Goal: Transaction & Acquisition: Purchase product/service

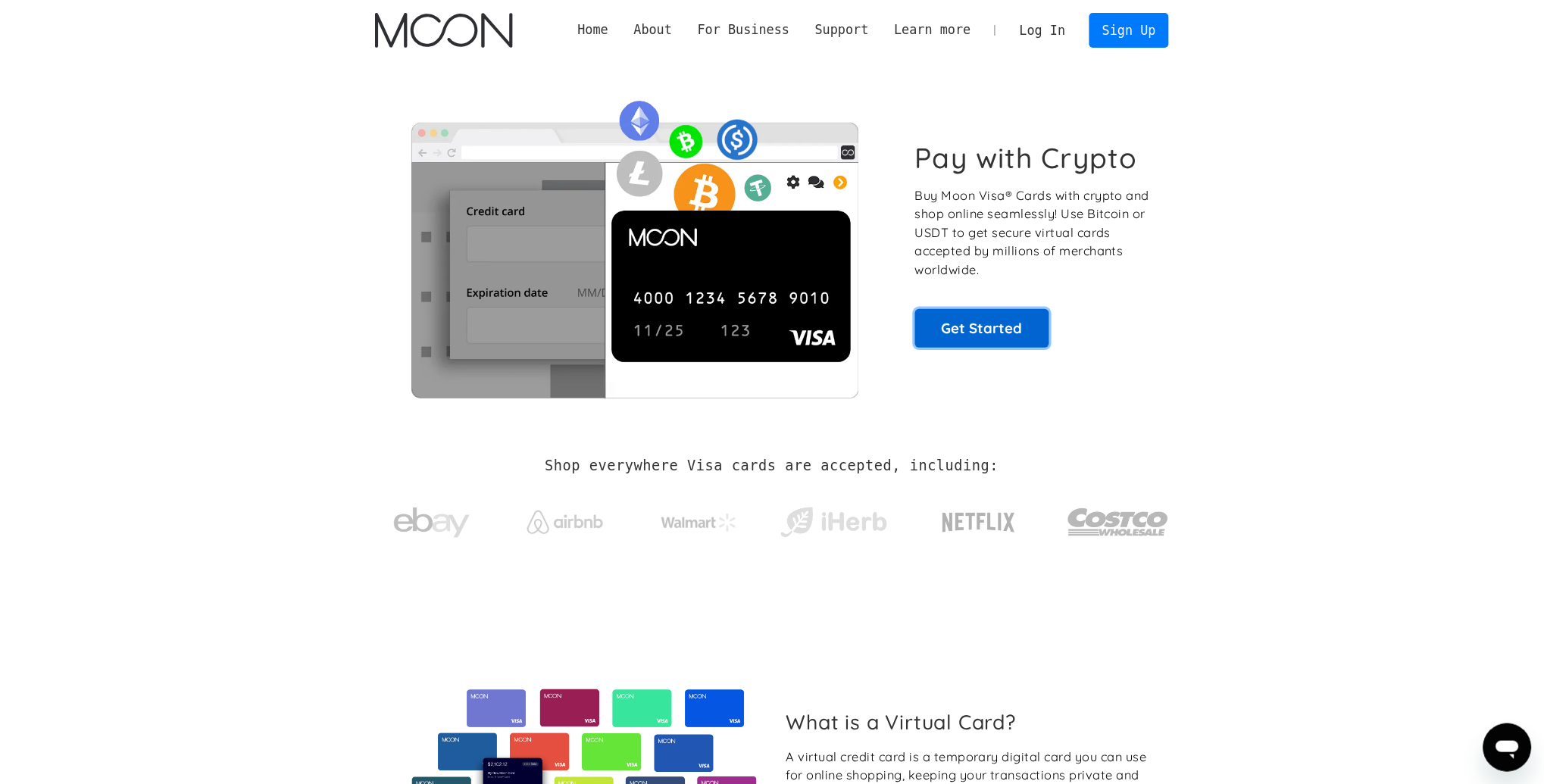
click at [1013, 326] on link "Get Started" at bounding box center [981, 328] width 134 height 38
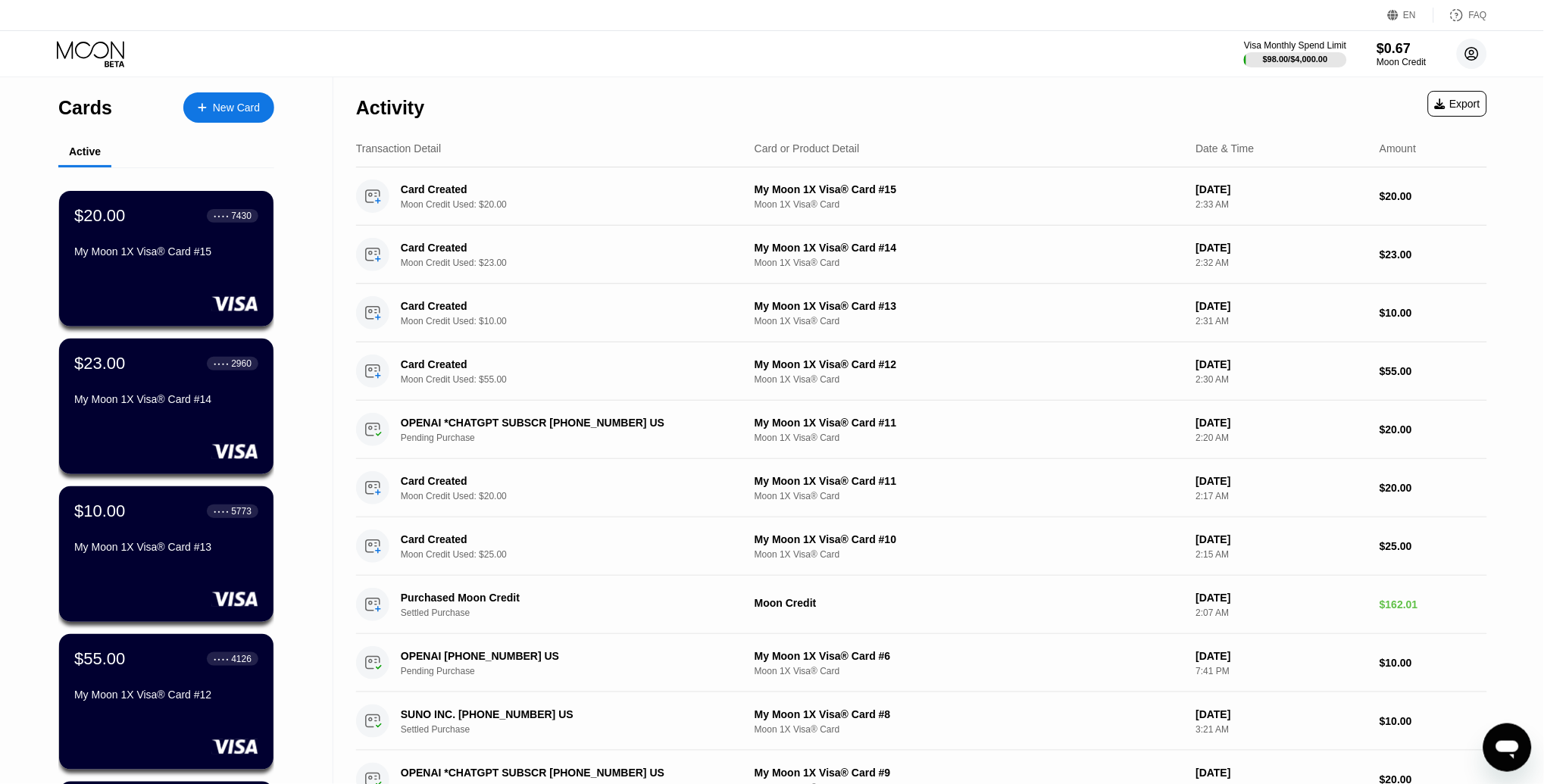
click at [1473, 51] on circle at bounding box center [1472, 53] width 30 height 30
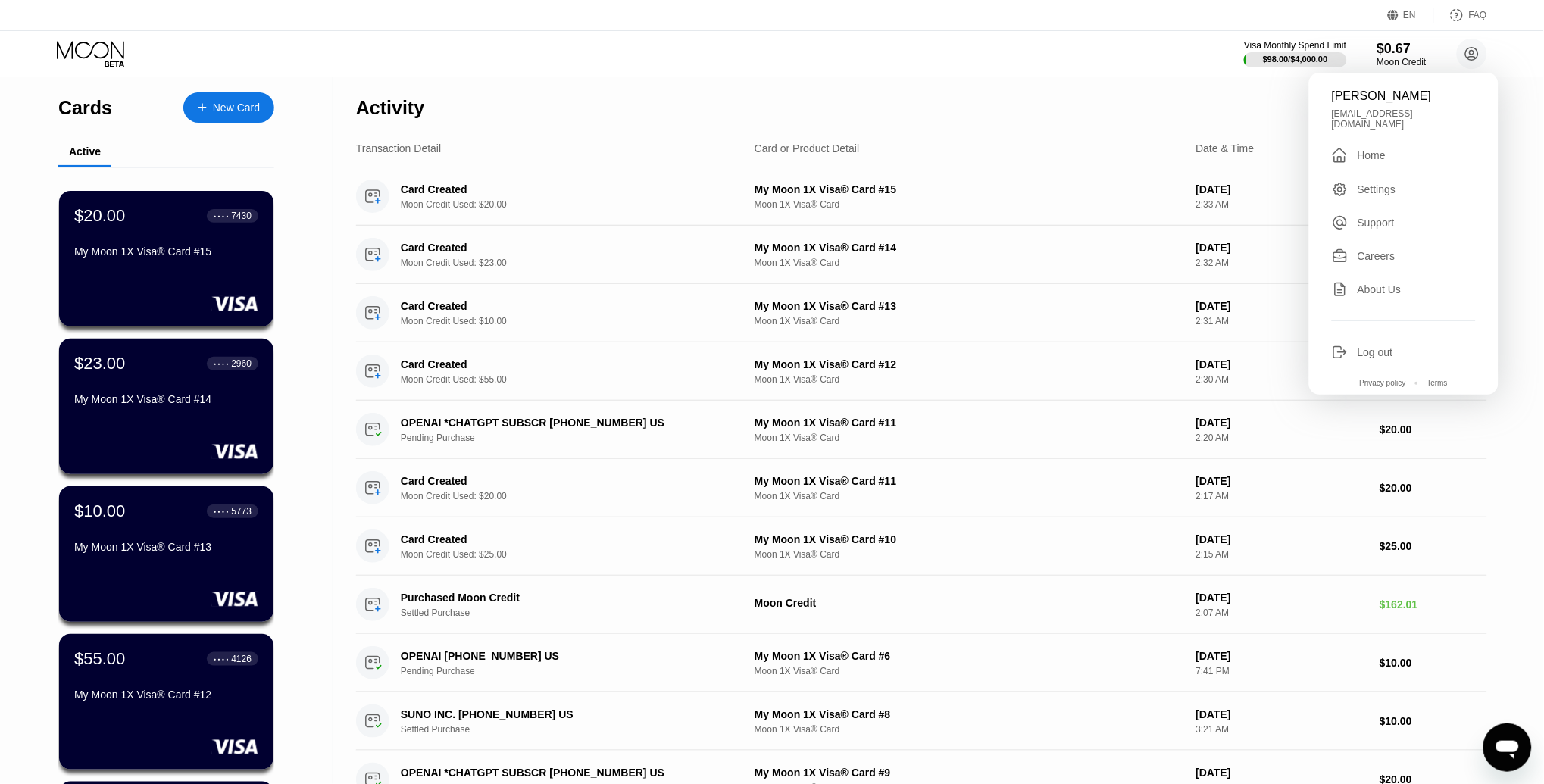
click at [1376, 184] on div "Settings" at bounding box center [1377, 189] width 38 height 12
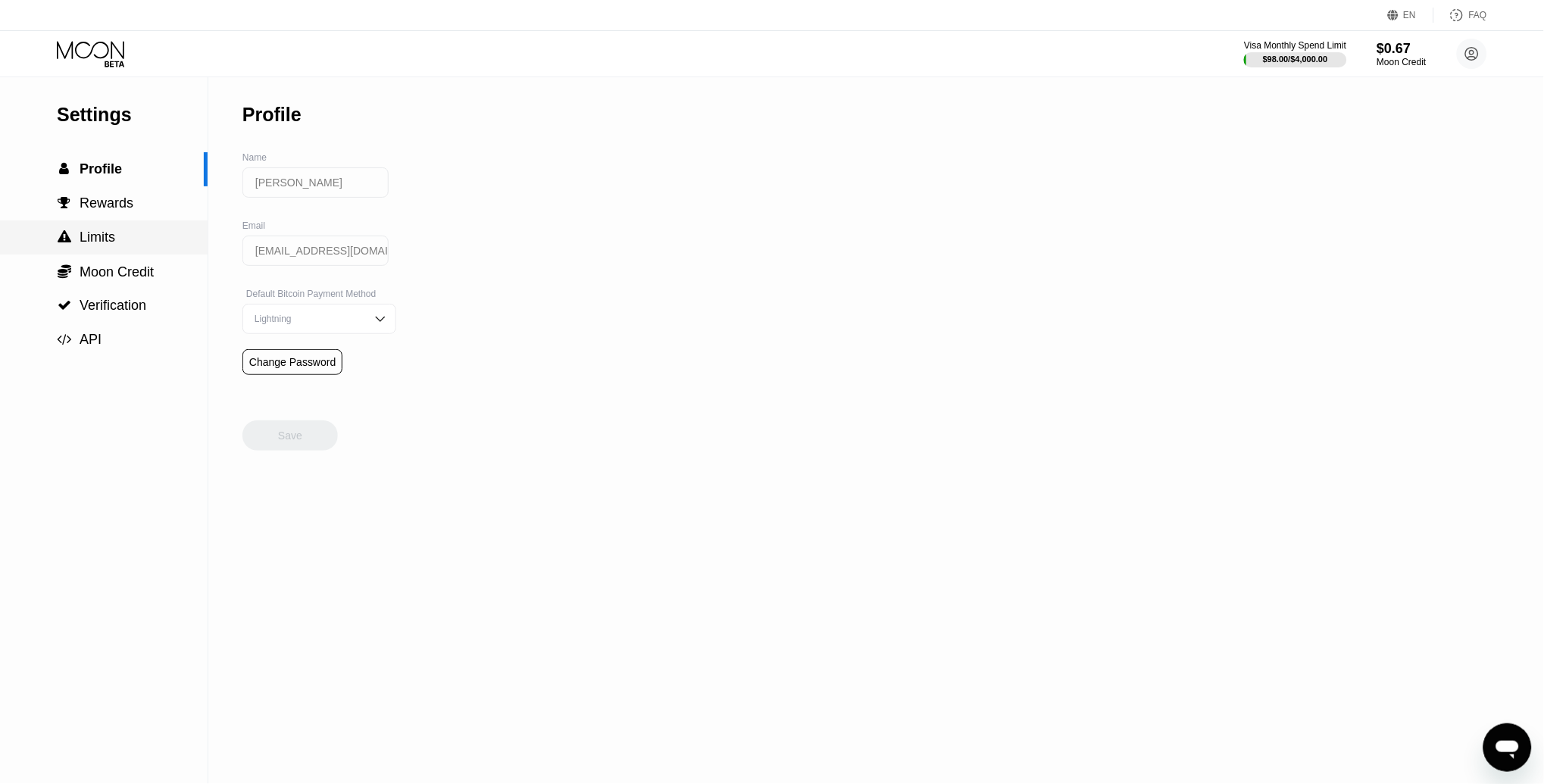
click at [112, 242] on span "Limits" at bounding box center [97, 237] width 36 height 15
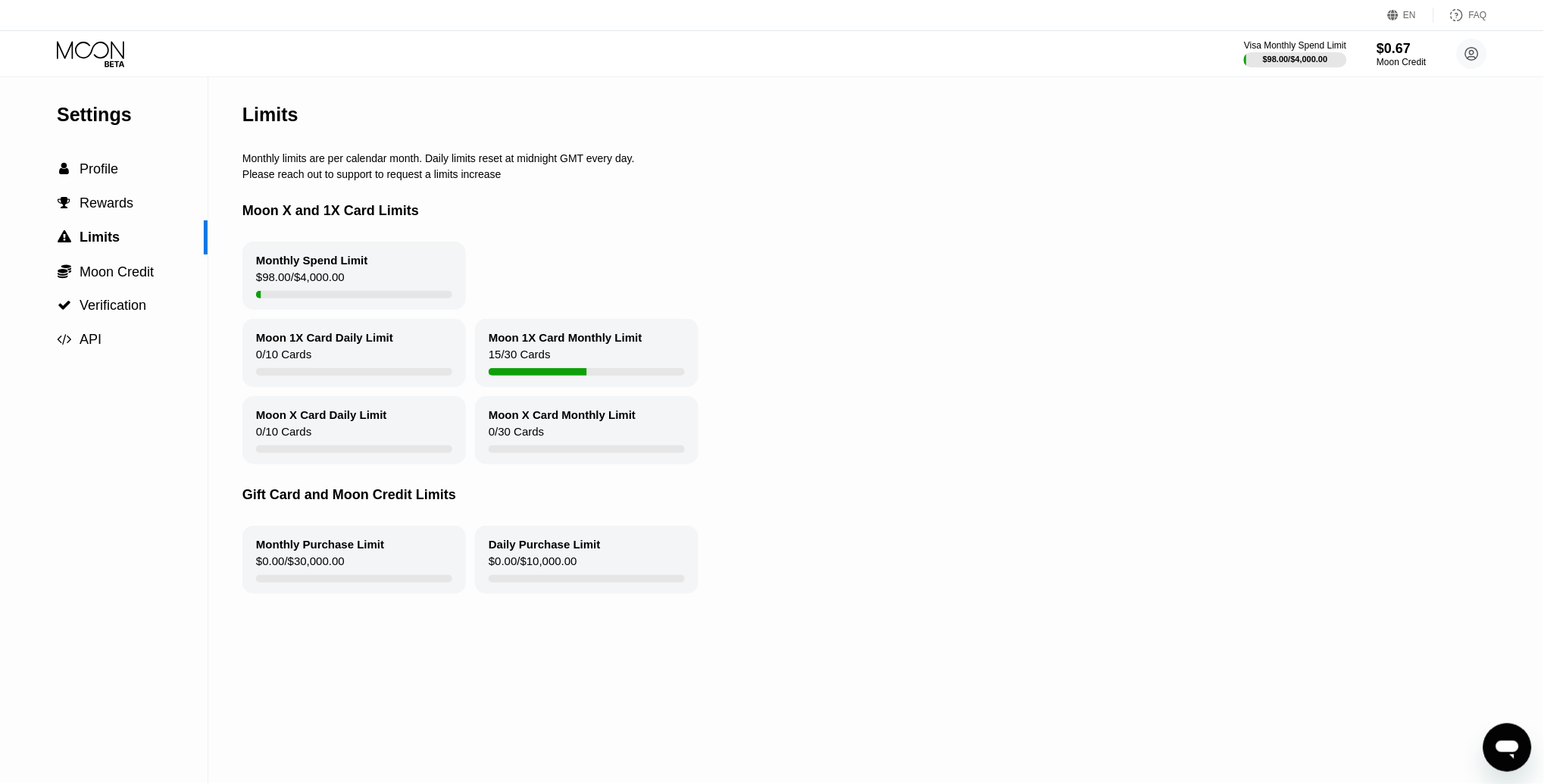
click at [85, 45] on icon at bounding box center [91, 54] width 71 height 27
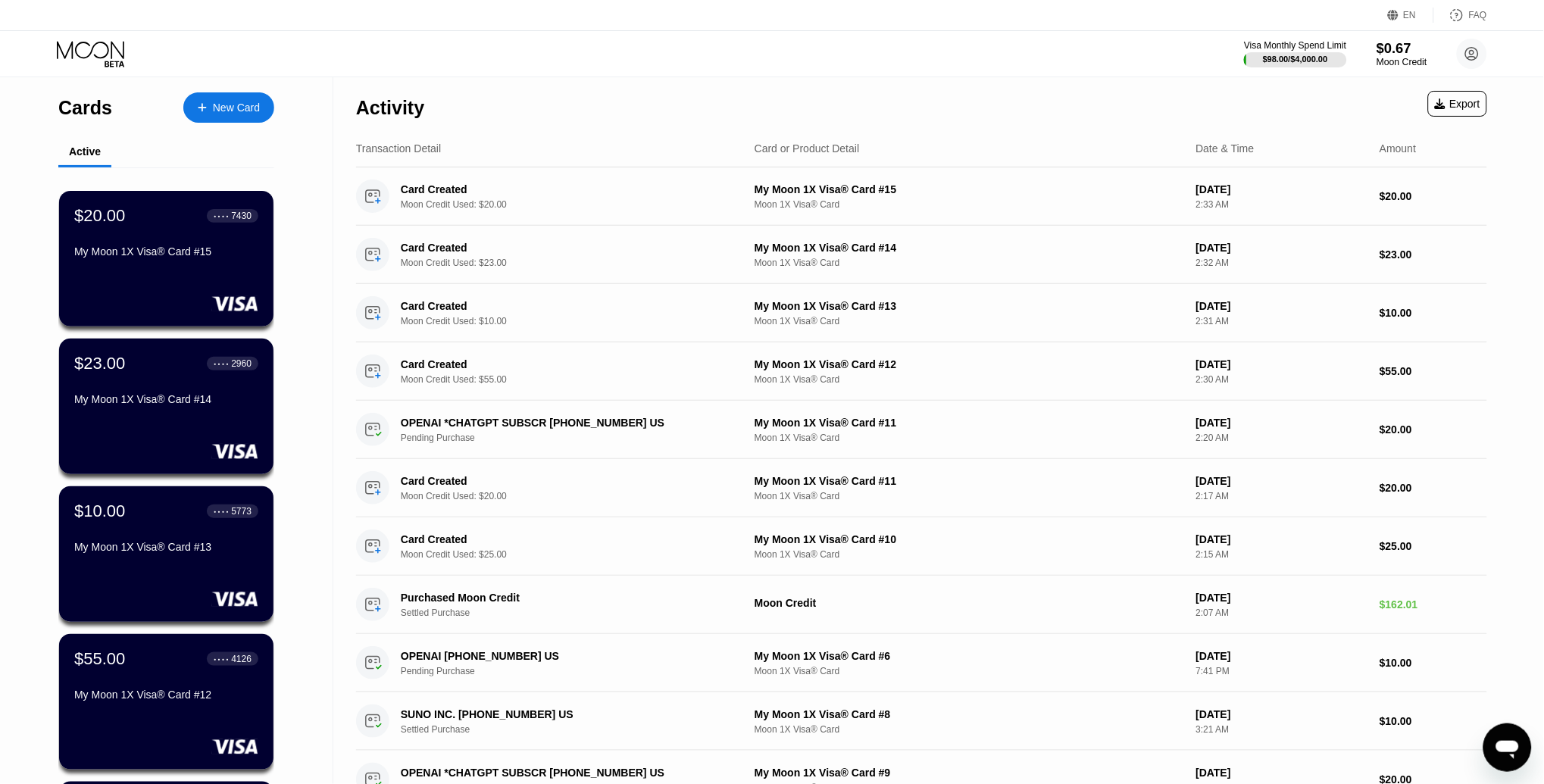
click at [1394, 56] on div "$0.67" at bounding box center [1402, 47] width 51 height 16
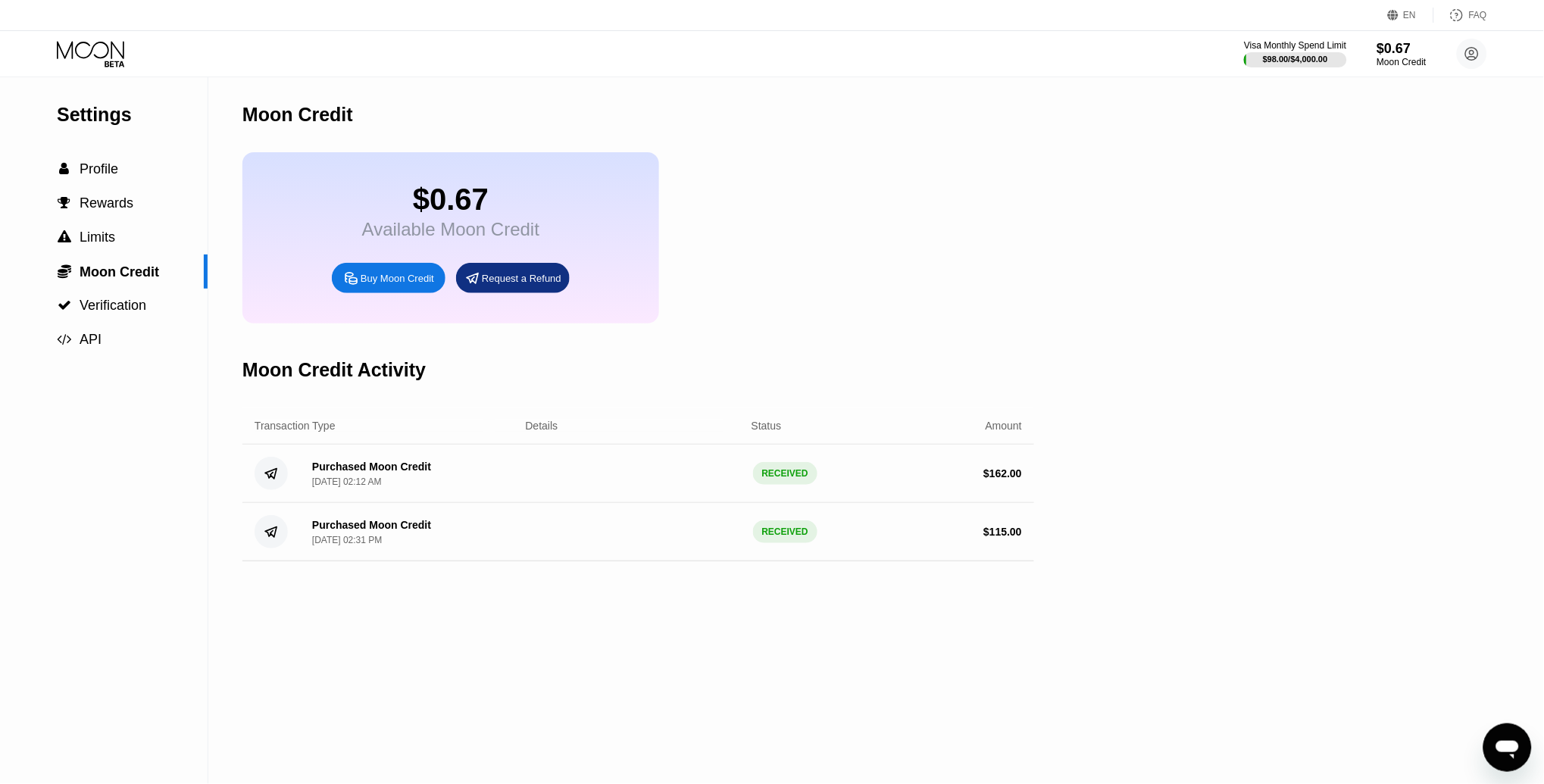
click at [381, 280] on div "Buy Moon Credit" at bounding box center [397, 277] width 73 height 12
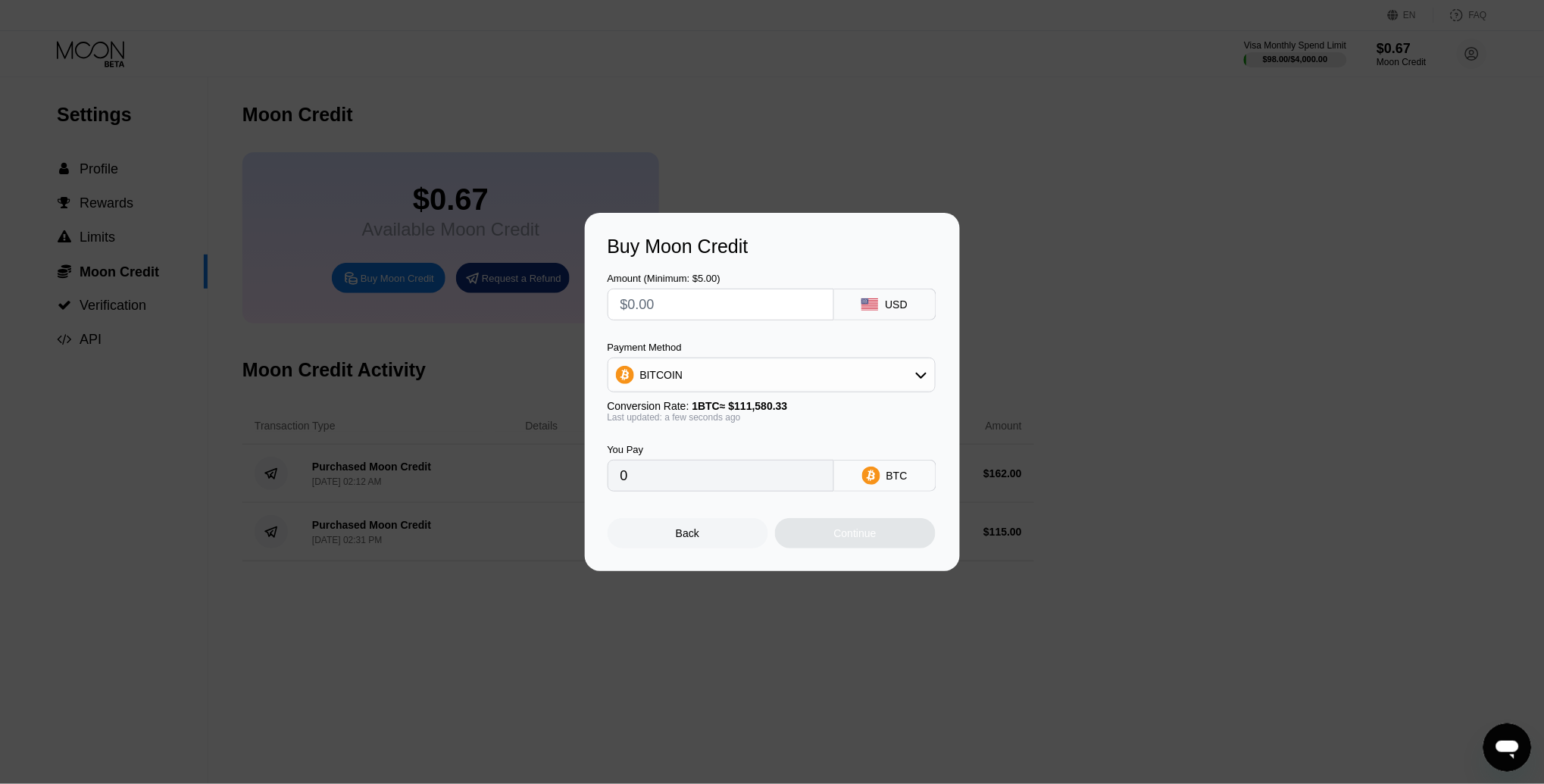
click at [685, 312] on input "text" at bounding box center [721, 304] width 201 height 30
type input "$22"
type input "0.00019717"
type input "$226"
type input "0.00202545"
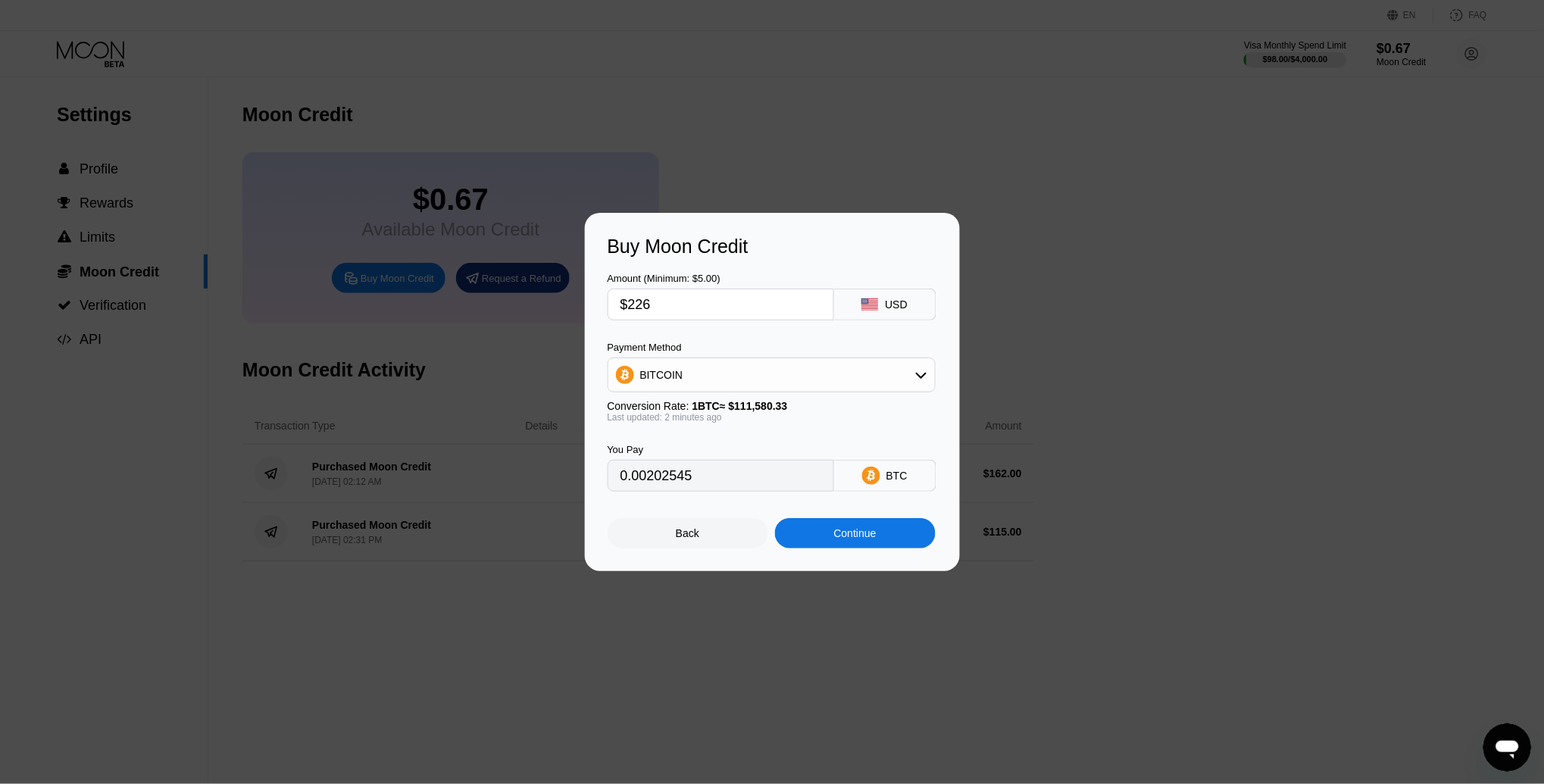
type input "$226"
click at [663, 372] on div "BITCOIN" at bounding box center [661, 375] width 43 height 12
click at [686, 444] on span "USDT on TRON" at bounding box center [682, 449] width 76 height 12
type input "228.28"
click at [656, 305] on input "$226" at bounding box center [721, 304] width 201 height 30
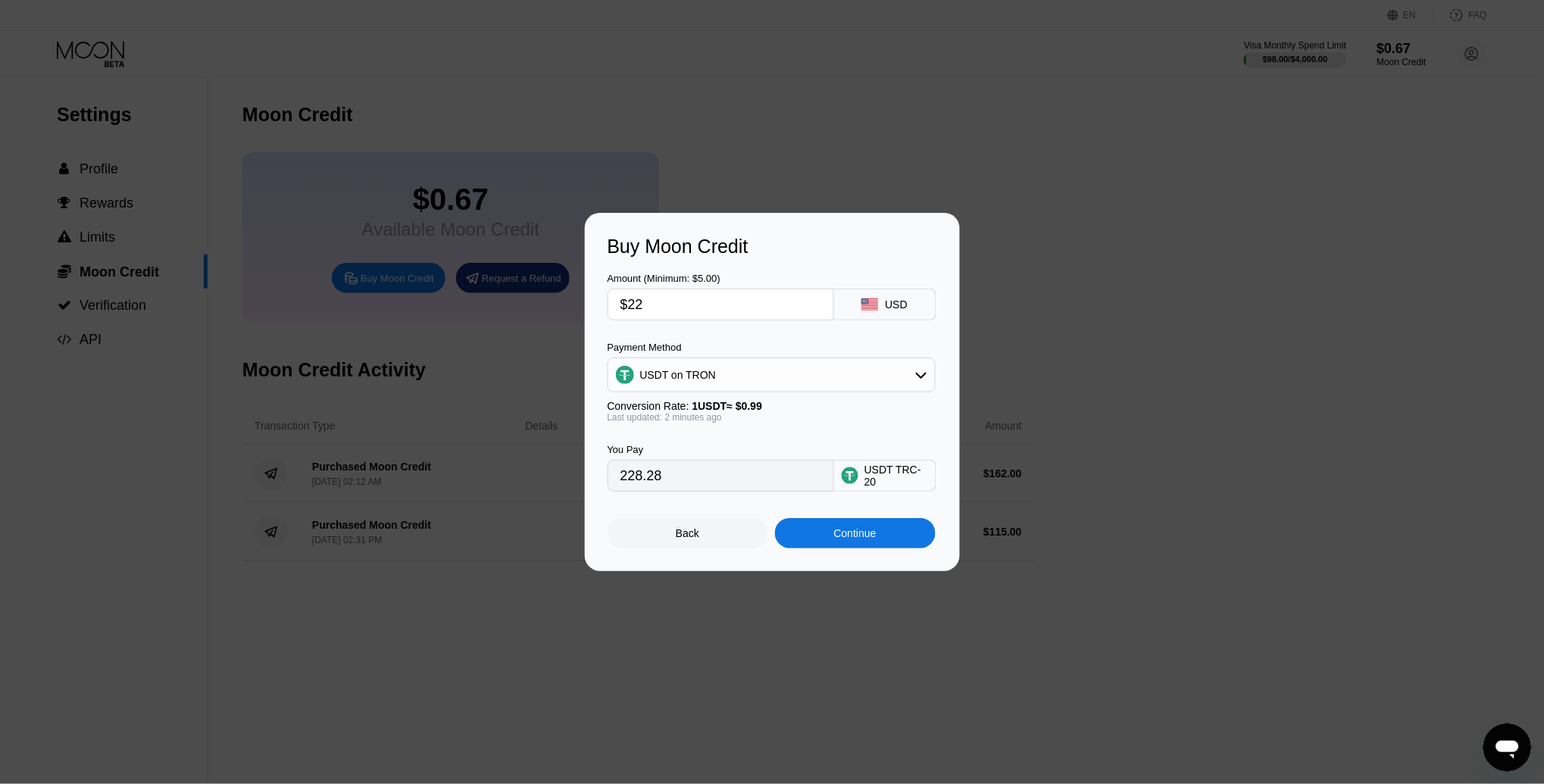
type input "$225"
type input "227.27"
type input "$225"
click at [837, 535] on div "Continue" at bounding box center [855, 533] width 42 height 12
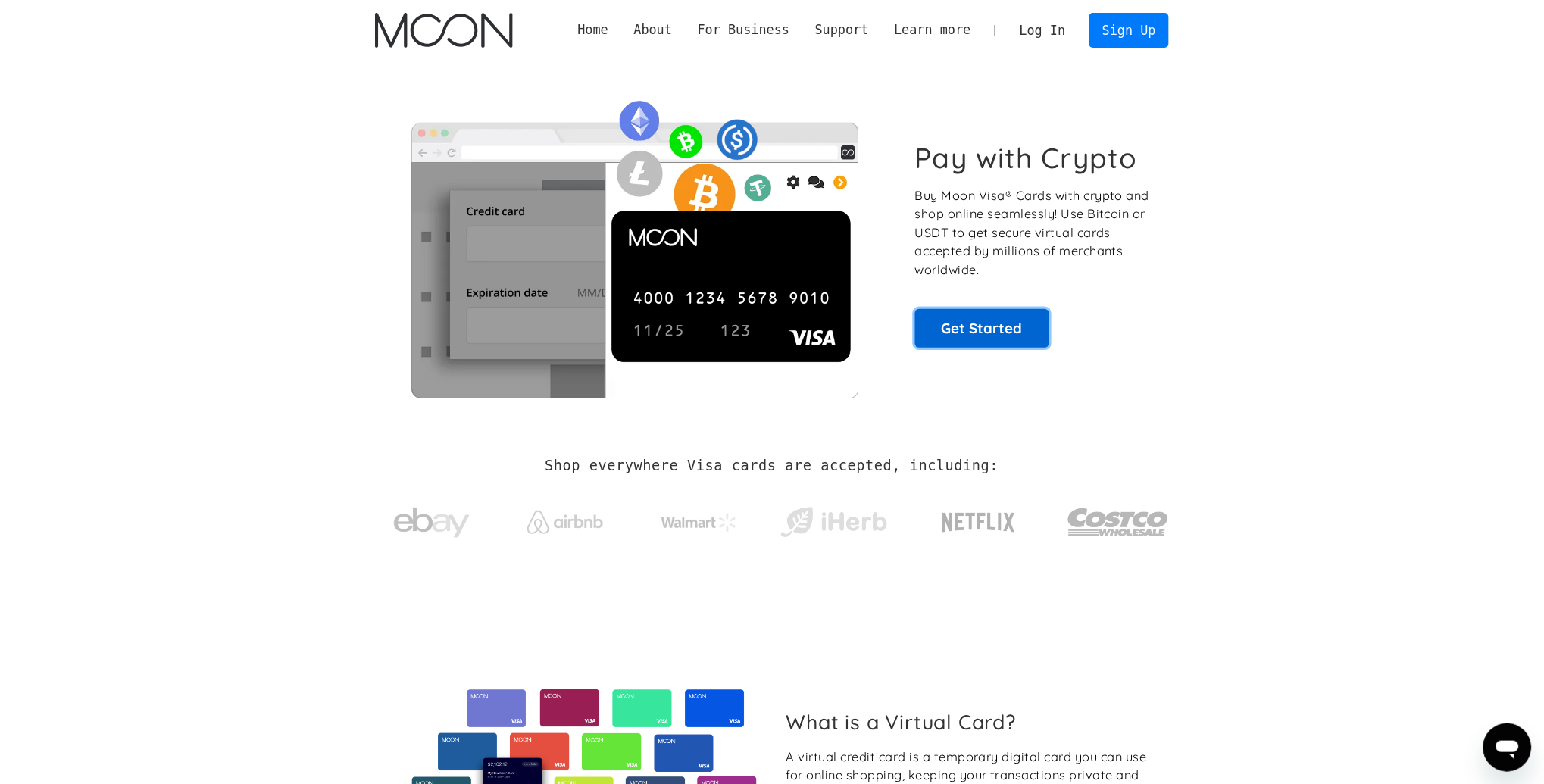
click at [940, 323] on link "Get Started" at bounding box center [981, 328] width 134 height 38
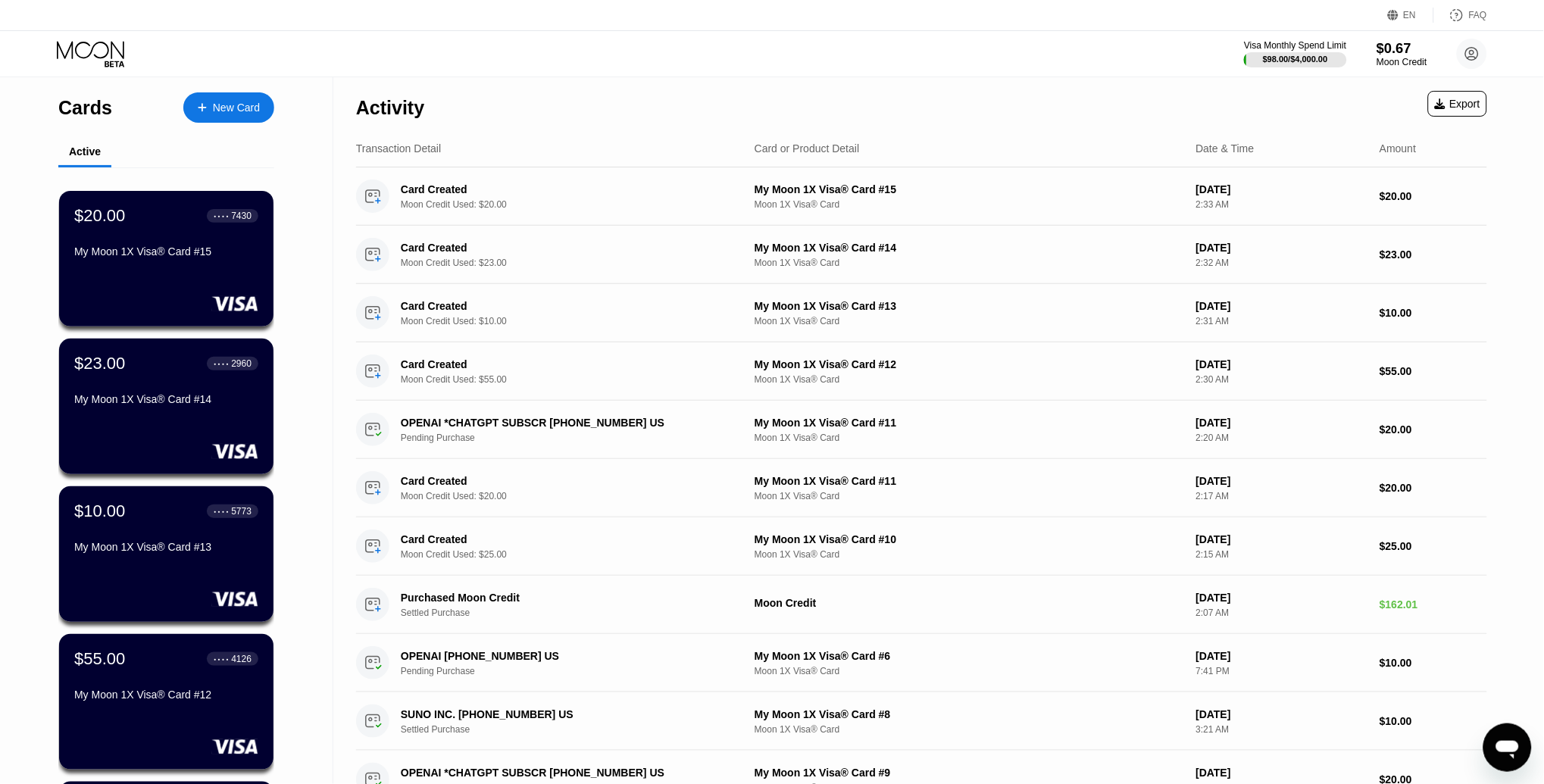
click at [1399, 54] on div "$0.67" at bounding box center [1402, 47] width 51 height 16
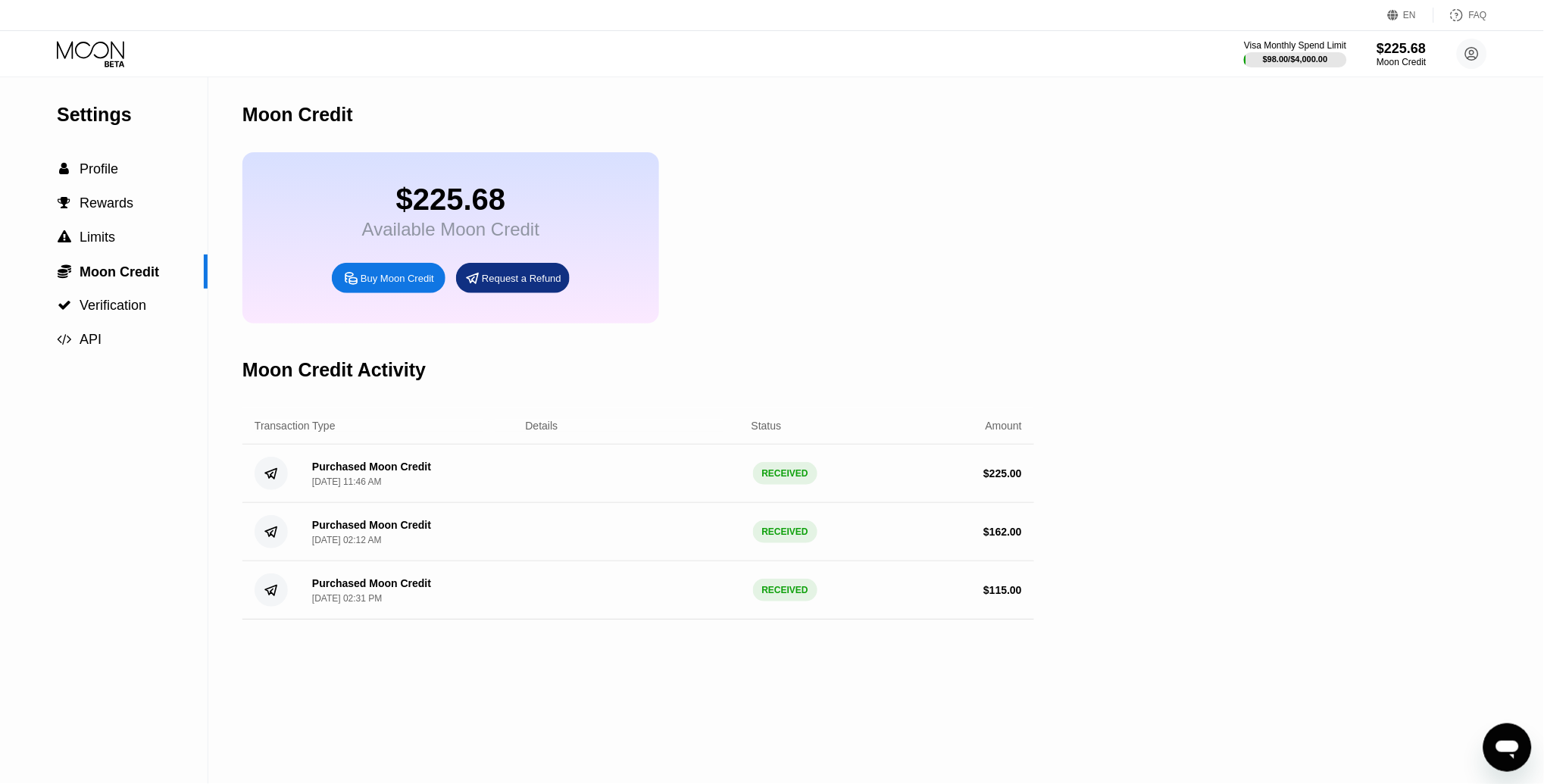
click at [81, 48] on icon at bounding box center [91, 54] width 71 height 27
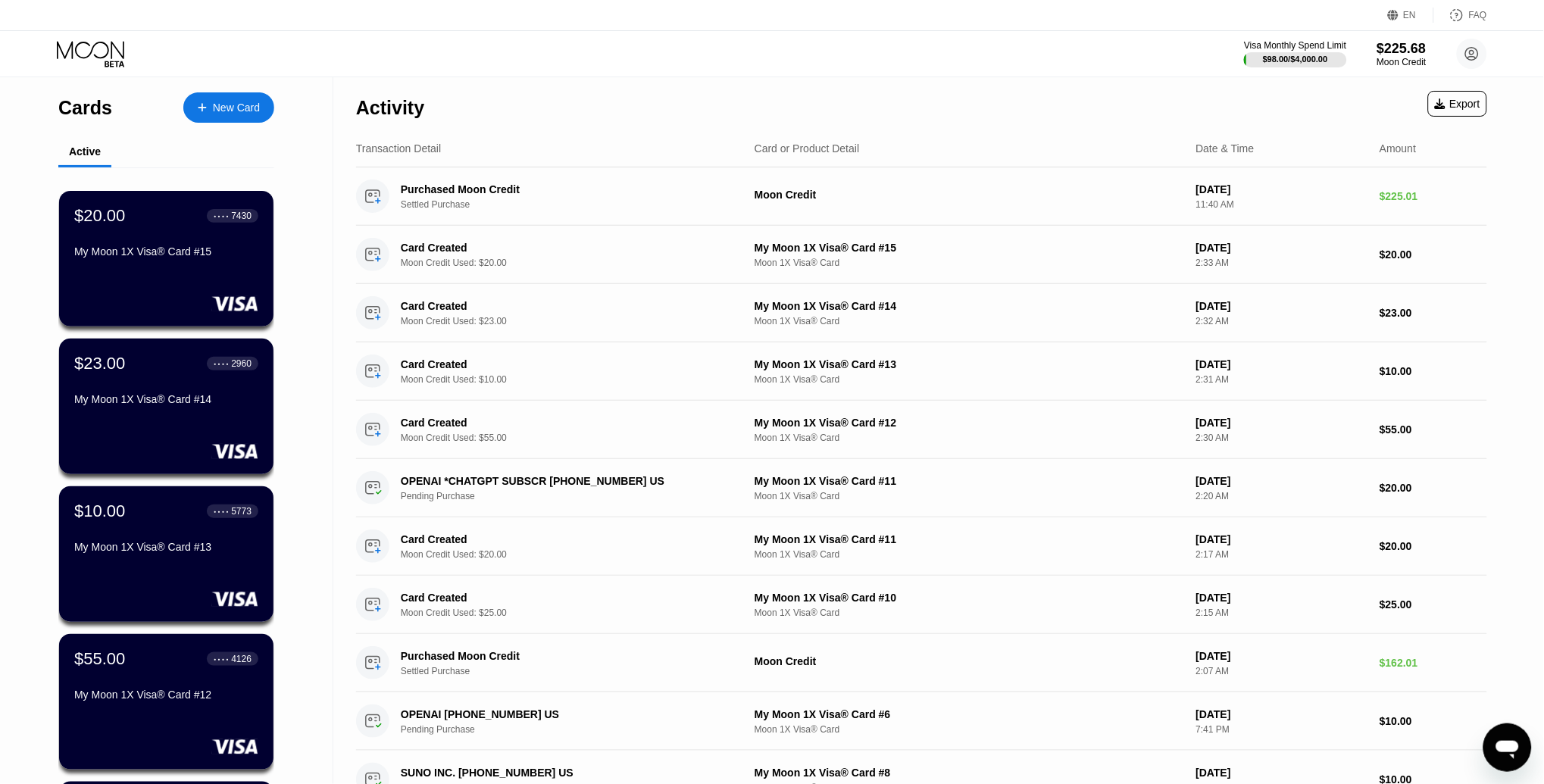
click at [211, 106] on div at bounding box center [209, 107] width 6 height 12
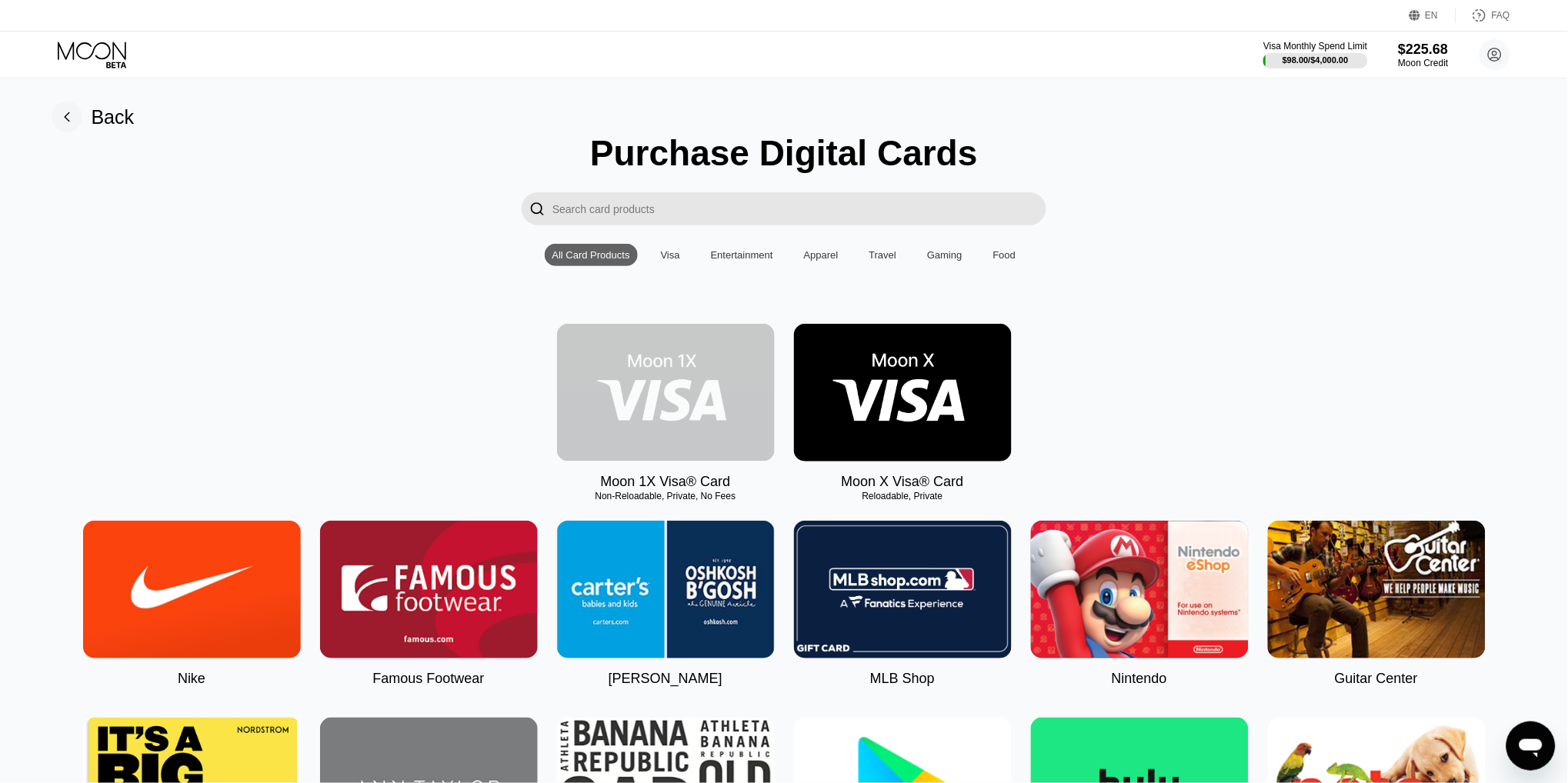
click at [682, 369] on img at bounding box center [666, 392] width 218 height 138
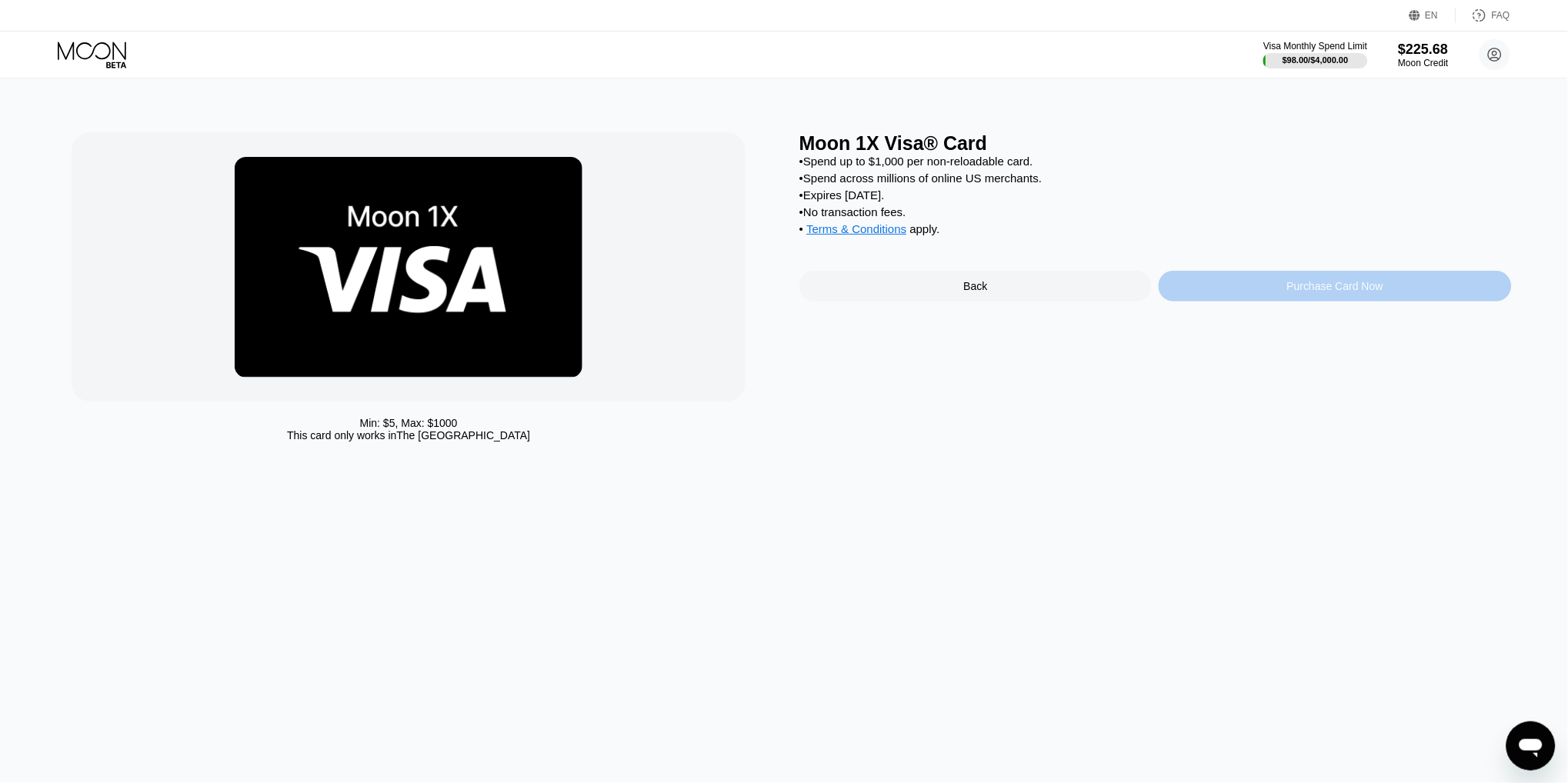
click at [1268, 290] on div "Purchase Card Now" at bounding box center [1335, 286] width 353 height 30
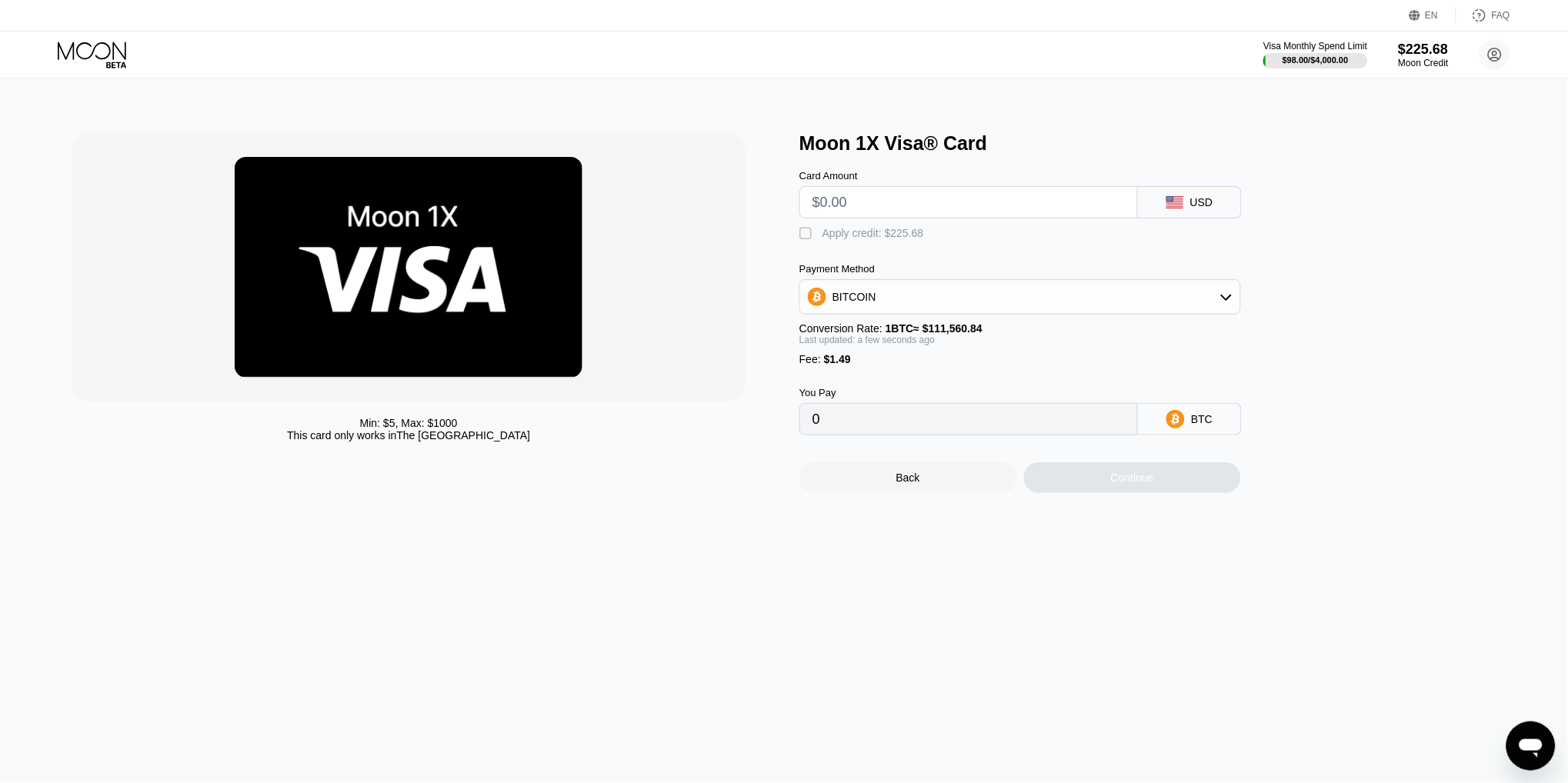
click at [868, 211] on input "text" at bounding box center [969, 202] width 312 height 30
type input "$1"
type input "0.00002232"
type input "$11"
type input "0.00011196"
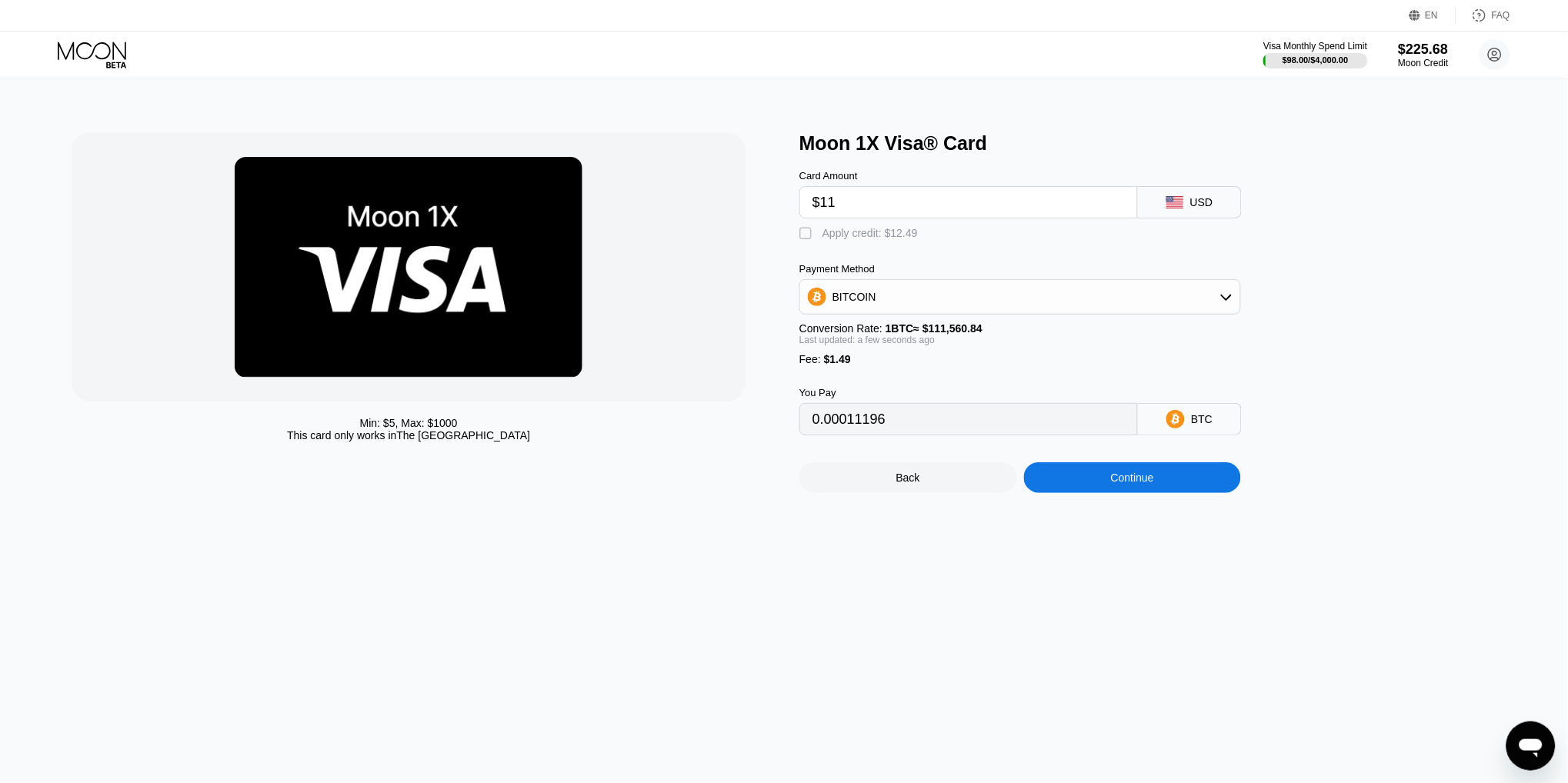
type input "$110"
type input "0.00099937"
type input "$110"
click at [881, 234] on div "Apply credit: $111.49" at bounding box center [873, 233] width 101 height 13
type input "0"
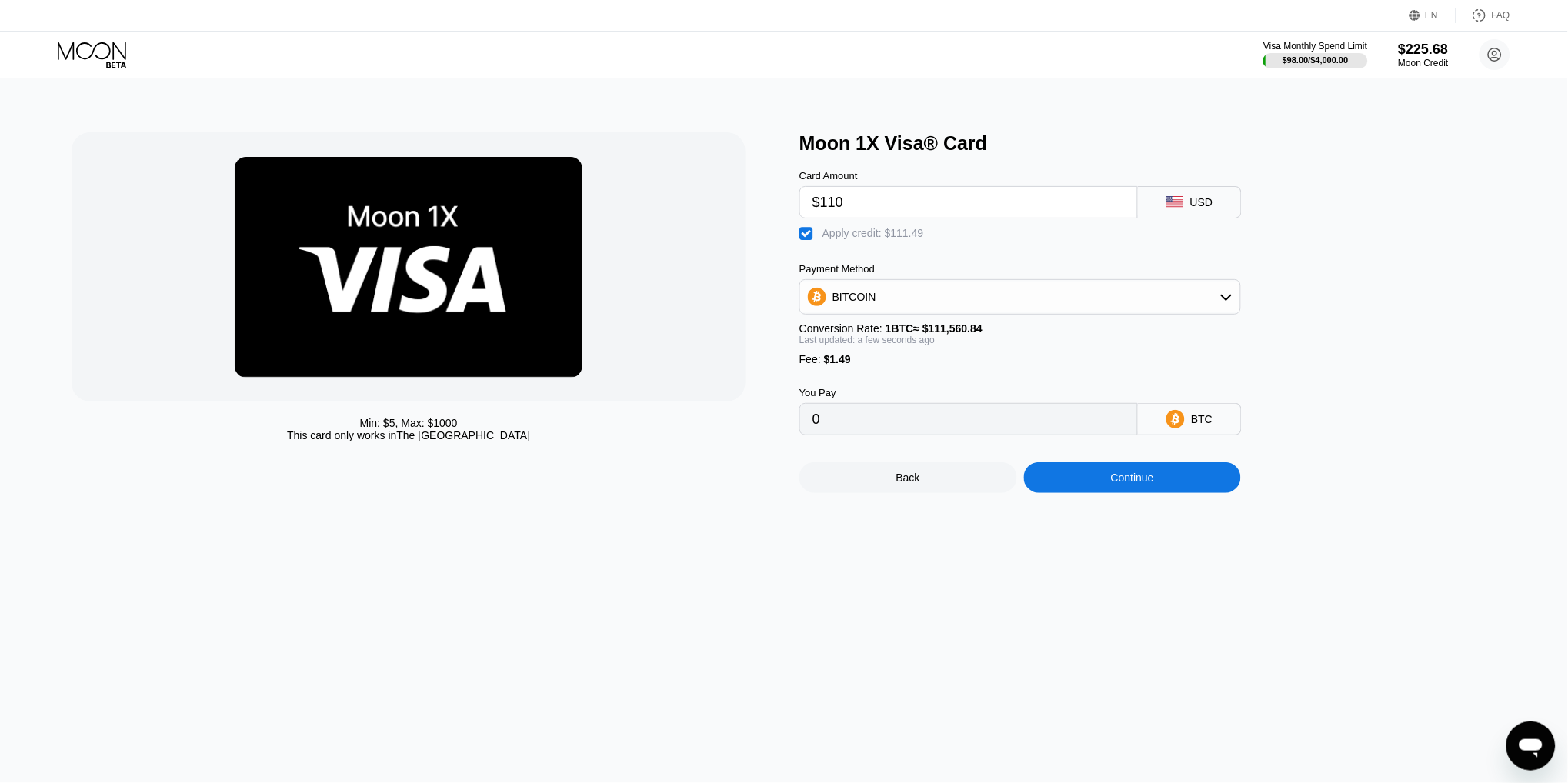
click at [1133, 477] on div "Continue" at bounding box center [1133, 478] width 43 height 13
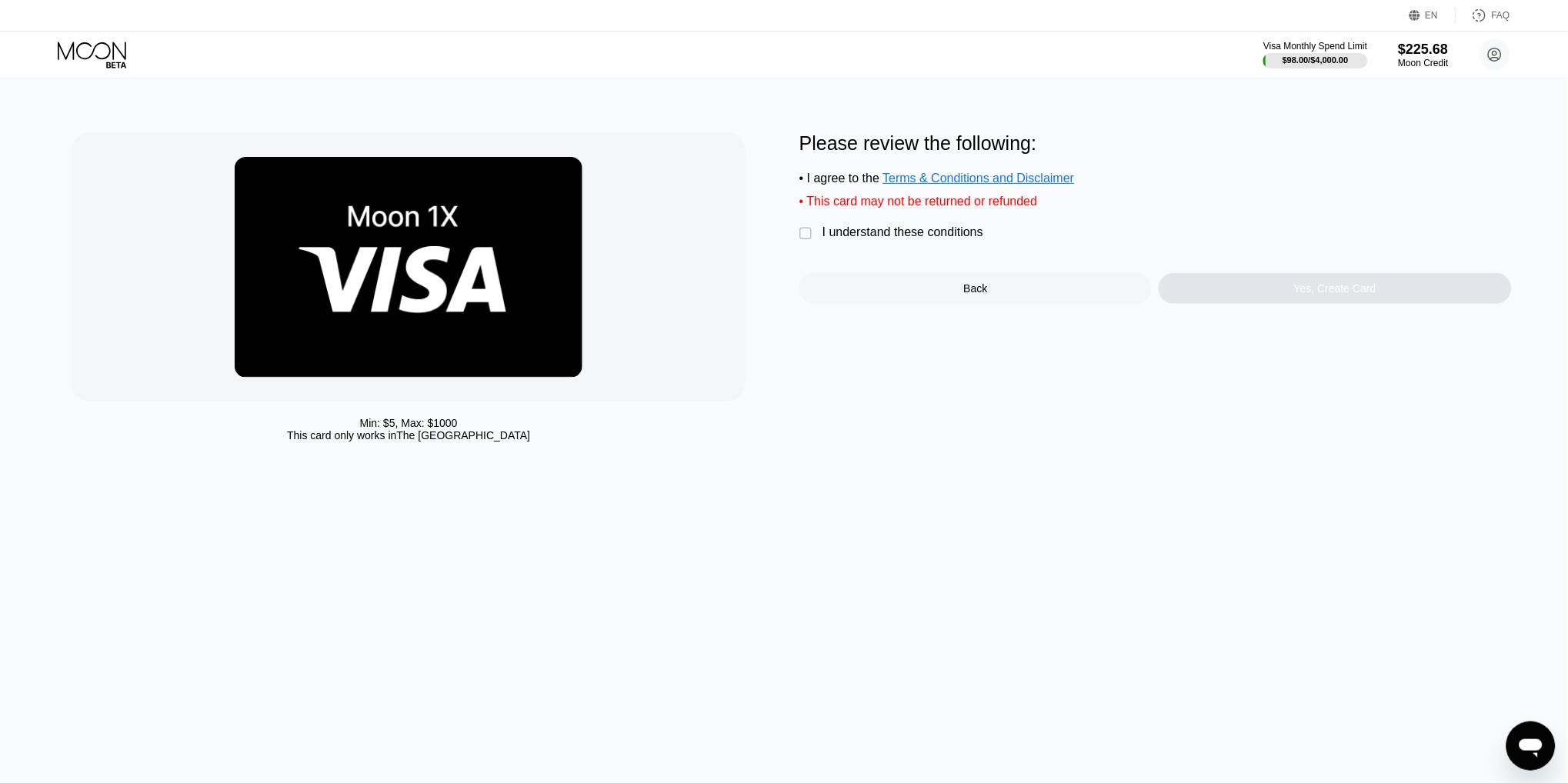
click at [877, 235] on div "I understand these conditions" at bounding box center [903, 232] width 161 height 14
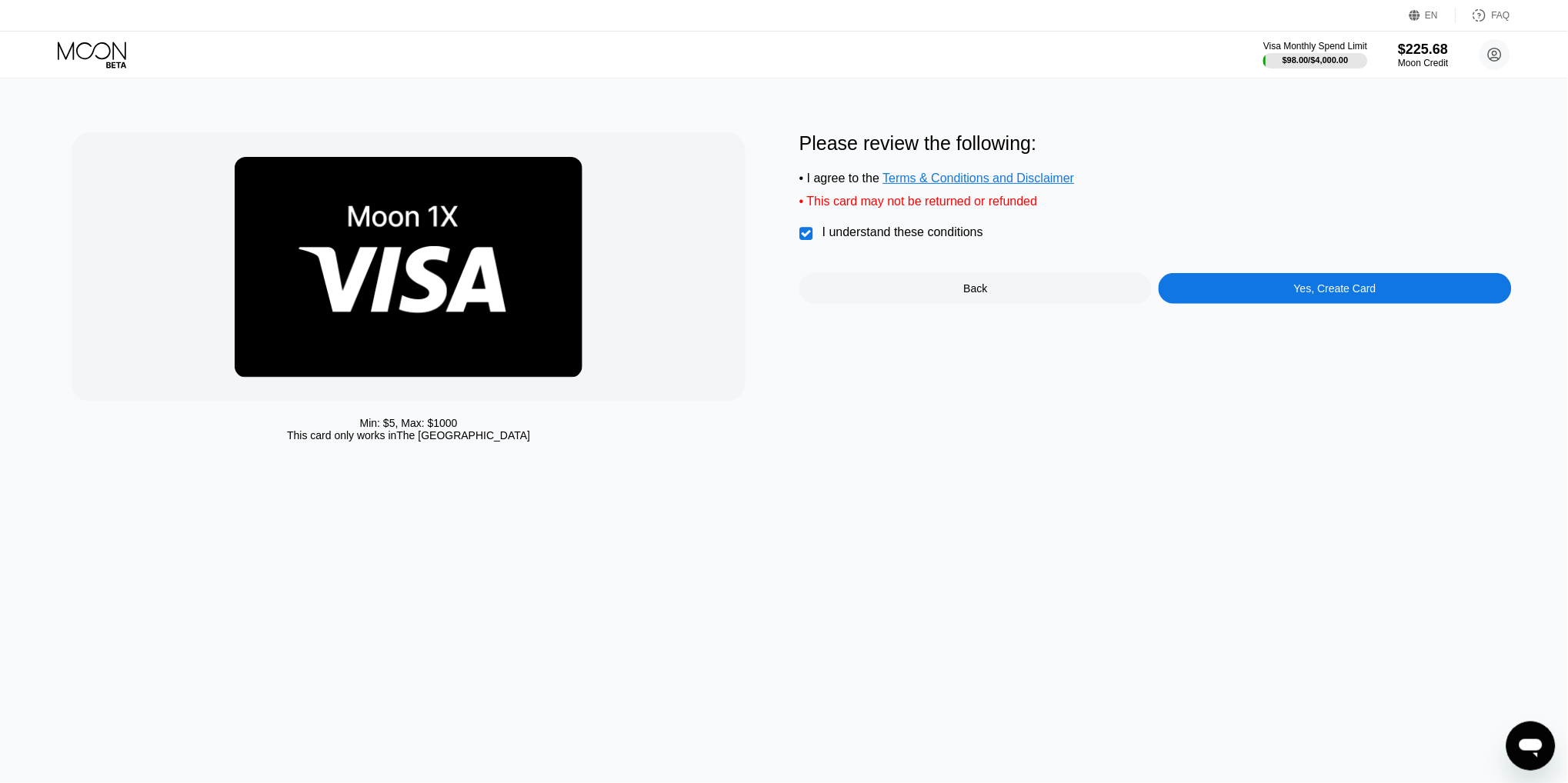
click at [1307, 291] on div "Yes, Create Card" at bounding box center [1336, 289] width 83 height 13
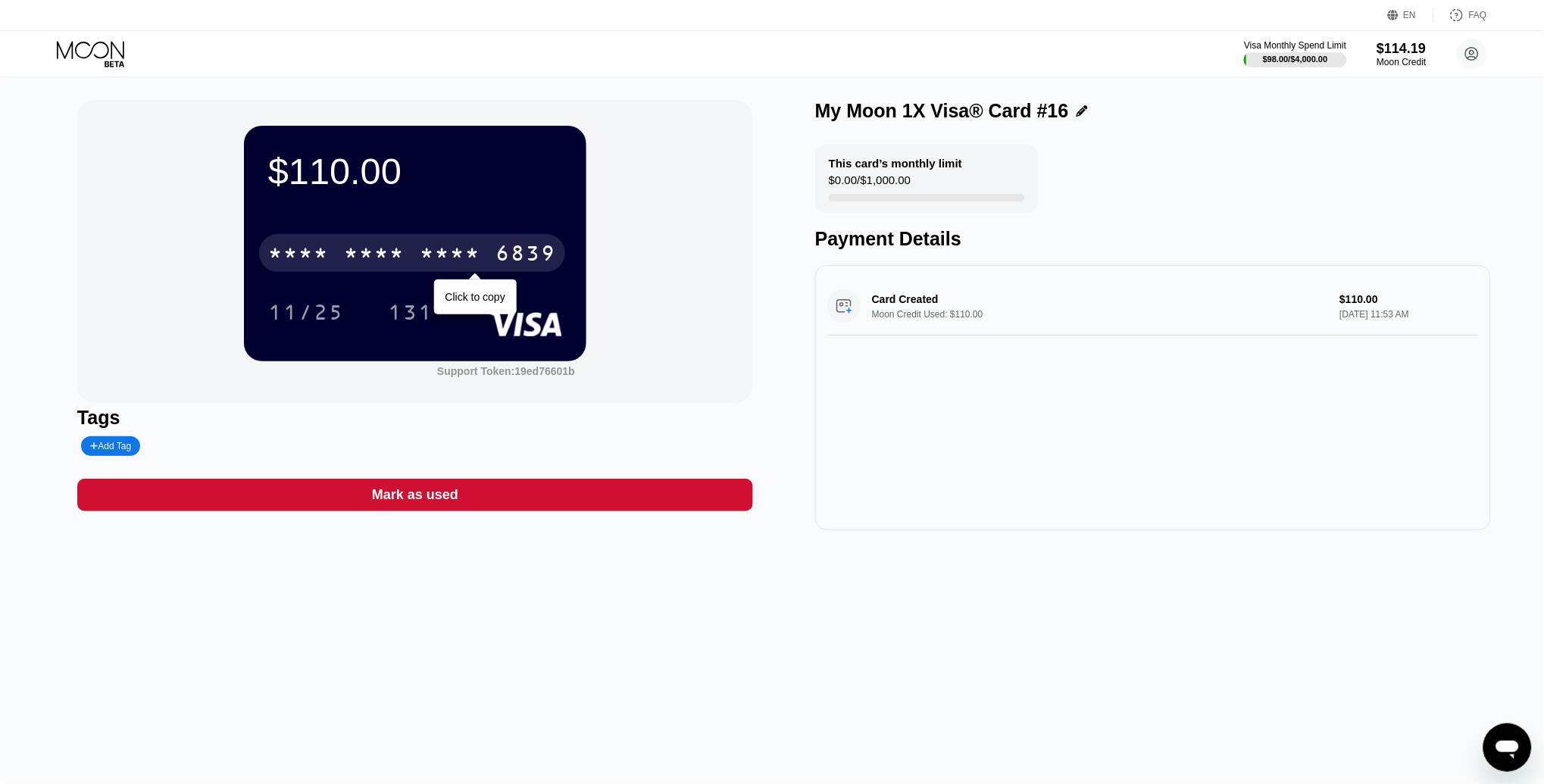
click at [477, 252] on div "* * * *" at bounding box center [450, 255] width 61 height 24
click at [494, 241] on div "[CREDIT_CARD_NUMBER]" at bounding box center [412, 253] width 306 height 38
click at [494, 241] on div "* * * * * * * * * * * * 6839" at bounding box center [412, 253] width 306 height 38
click at [499, 257] on div "6839" at bounding box center [525, 255] width 61 height 24
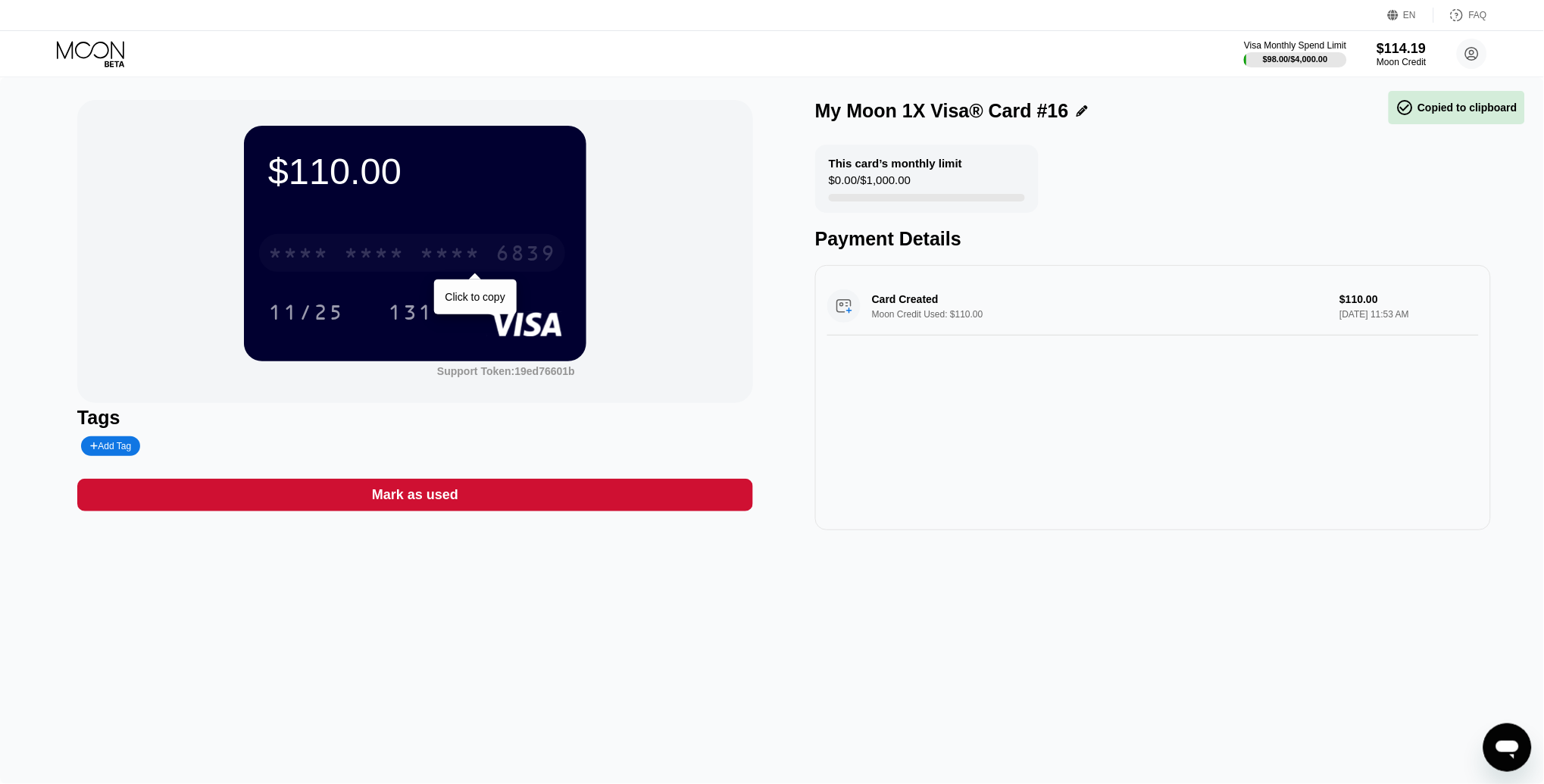
click at [499, 257] on div "6839" at bounding box center [525, 255] width 61 height 24
click at [454, 236] on div "4513 6500 2202 6839" at bounding box center [412, 253] width 306 height 38
click at [454, 236] on div "* * * * * * * * * * * * 6839" at bounding box center [412, 253] width 306 height 38
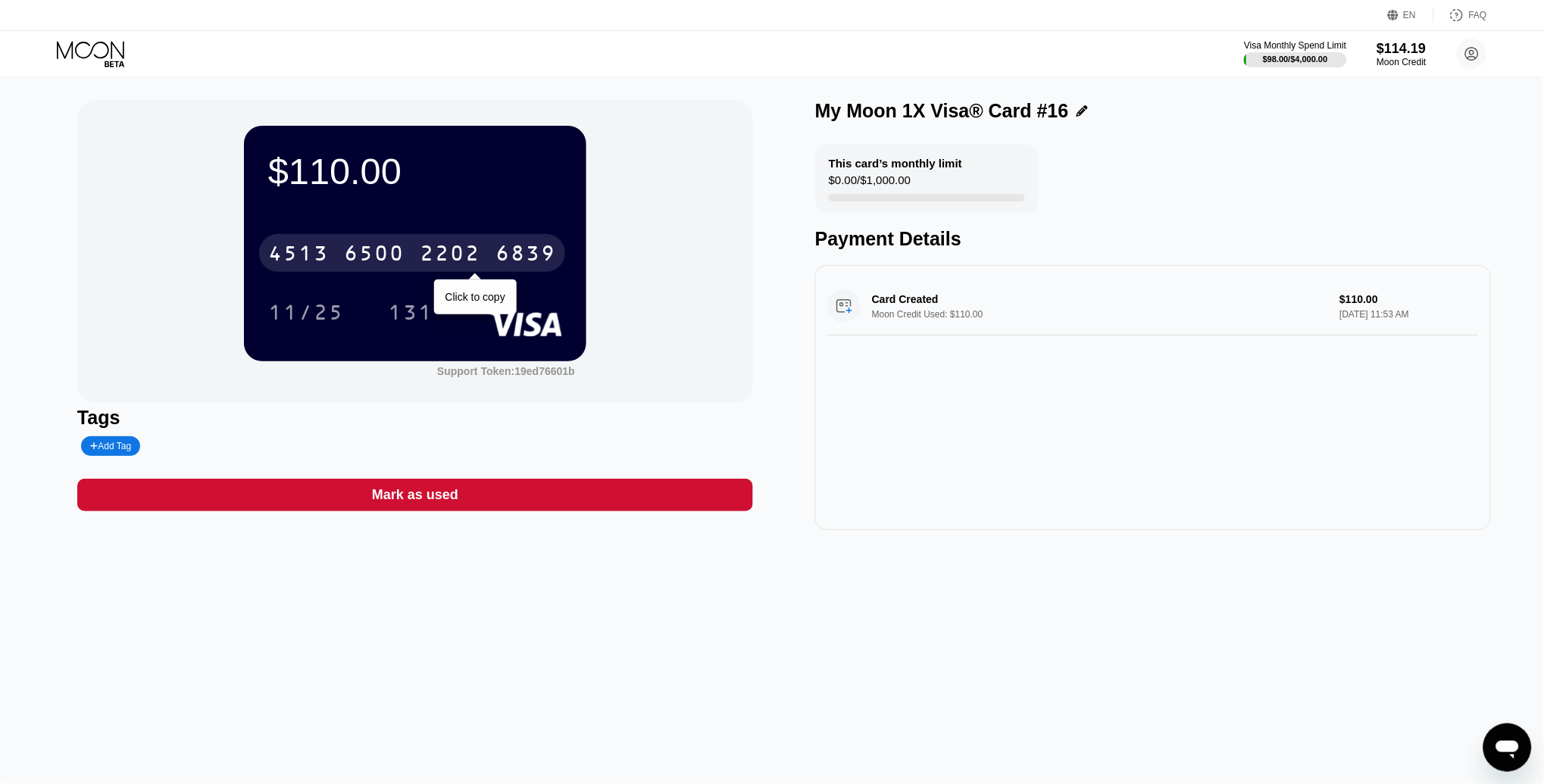
click at [429, 245] on div "2202" at bounding box center [450, 255] width 61 height 24
click at [429, 245] on div "* * * *" at bounding box center [450, 255] width 61 height 24
click at [481, 262] on div "4513 6500 2202 6839" at bounding box center [412, 253] width 306 height 38
click at [481, 262] on div "* * * * * * * * * * * * 6839" at bounding box center [412, 253] width 306 height 38
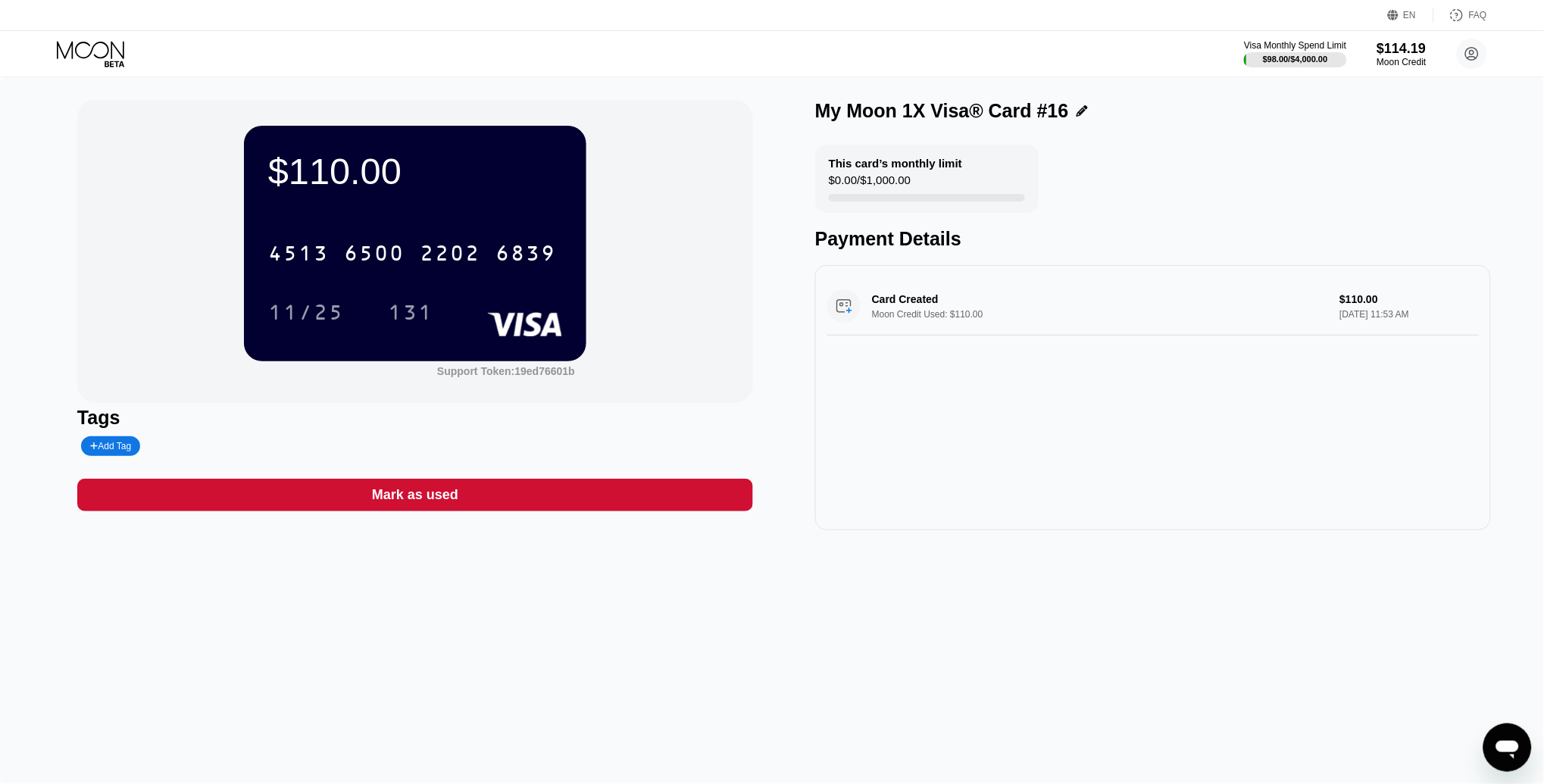
click at [91, 50] on icon at bounding box center [90, 49] width 67 height 17
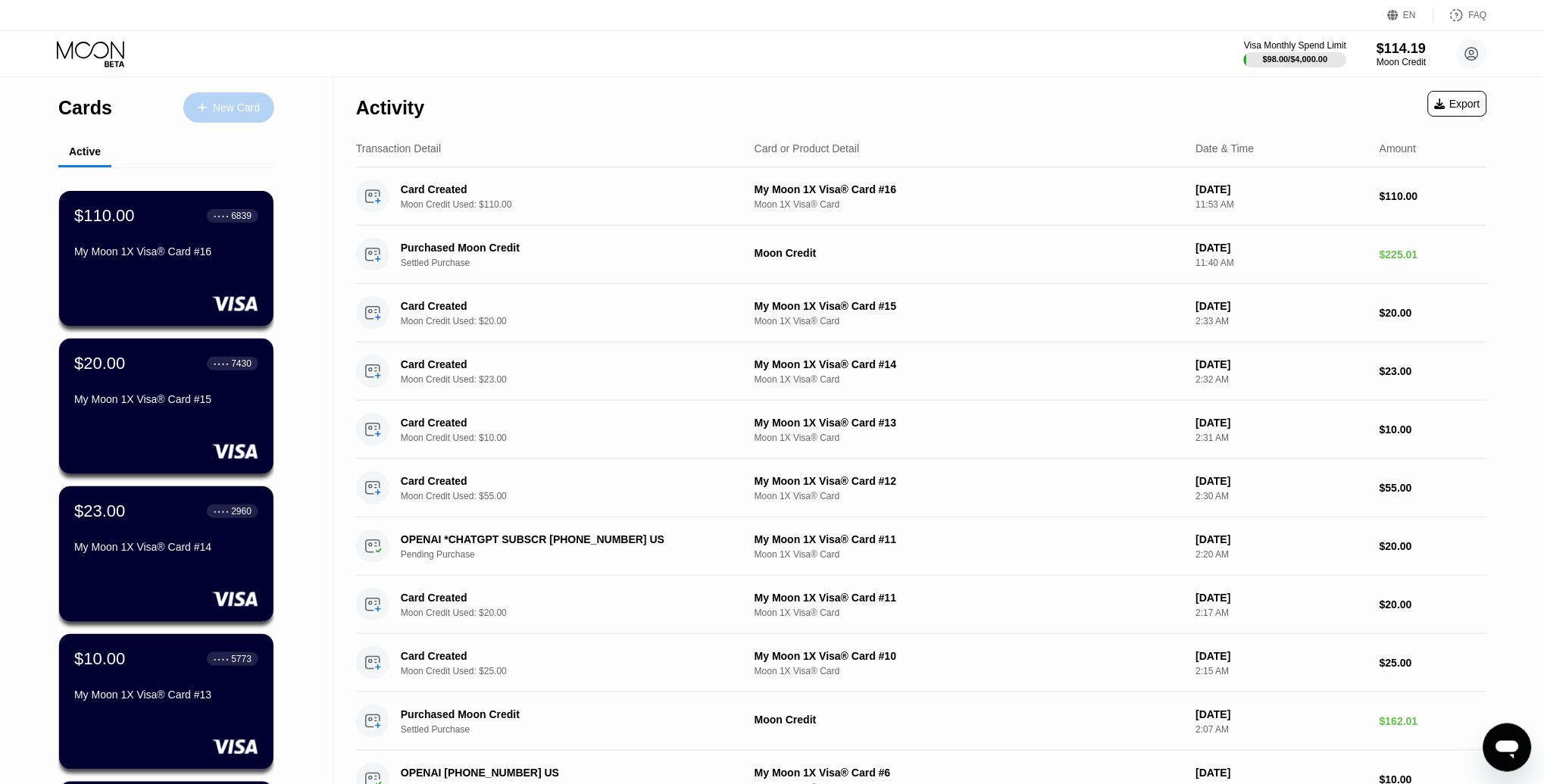
click at [197, 120] on div "New Card" at bounding box center [229, 107] width 91 height 30
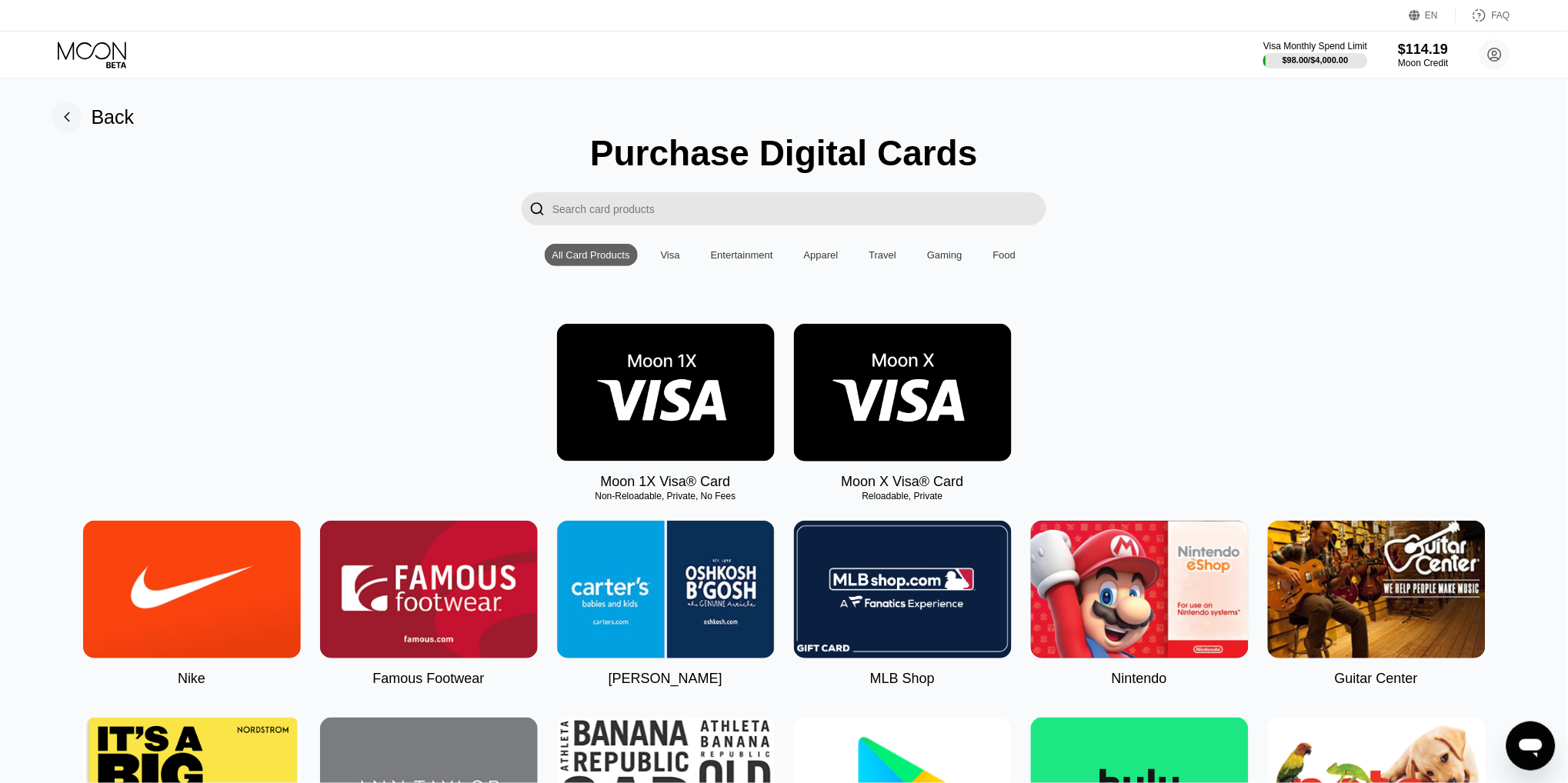
click at [628, 366] on img at bounding box center [666, 392] width 218 height 138
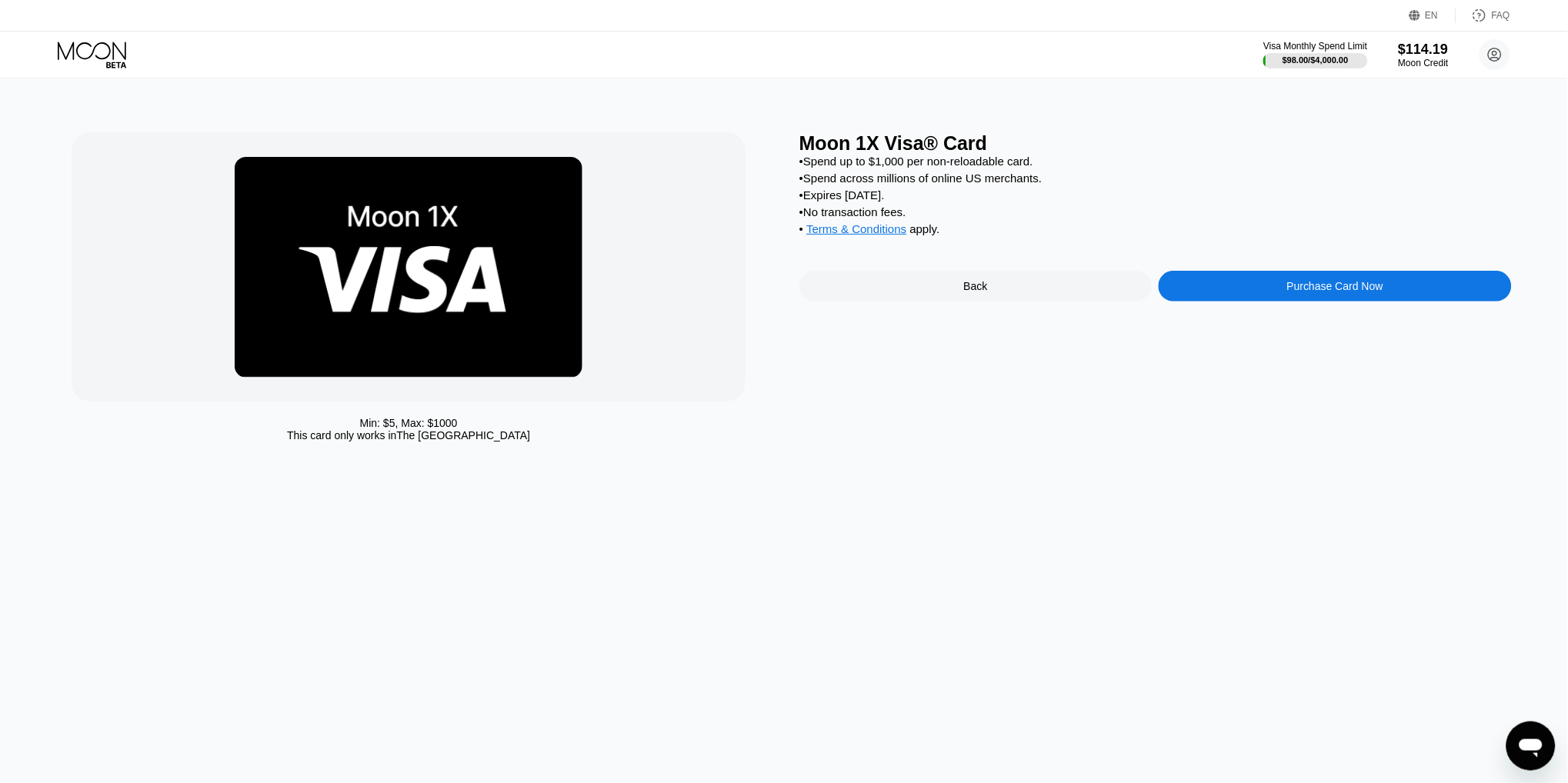
click at [1219, 274] on div "Purchase Card Now" at bounding box center [1335, 286] width 353 height 30
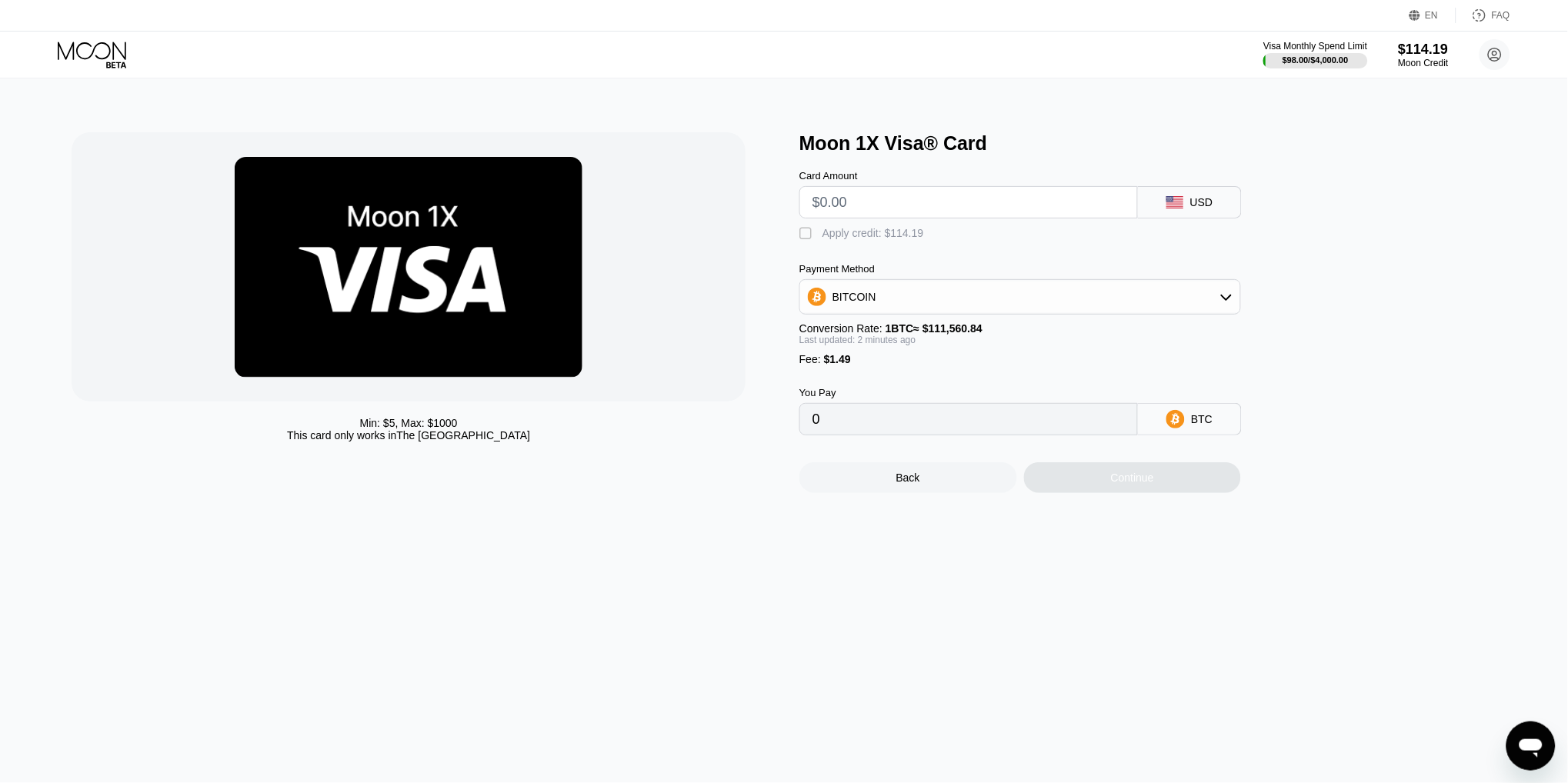
click at [882, 193] on input "text" at bounding box center [969, 202] width 312 height 30
type input "$2"
type input "0.00003129"
type input "$20"
type input "0.00019264"
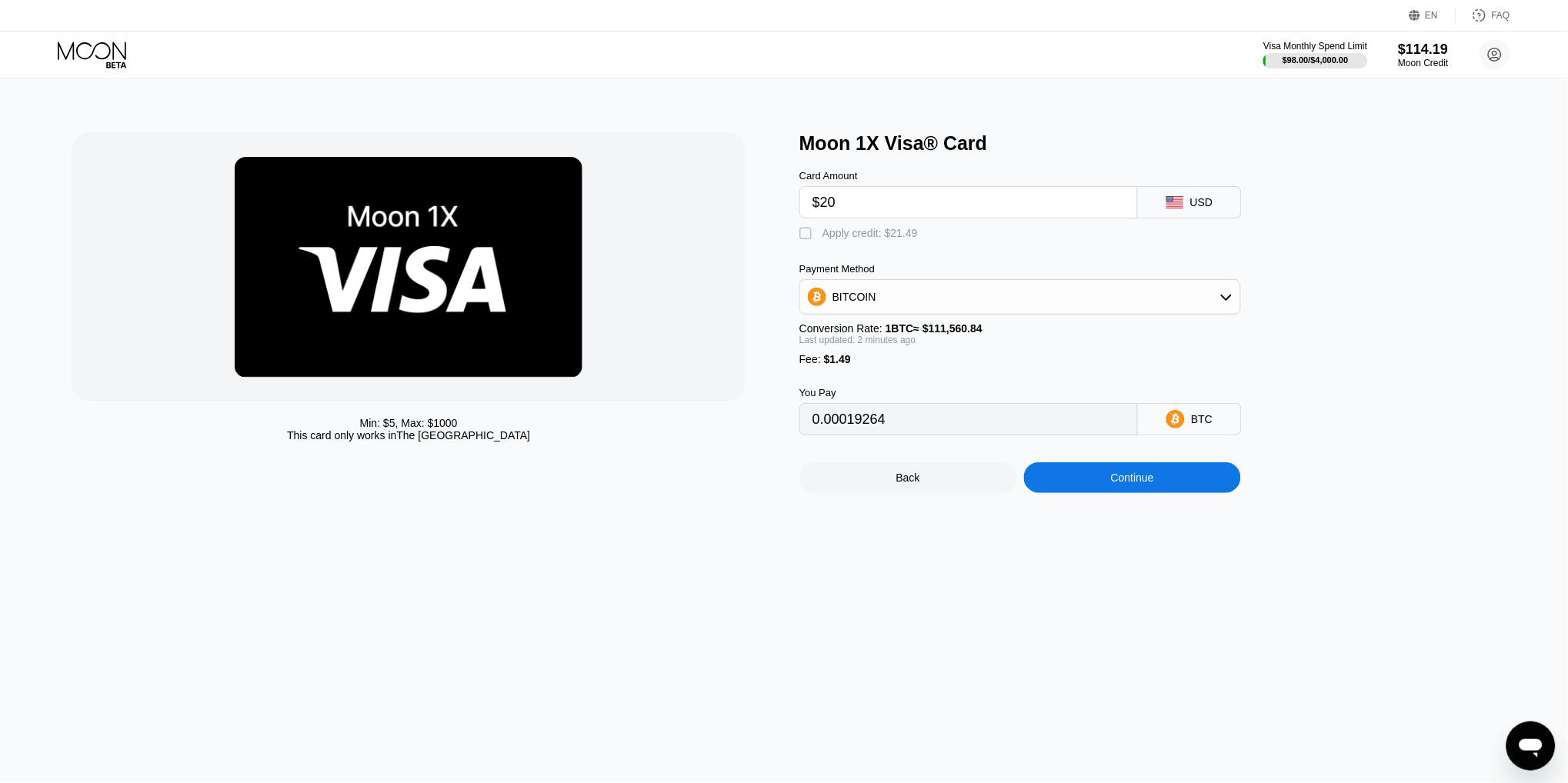
type input "$20"
click at [880, 235] on div "Apply credit: $21.49" at bounding box center [870, 233] width 95 height 13
type input "0"
click at [1144, 493] on div "Min: $ 5 , Max: $ 1000 This card only works in The United States Moon 1X Visa® …" at bounding box center [785, 430] width 1582 height 705
click at [1128, 475] on div "Continue" at bounding box center [1133, 478] width 43 height 13
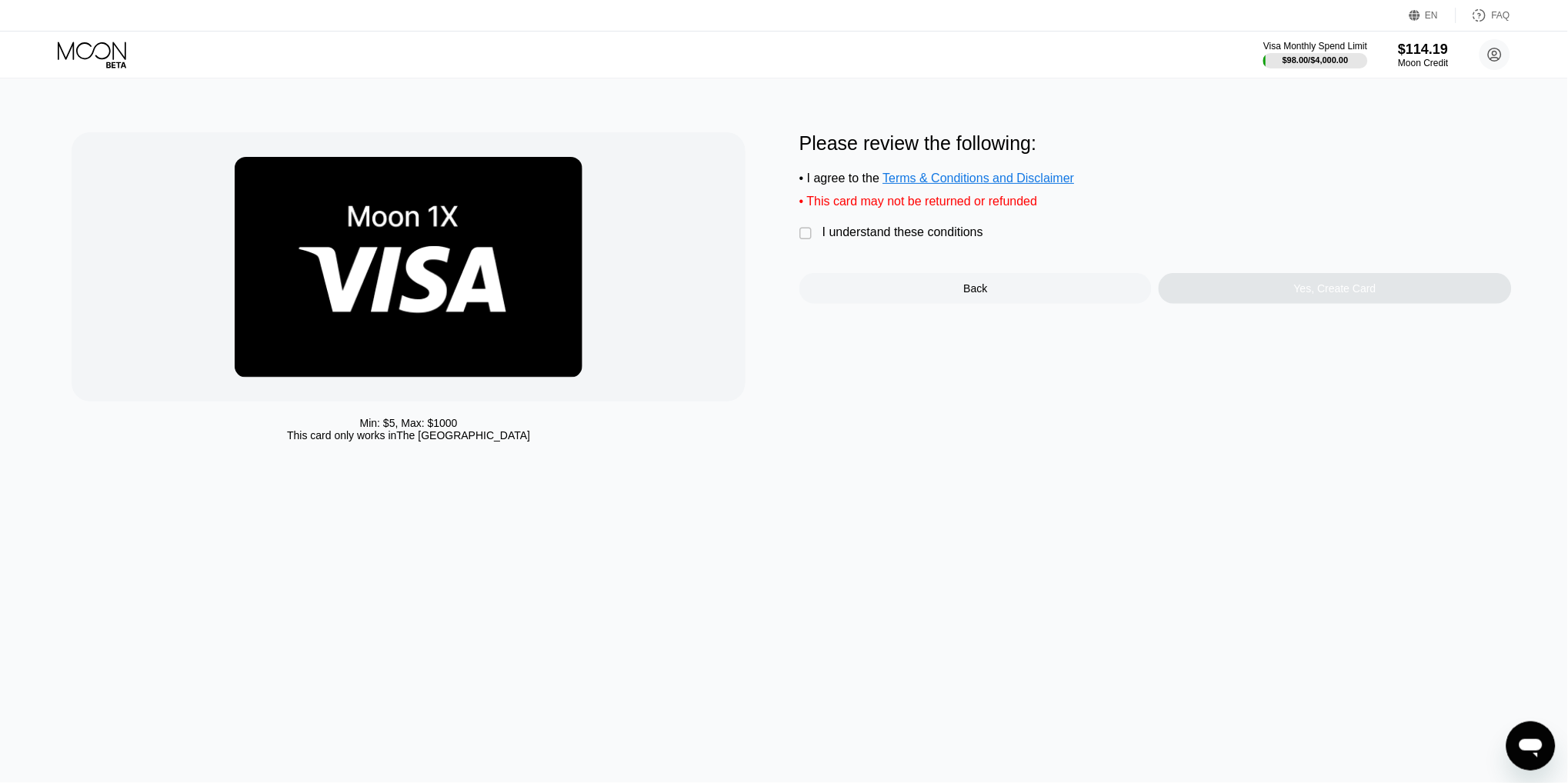
click at [863, 233] on div "I understand these conditions" at bounding box center [903, 232] width 161 height 14
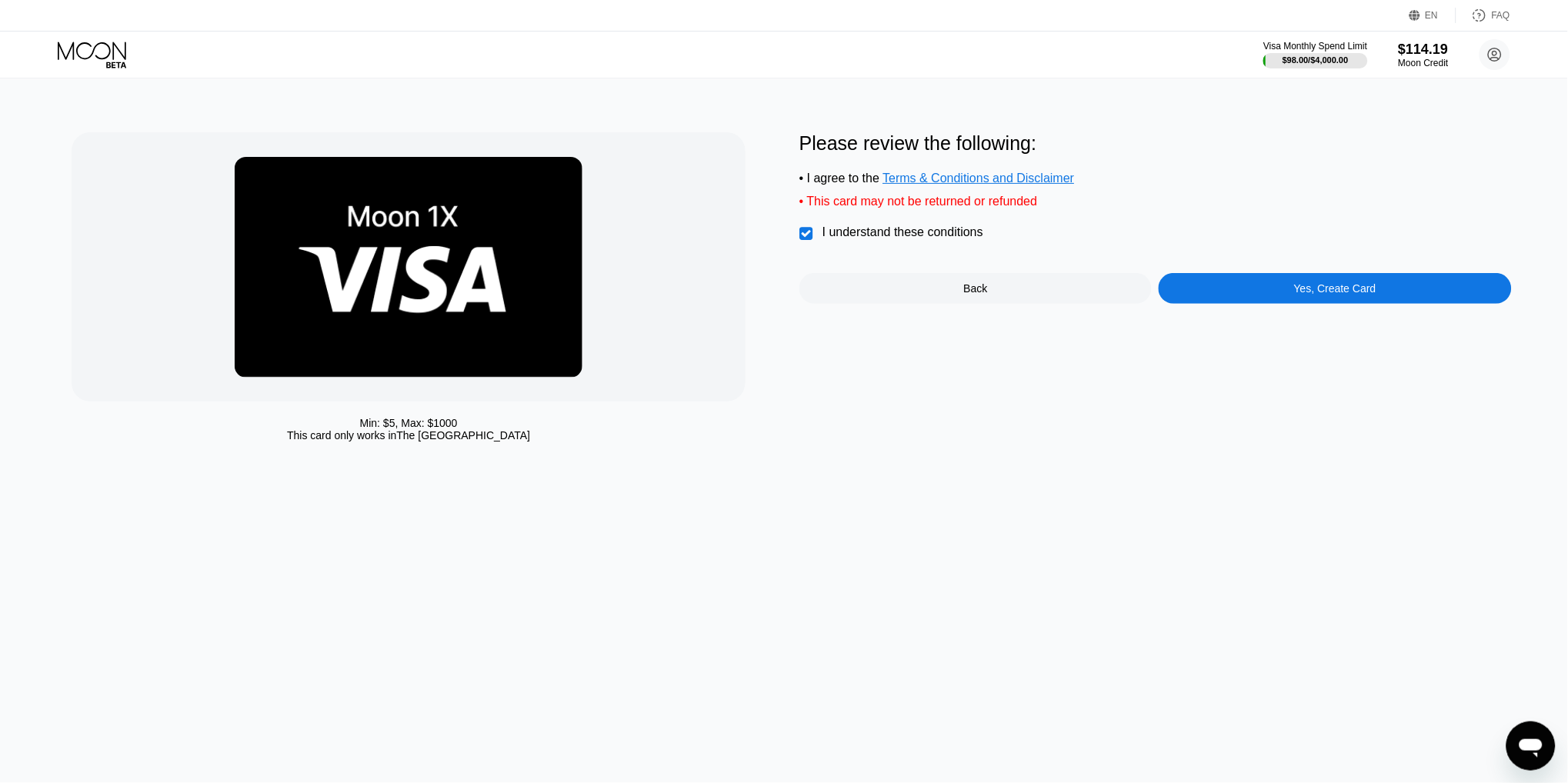
click at [1261, 296] on div "Yes, Create Card" at bounding box center [1335, 289] width 353 height 30
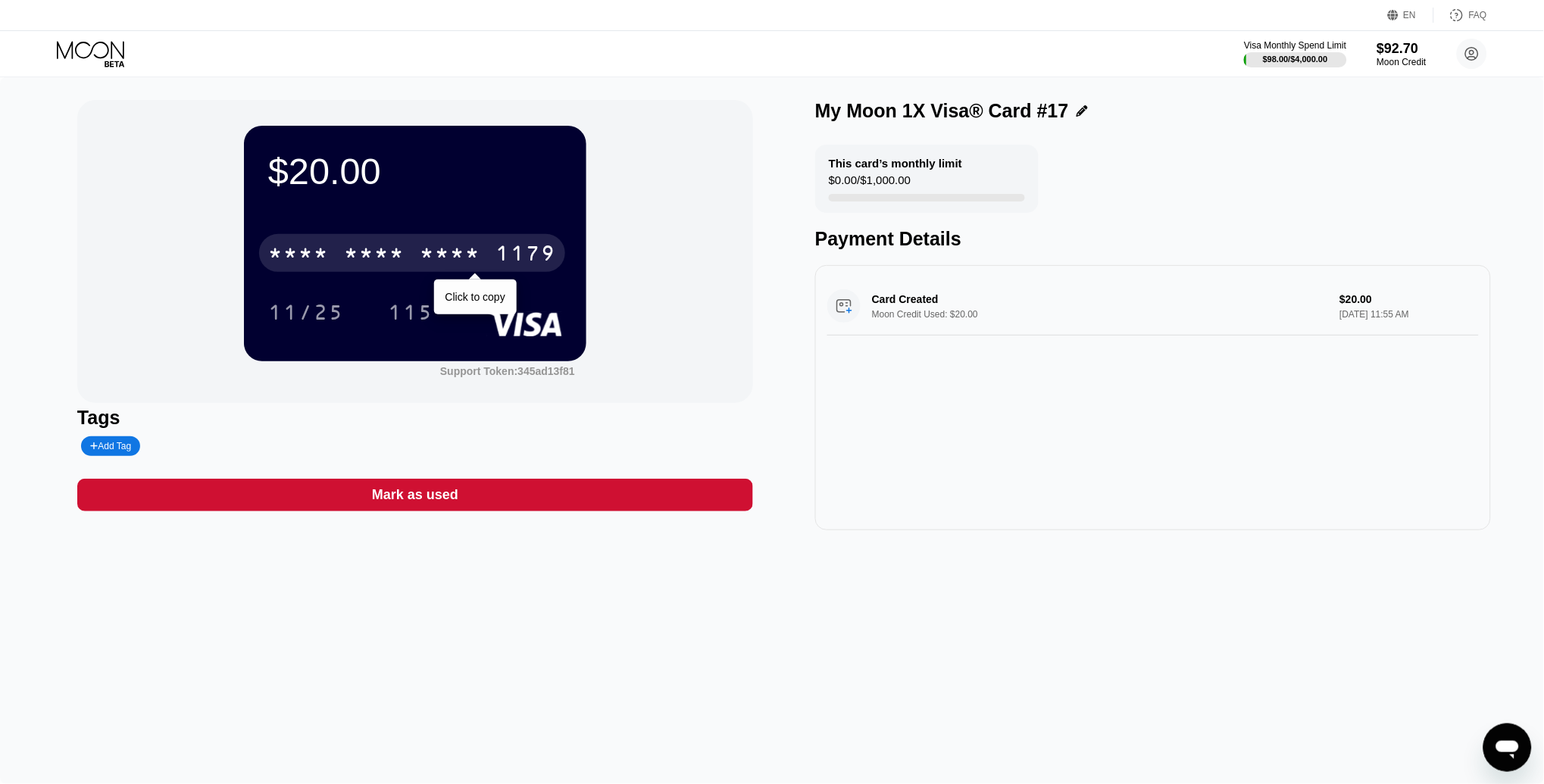
click at [499, 262] on div "1179" at bounding box center [525, 255] width 61 height 24
click at [476, 238] on div "4513 6500 2839 1179" at bounding box center [412, 253] width 306 height 38
click at [476, 238] on div "* * * * * * * * * * * * 1179" at bounding box center [412, 253] width 306 height 38
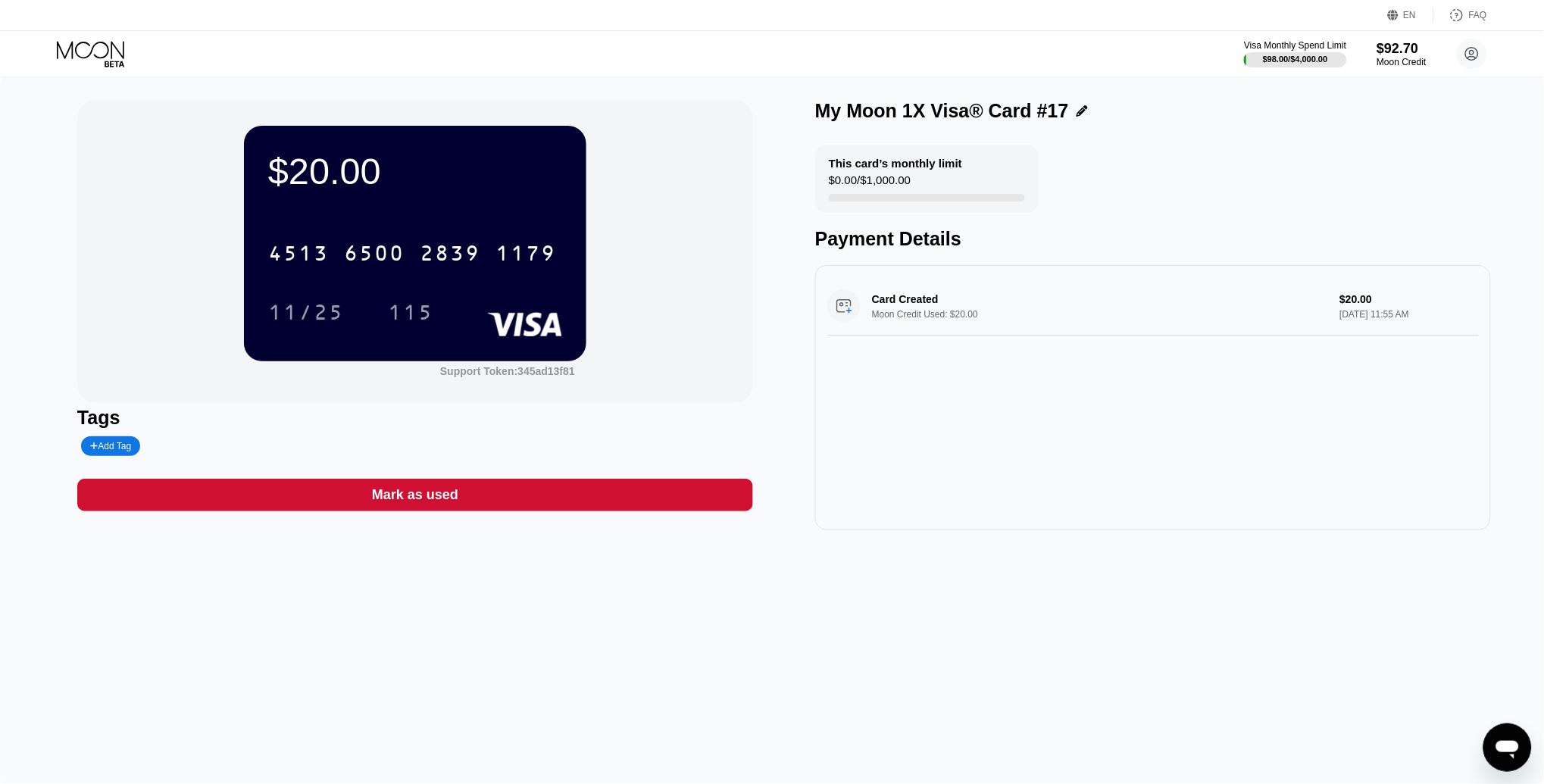
click at [92, 45] on icon at bounding box center [91, 54] width 71 height 27
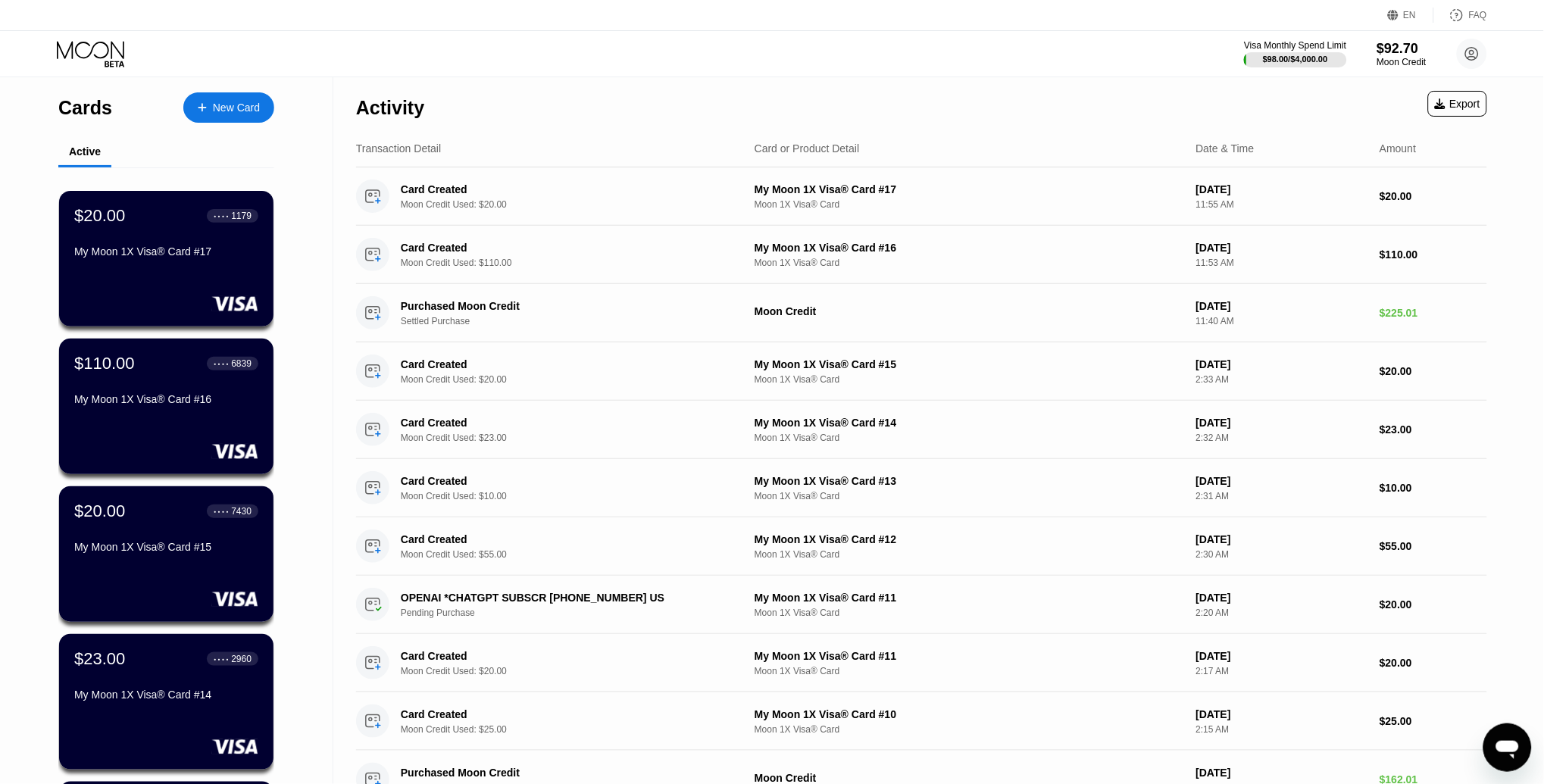
click at [219, 111] on div "New Card" at bounding box center [236, 107] width 47 height 12
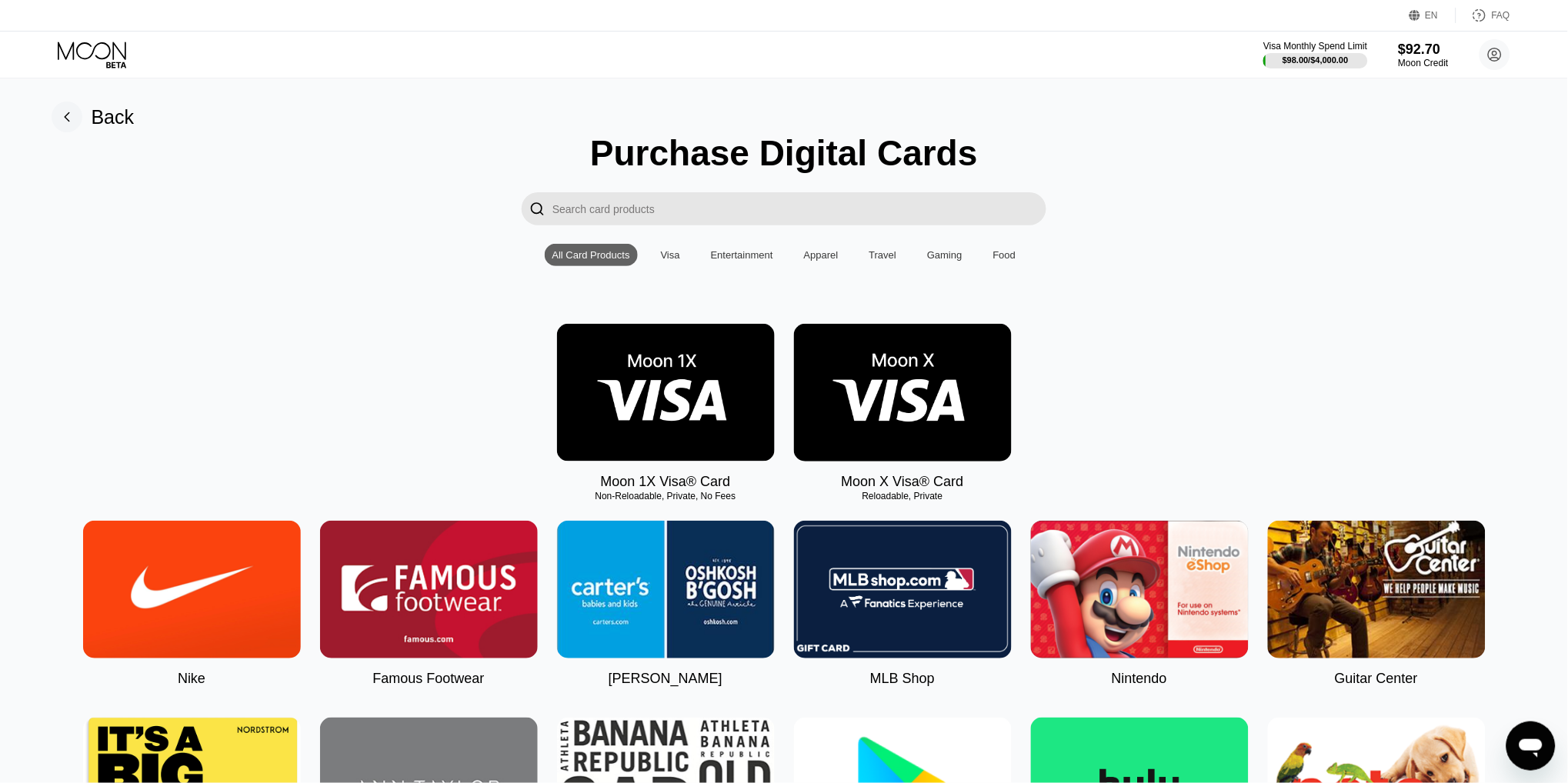
click at [728, 347] on img at bounding box center [666, 392] width 218 height 138
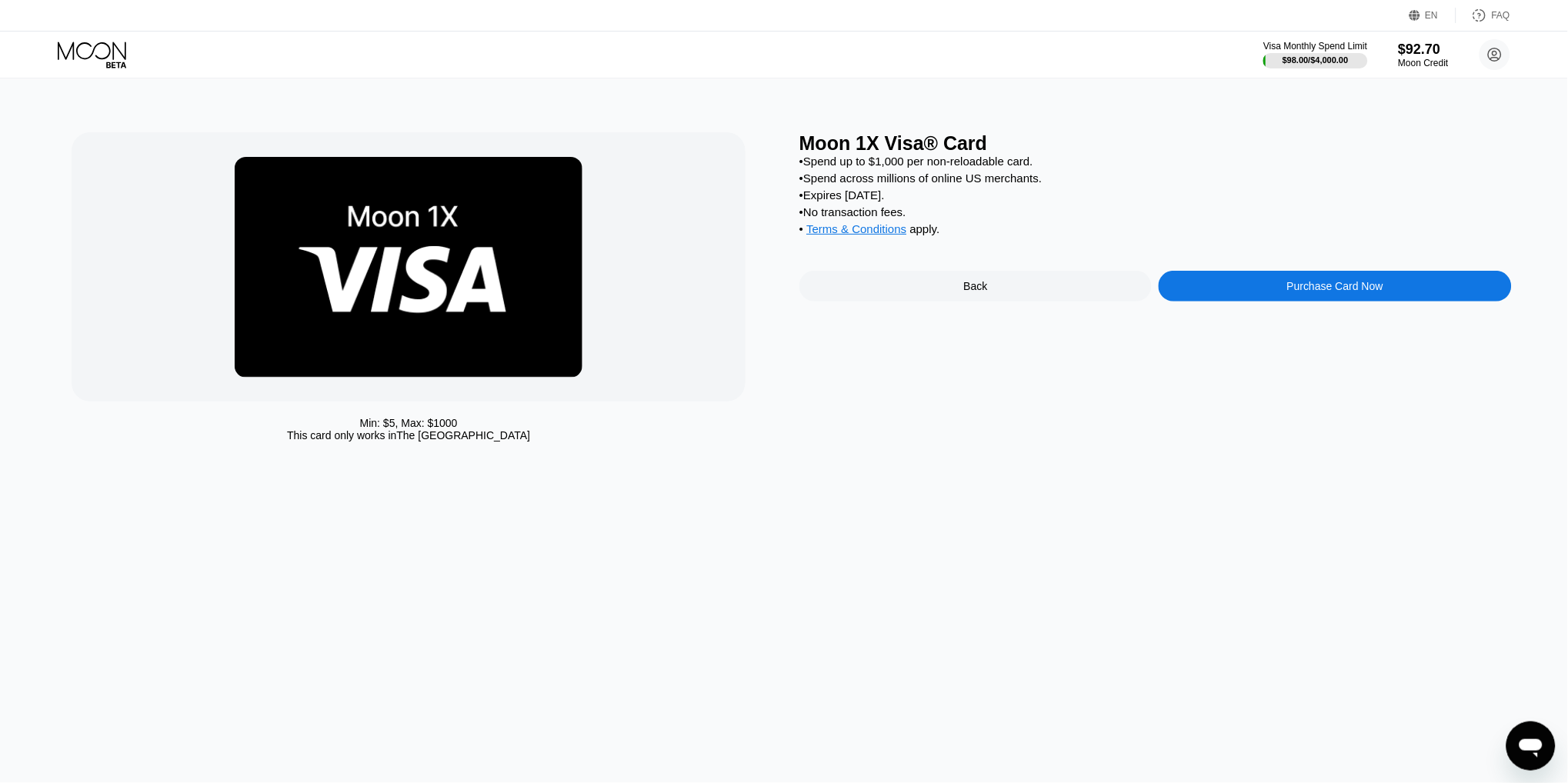
click at [1267, 288] on div "Purchase Card Now" at bounding box center [1335, 286] width 353 height 30
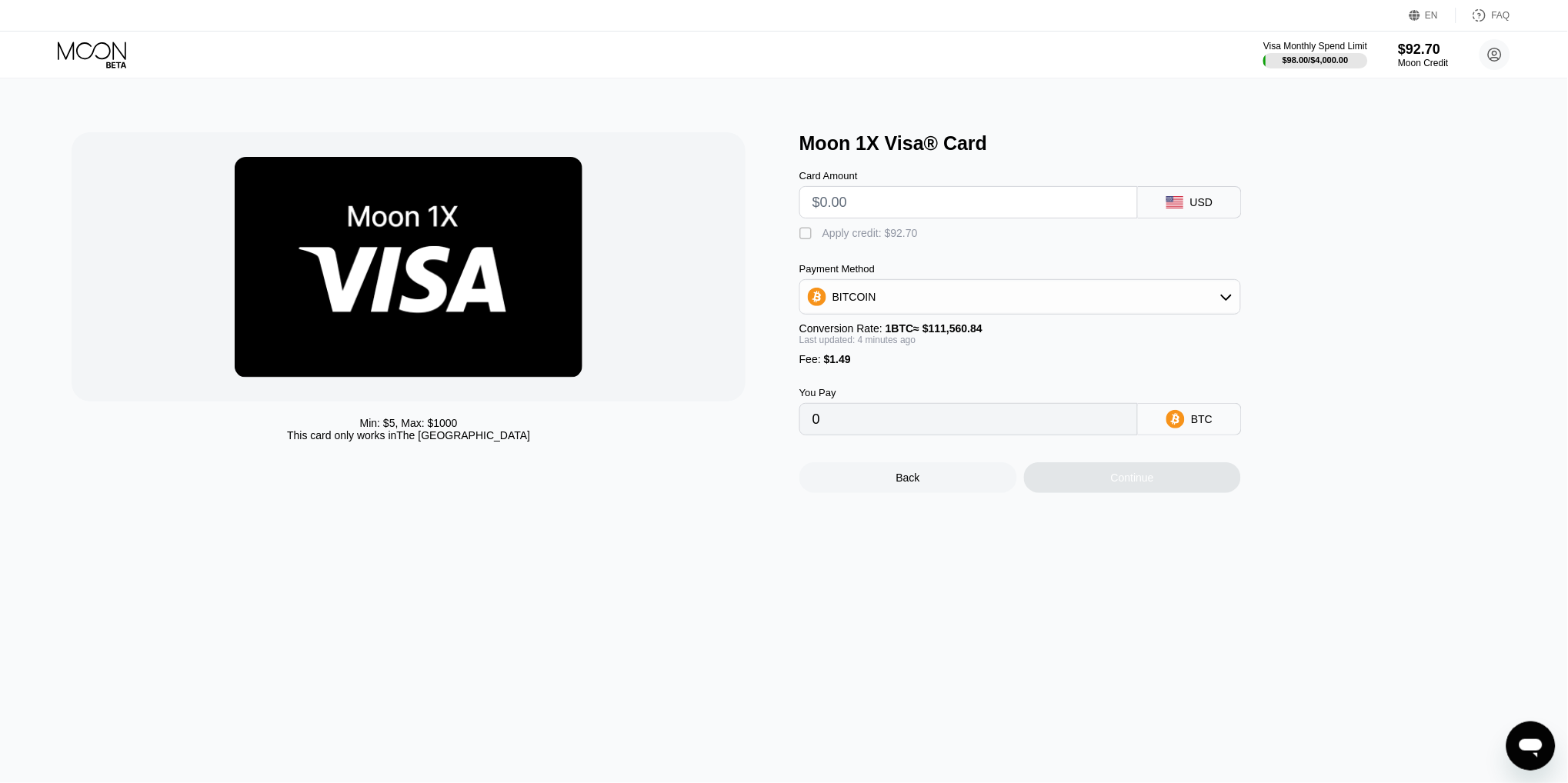
click at [911, 200] on input "text" at bounding box center [969, 202] width 312 height 30
type input "$1"
type input "0.00002231"
type input "$10"
type input "0.00010294"
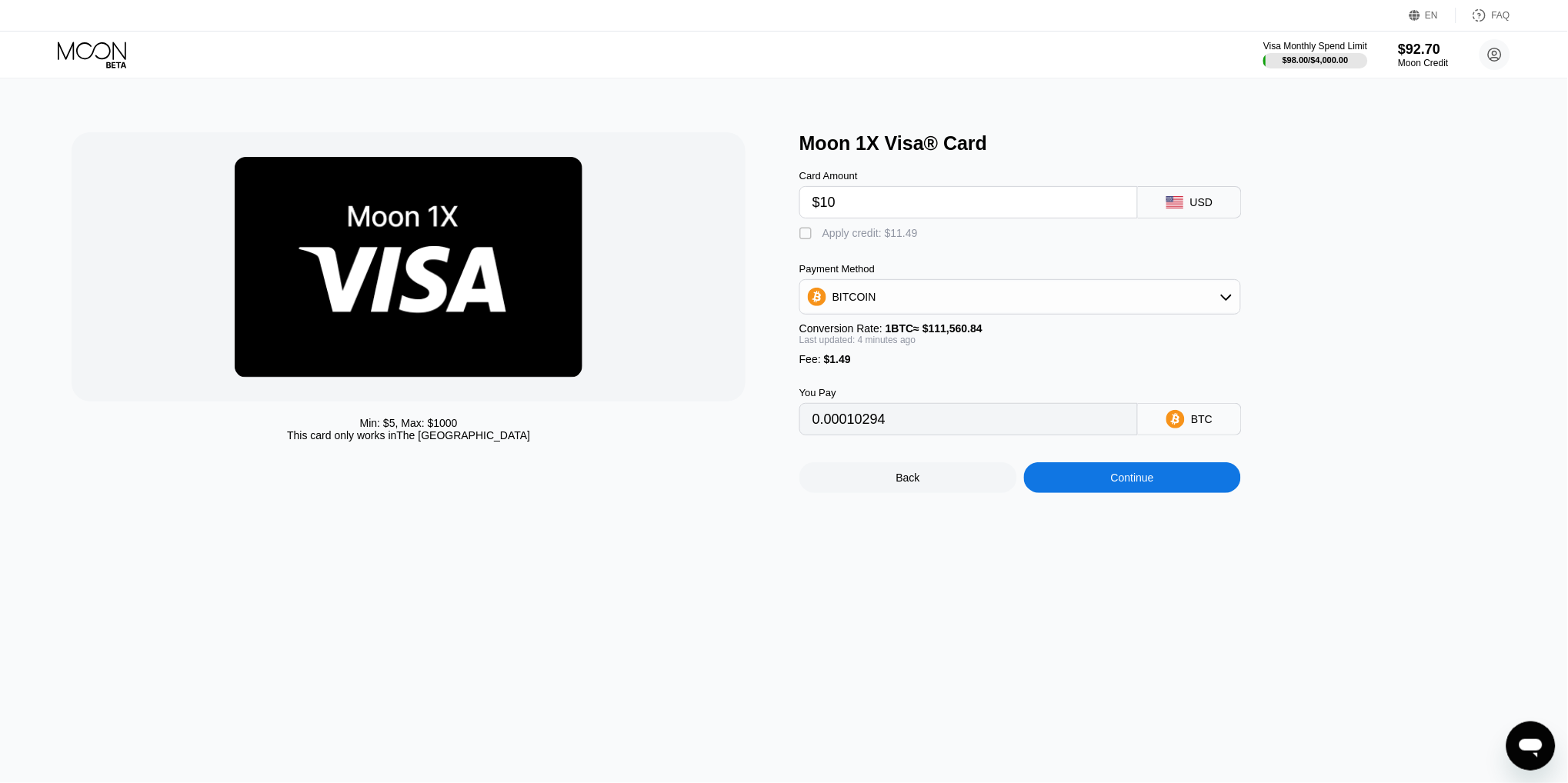
type input "$10"
click at [873, 228] on div "Apply credit: $11.49" at bounding box center [870, 233] width 95 height 13
type input "0"
click at [1125, 475] on div "Continue" at bounding box center [1133, 478] width 43 height 13
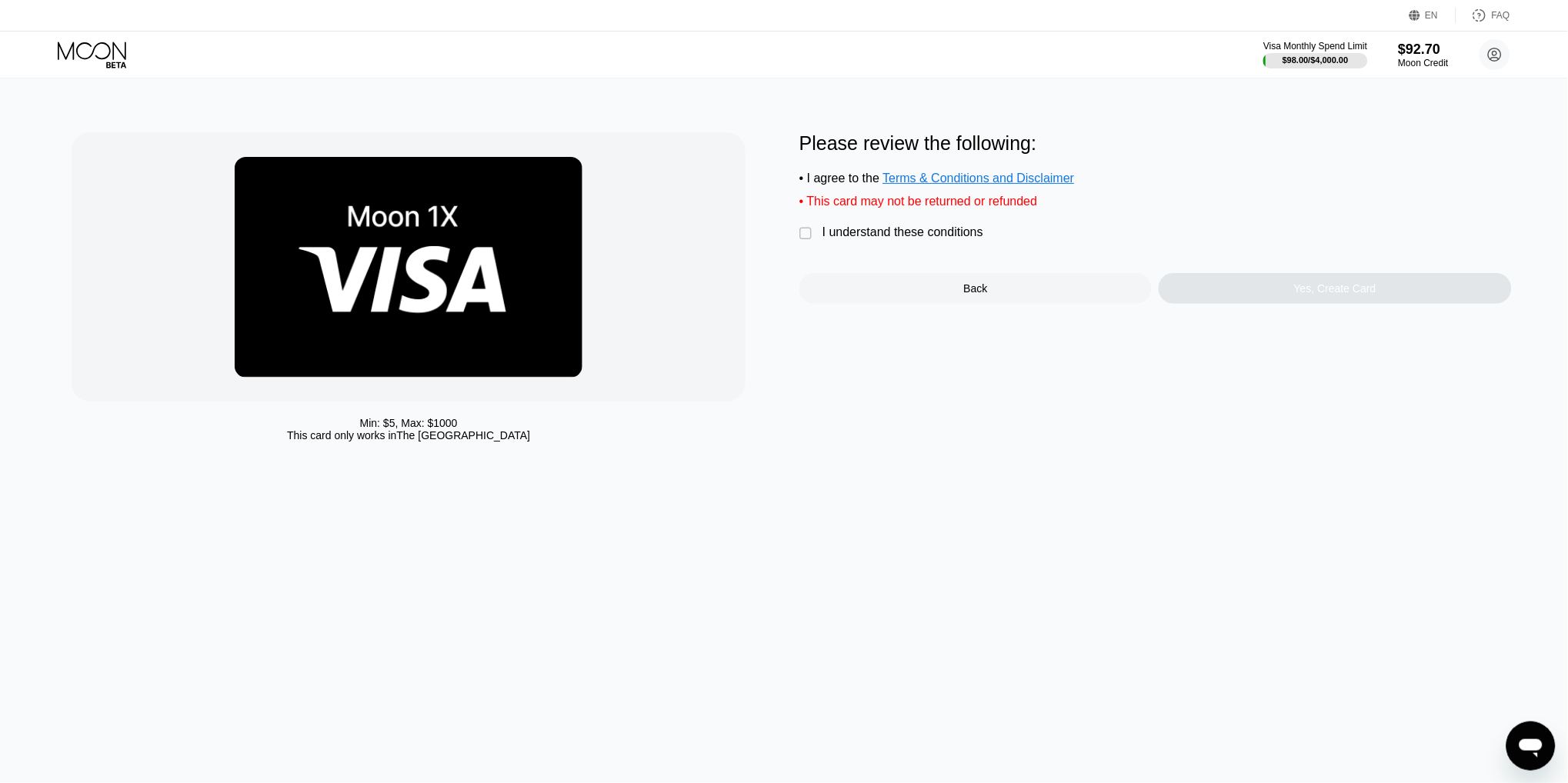
click at [928, 231] on div "I understand these conditions" at bounding box center [903, 232] width 161 height 14
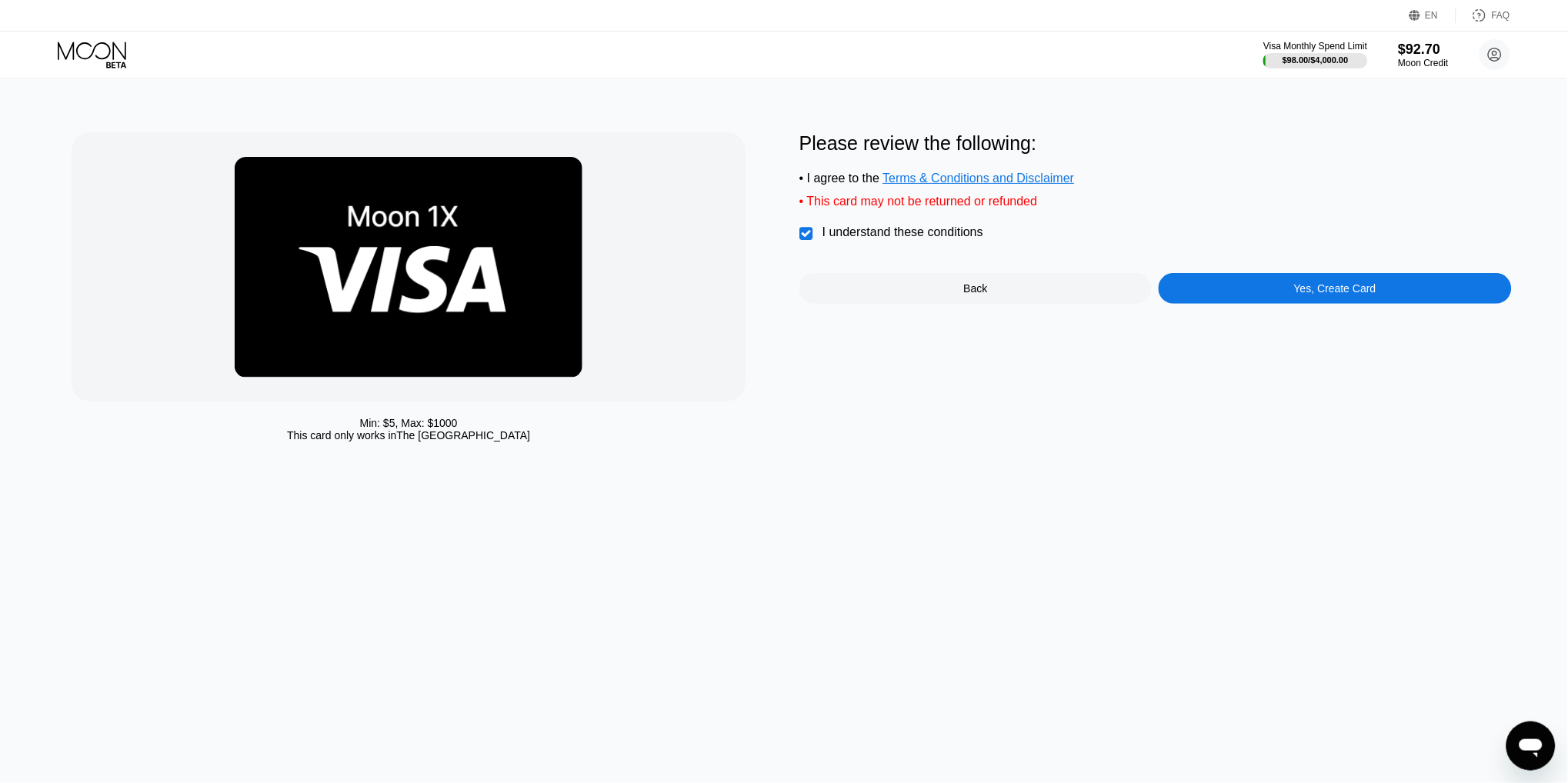
click at [1234, 285] on div "Yes, Create Card" at bounding box center [1335, 289] width 353 height 30
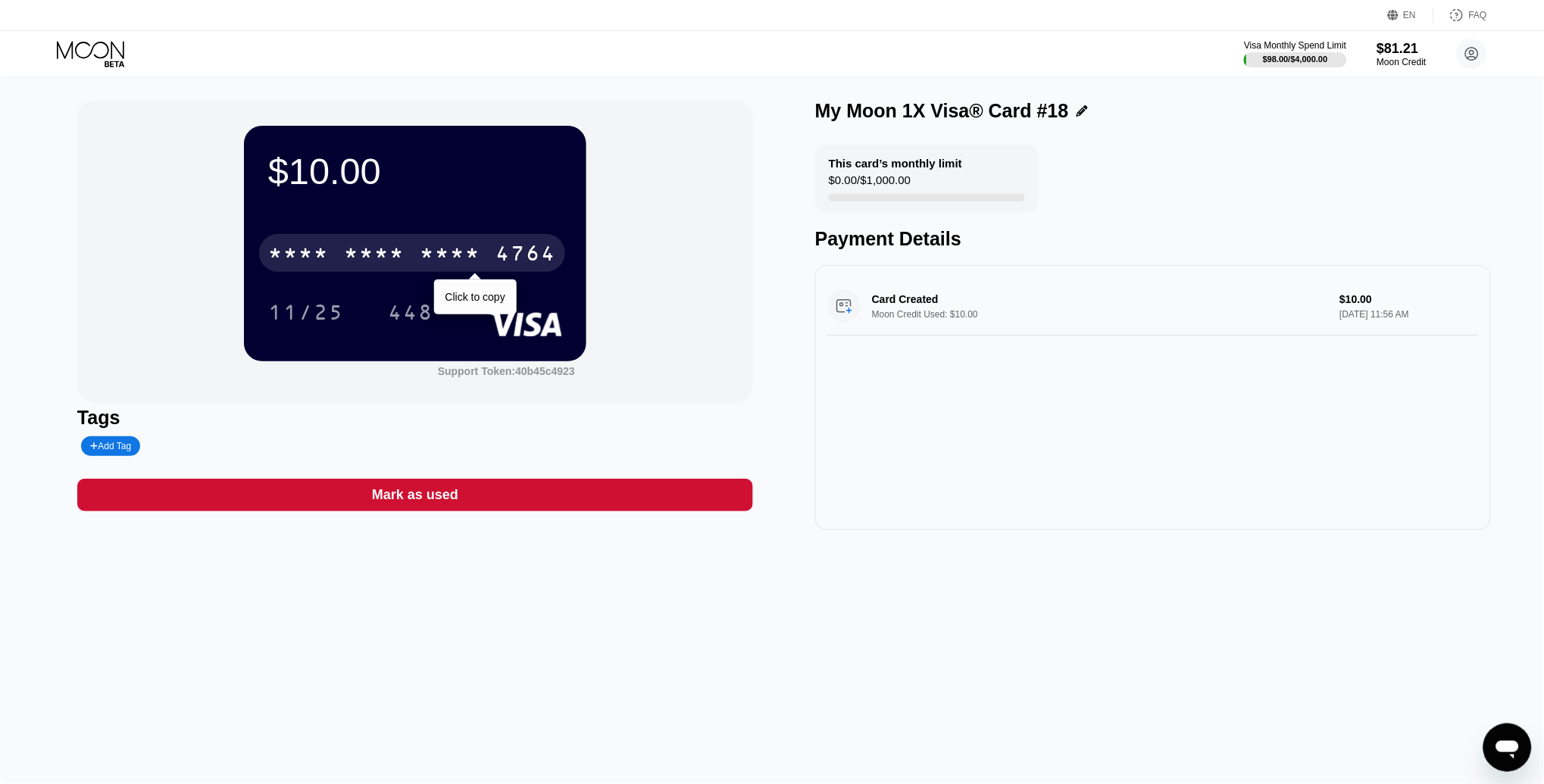
click at [471, 255] on div "* * * *" at bounding box center [450, 255] width 61 height 24
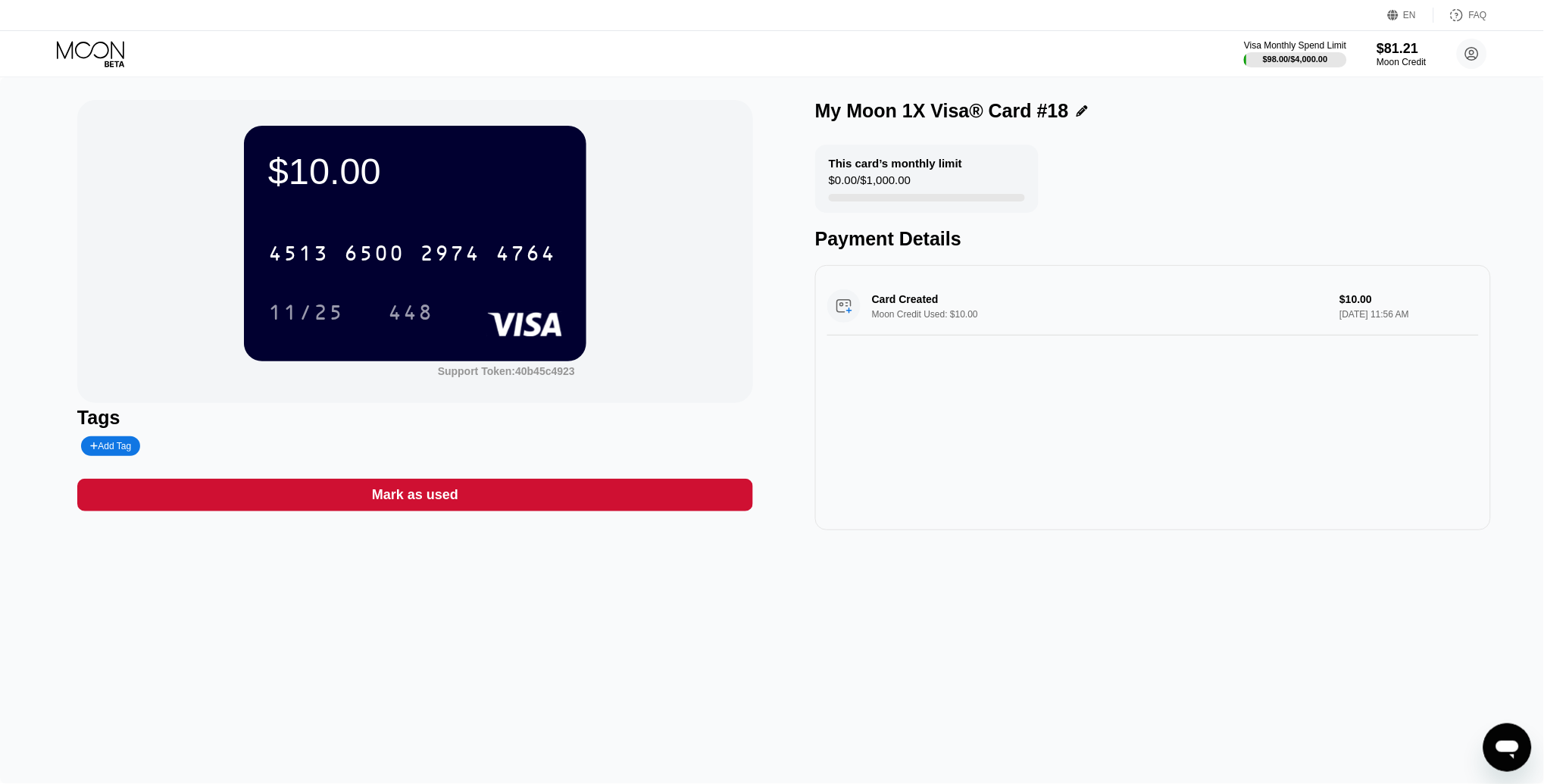
click at [103, 51] on icon at bounding box center [91, 54] width 71 height 27
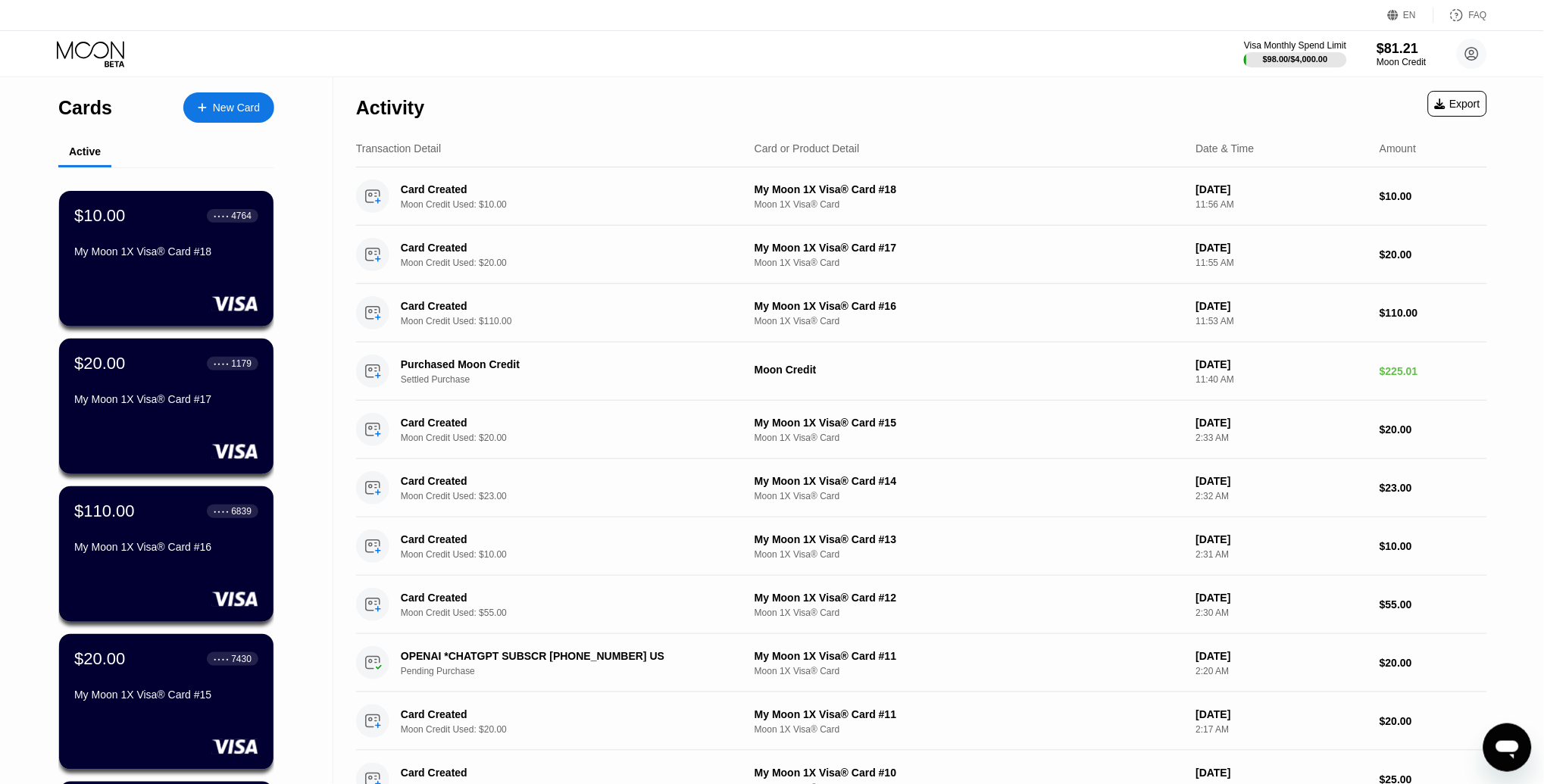
click at [229, 93] on div "New Card" at bounding box center [229, 107] width 91 height 30
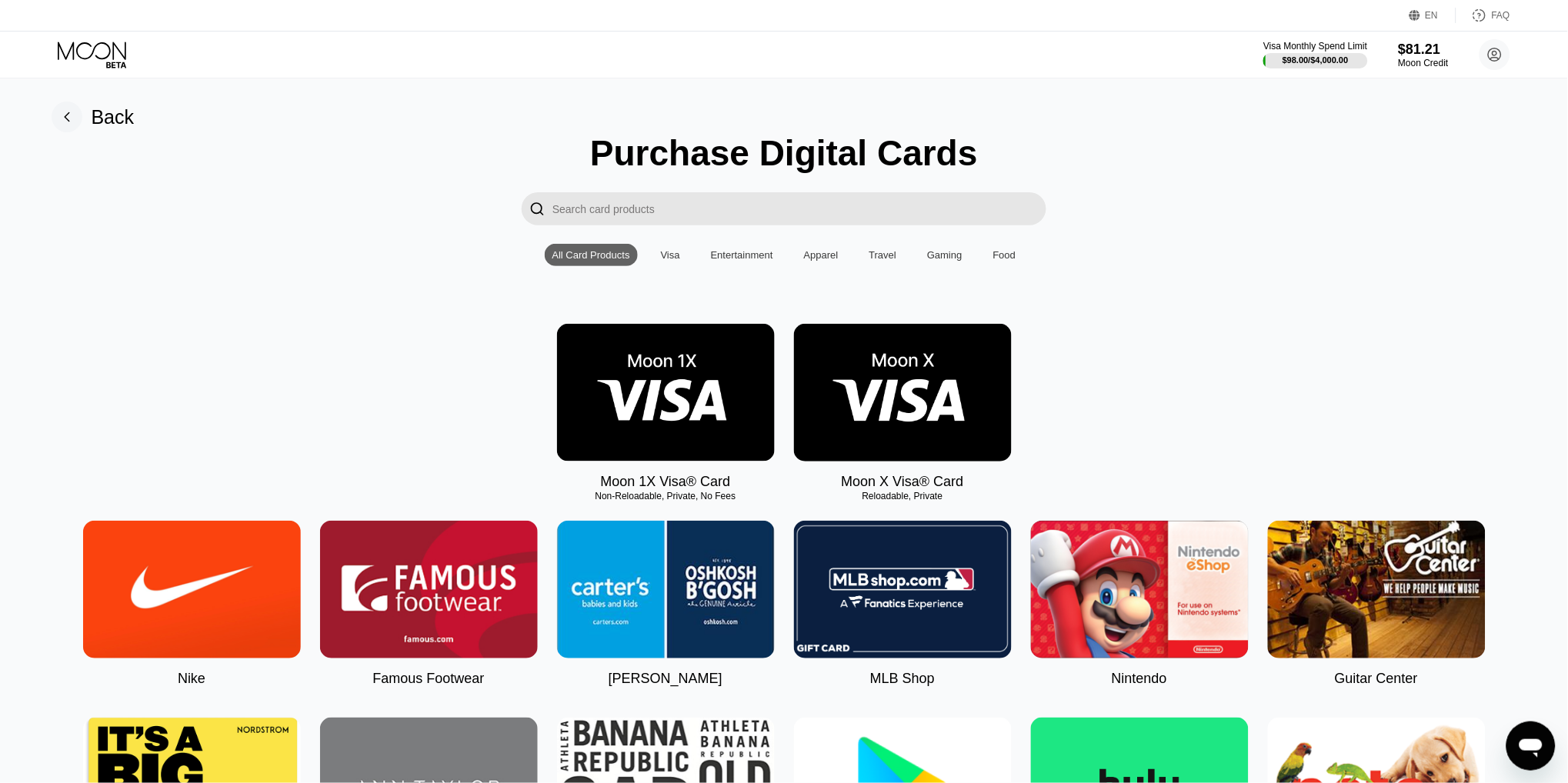
click at [670, 386] on img at bounding box center [666, 392] width 218 height 138
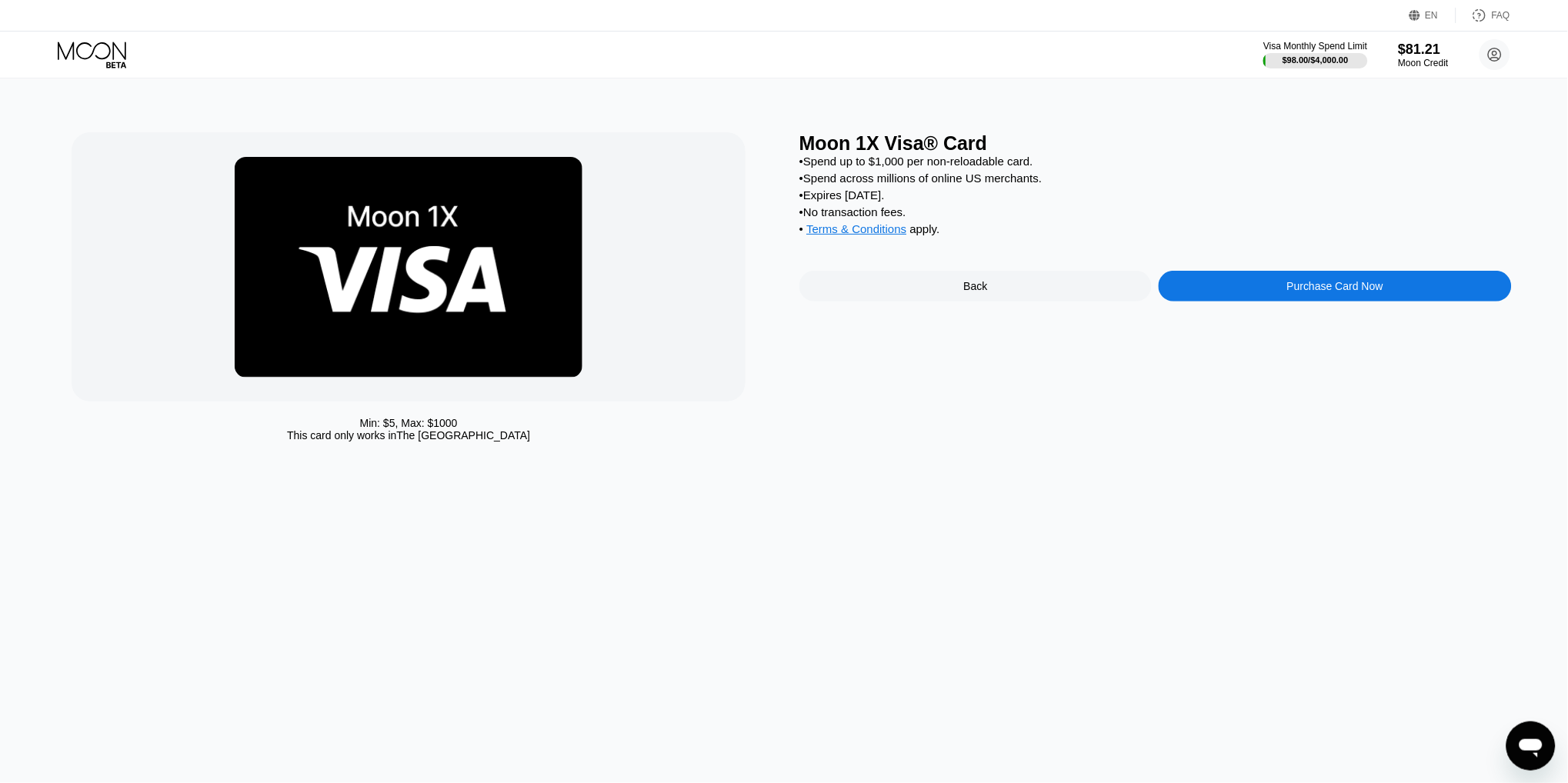
click at [1365, 282] on div "Purchase Card Now" at bounding box center [1335, 286] width 96 height 13
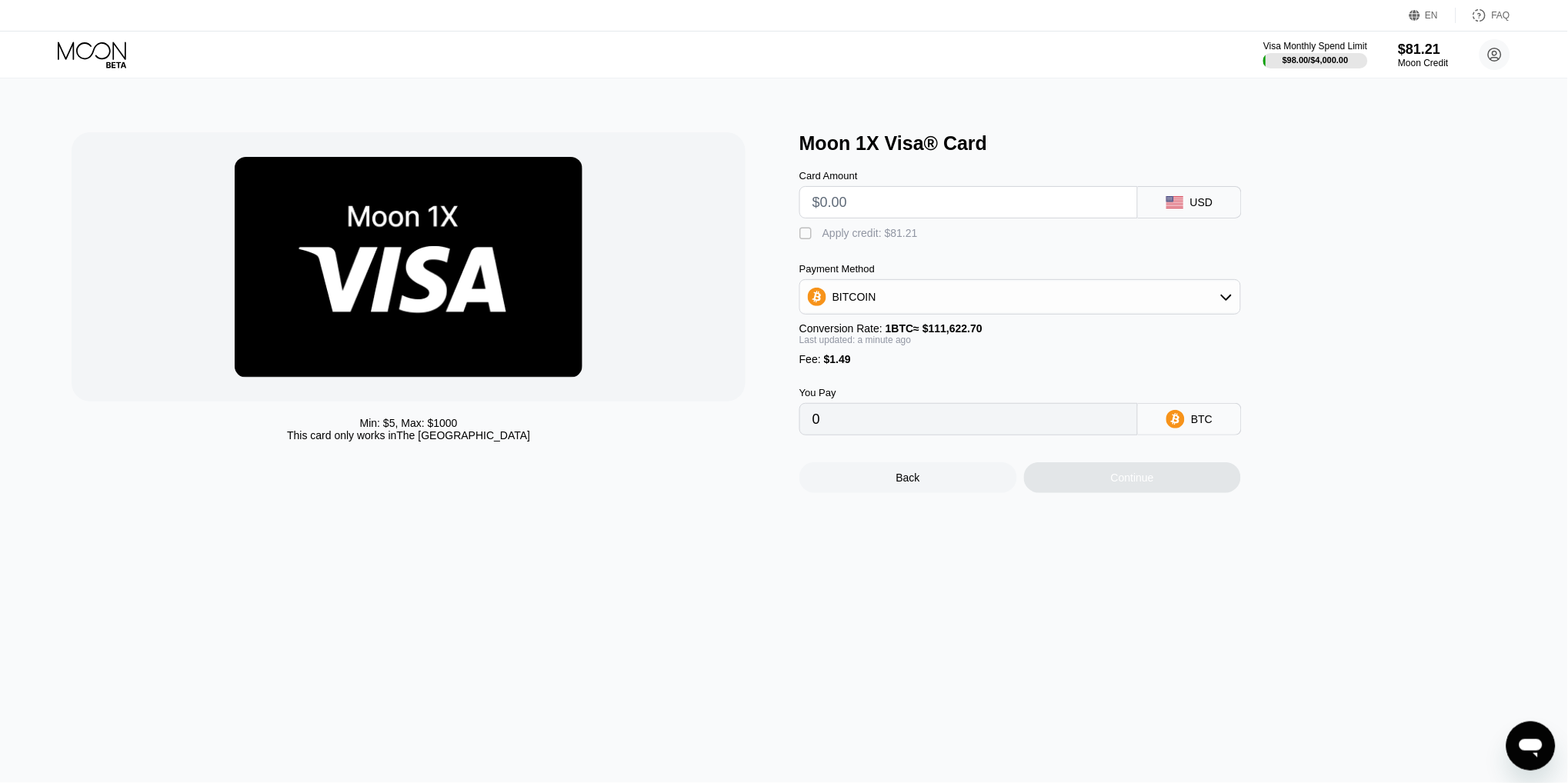
click at [925, 196] on input "text" at bounding box center [969, 202] width 312 height 30
type input "$25"
type input "0.00023732"
type input "$26"
type input "0.00024628"
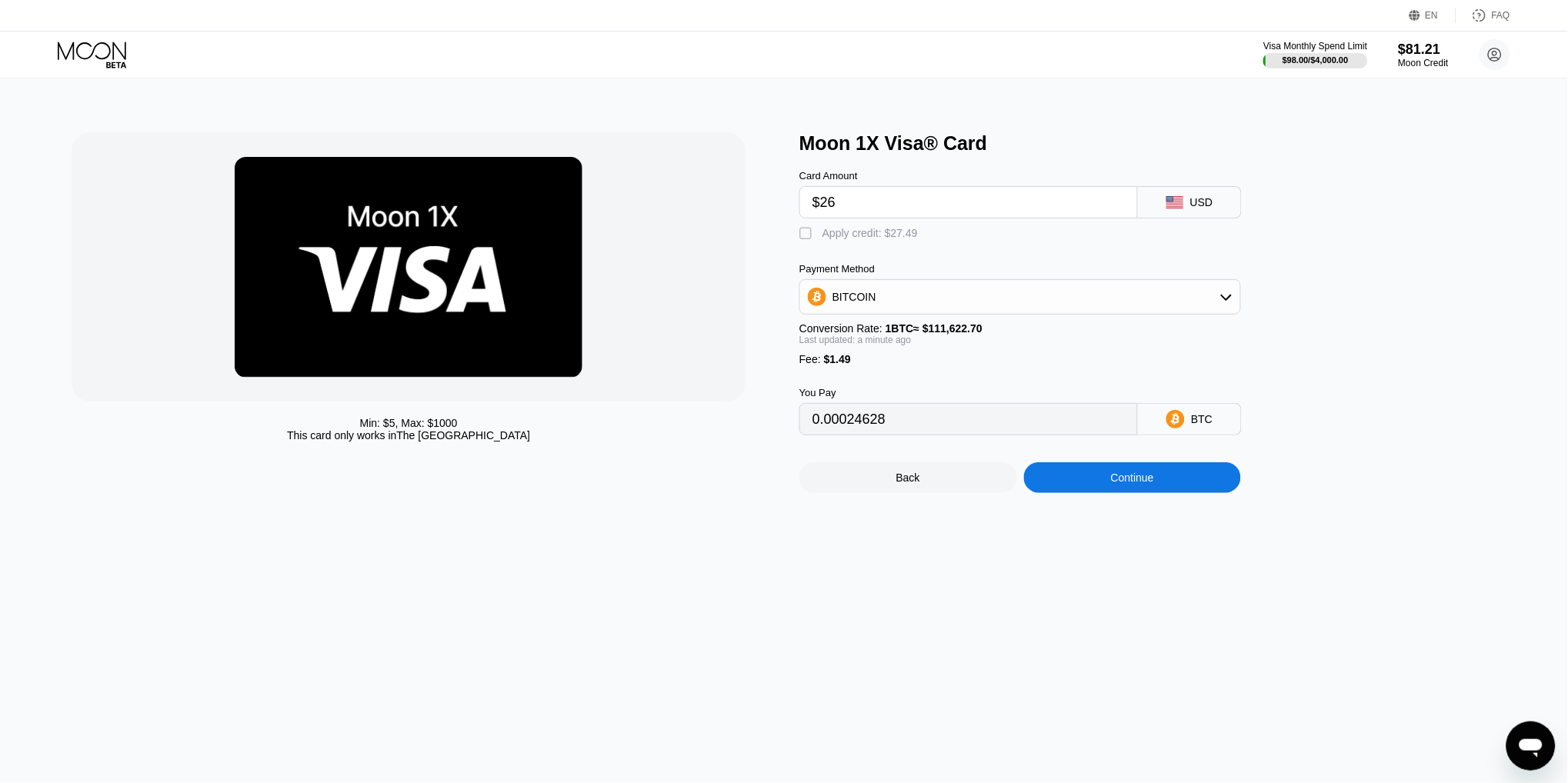
type input "$26"
click at [868, 231] on div "Apply credit: $27.49" at bounding box center [870, 233] width 95 height 13
type input "0"
click at [1114, 475] on div "Continue" at bounding box center [1133, 478] width 43 height 13
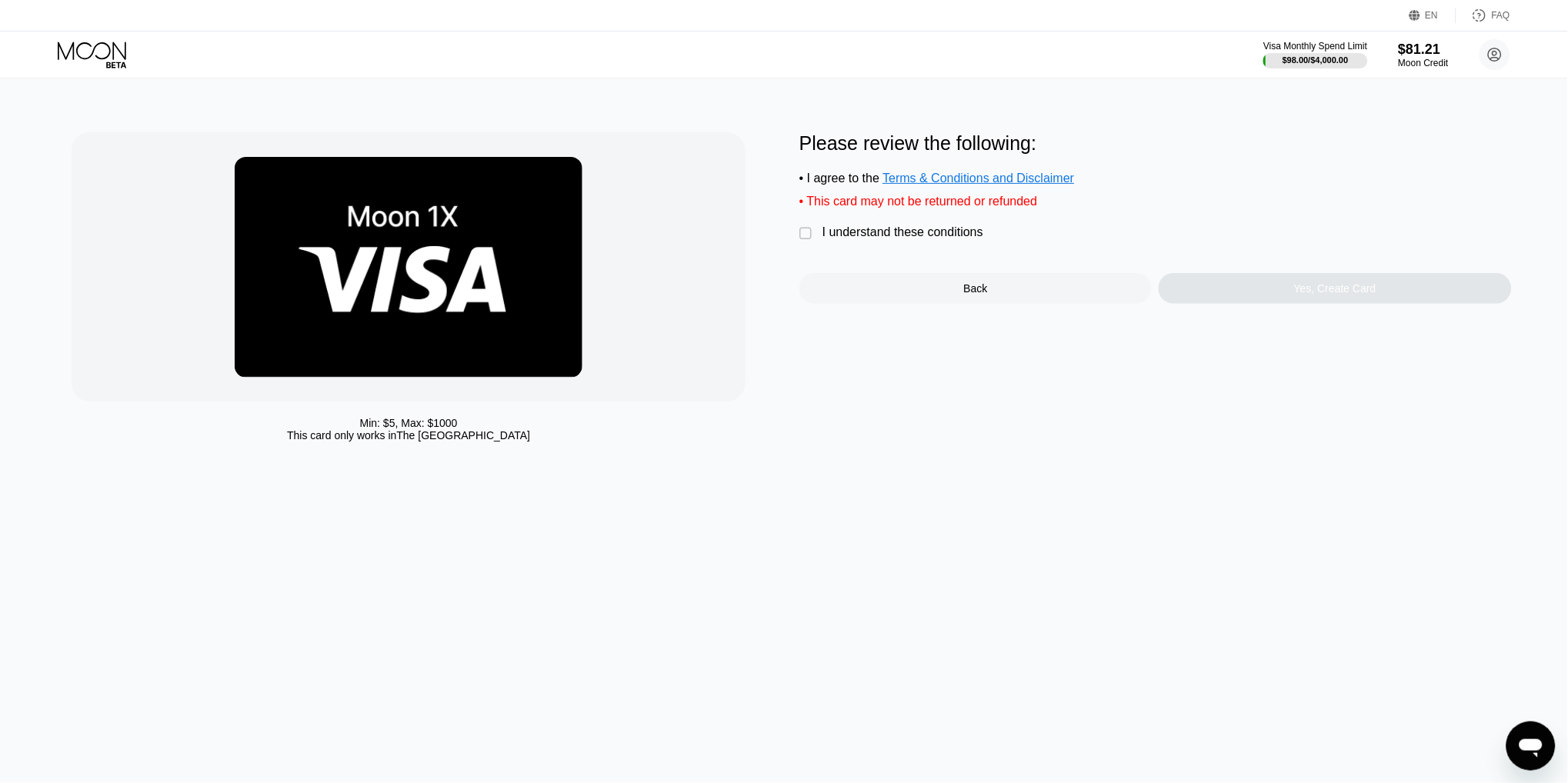
click at [922, 232] on div "I understand these conditions" at bounding box center [903, 232] width 161 height 14
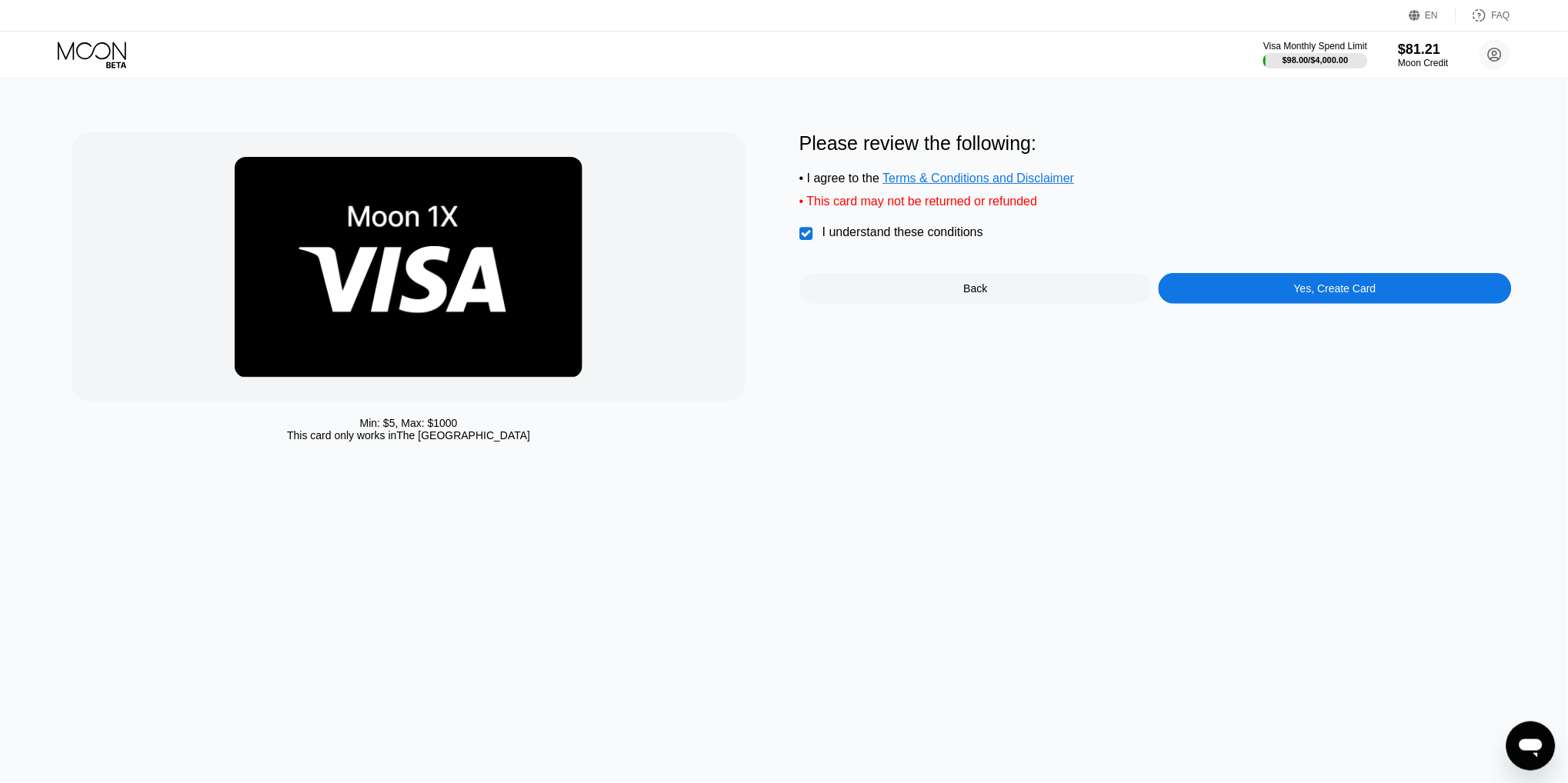
click at [1267, 289] on div "Yes, Create Card" at bounding box center [1335, 289] width 353 height 30
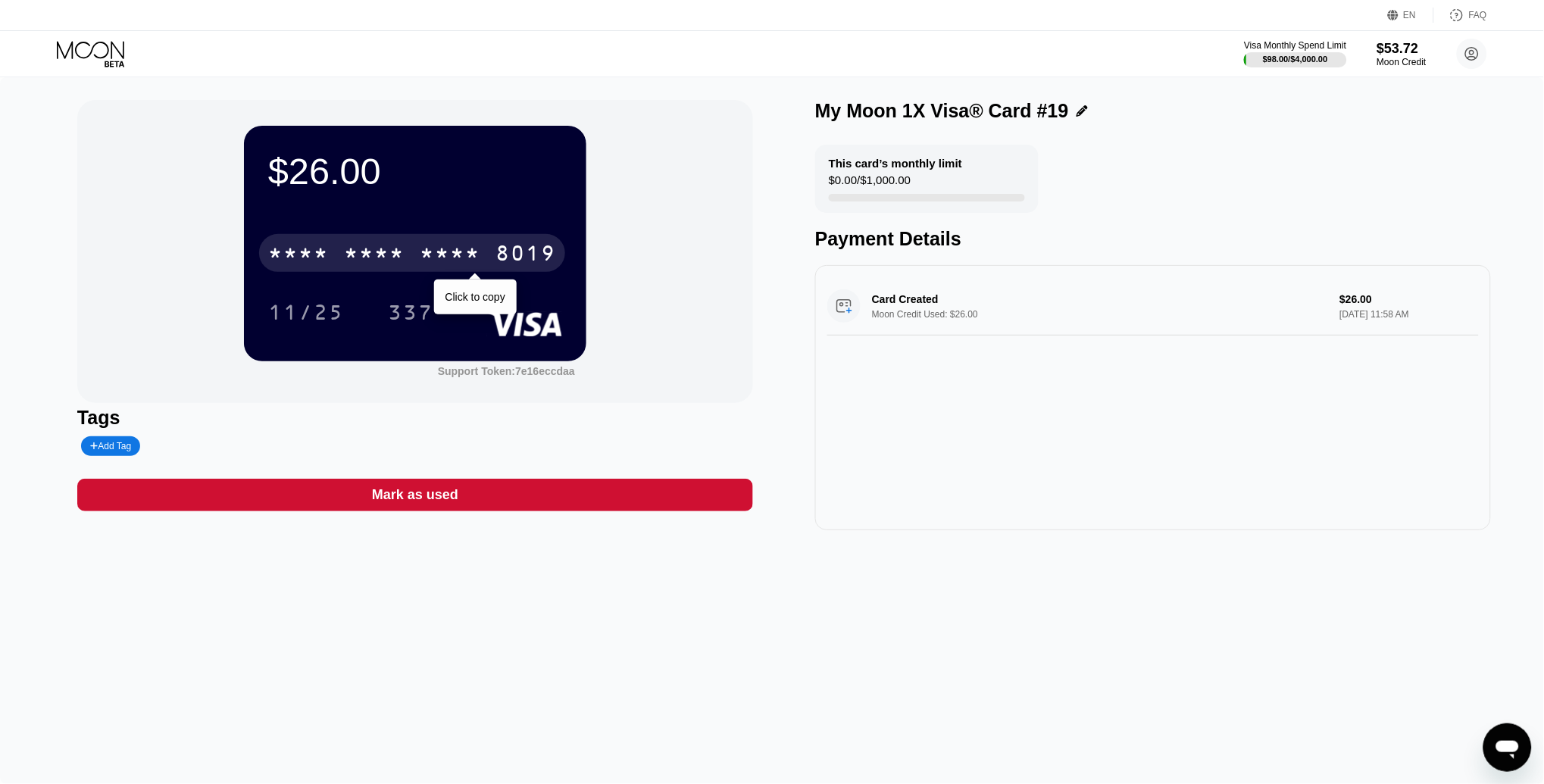
click at [428, 249] on div "* * * *" at bounding box center [450, 255] width 61 height 24
click at [508, 249] on div "8019" at bounding box center [525, 255] width 61 height 24
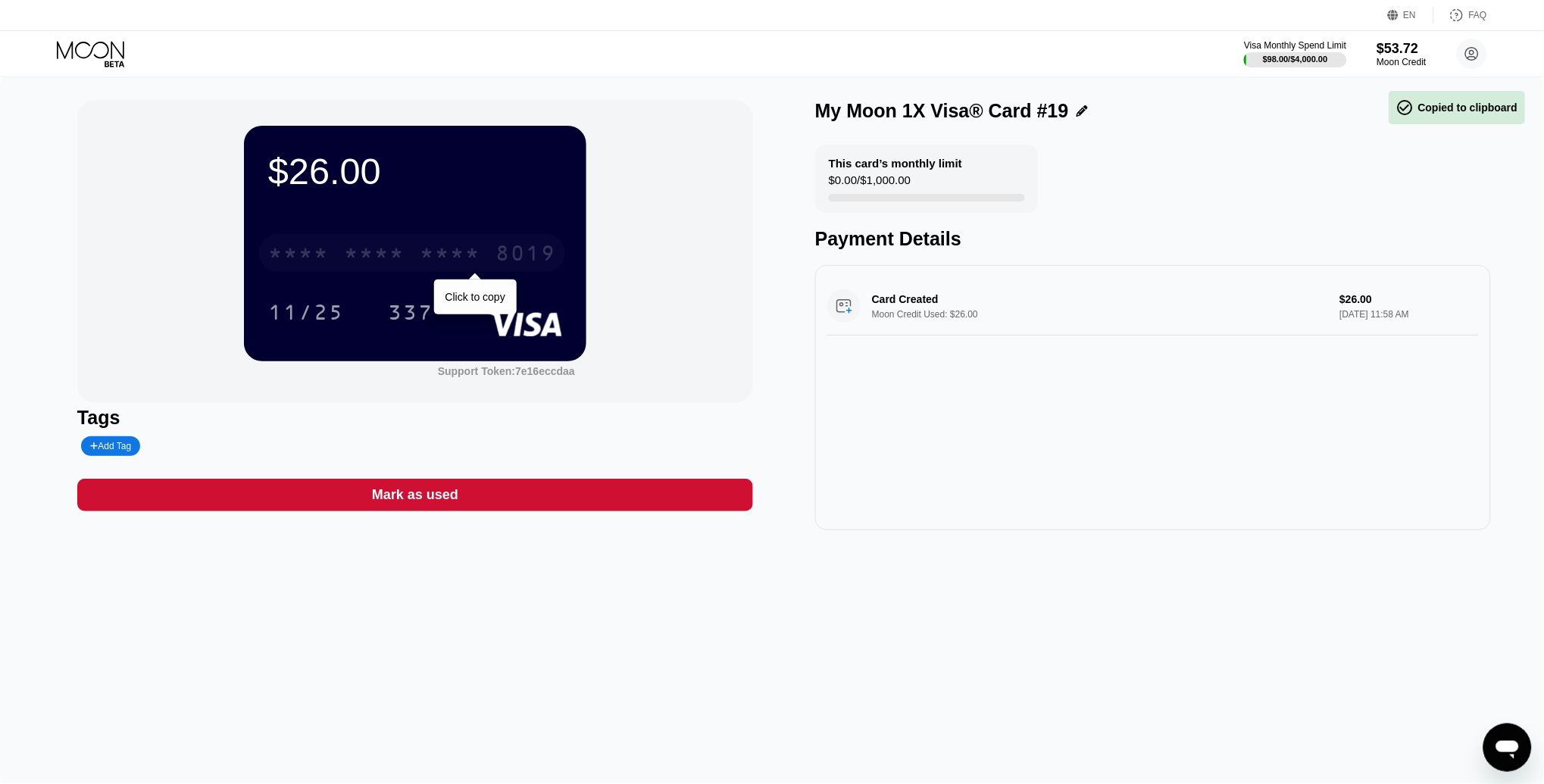
click at [508, 249] on div "8019" at bounding box center [525, 255] width 61 height 24
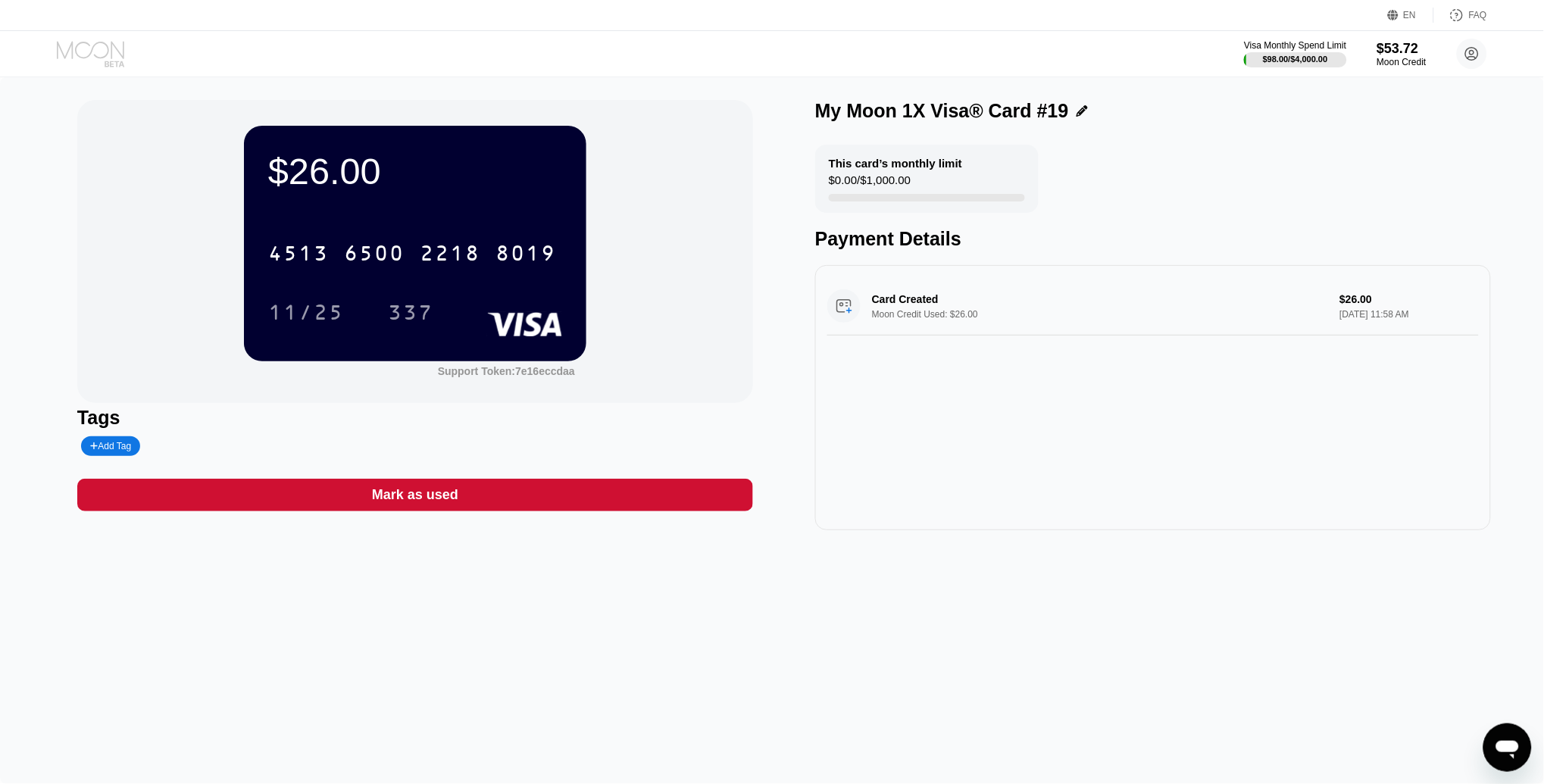
click at [99, 49] on icon at bounding box center [91, 54] width 71 height 27
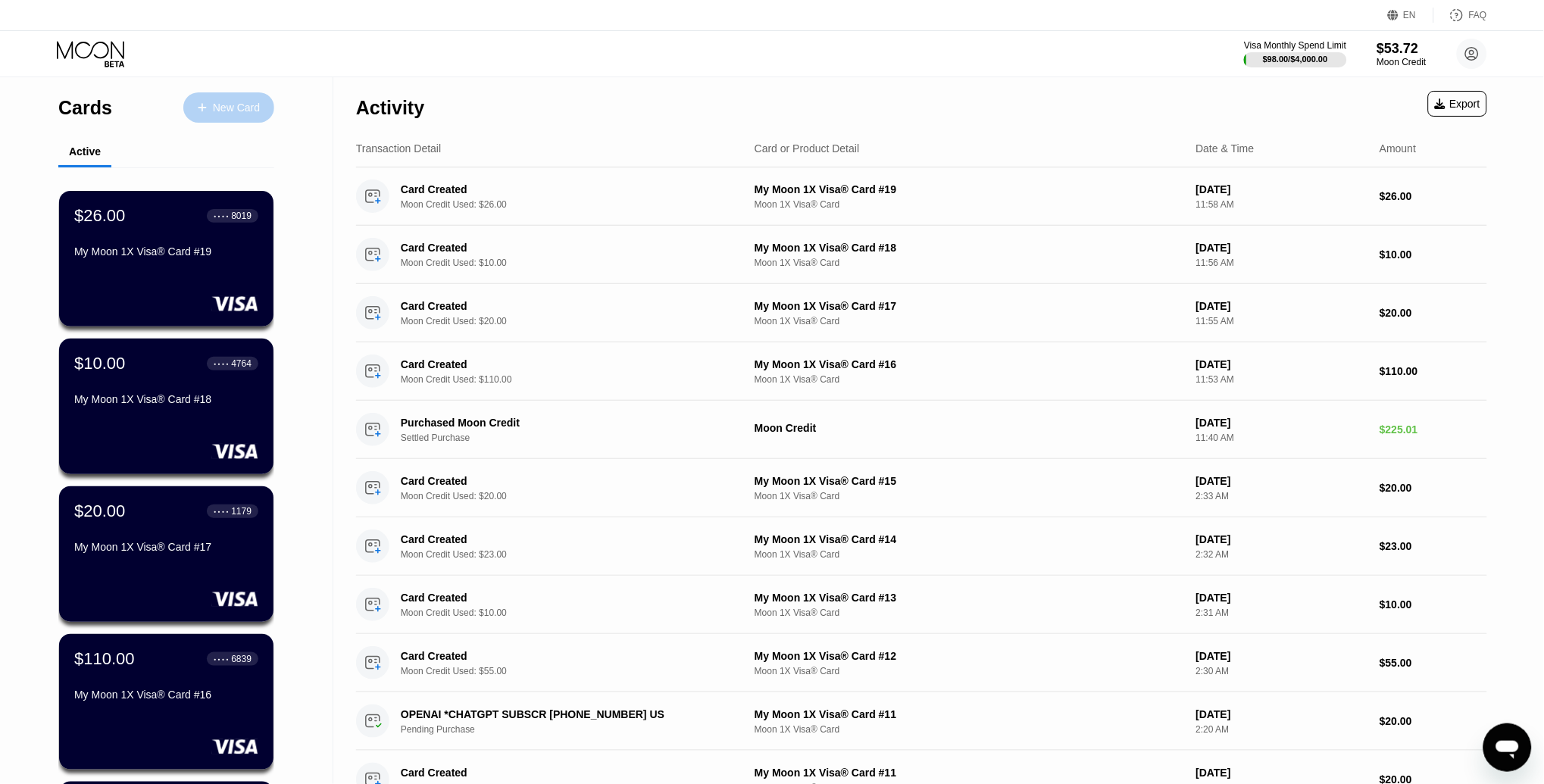
click at [243, 106] on div "New Card" at bounding box center [236, 107] width 47 height 12
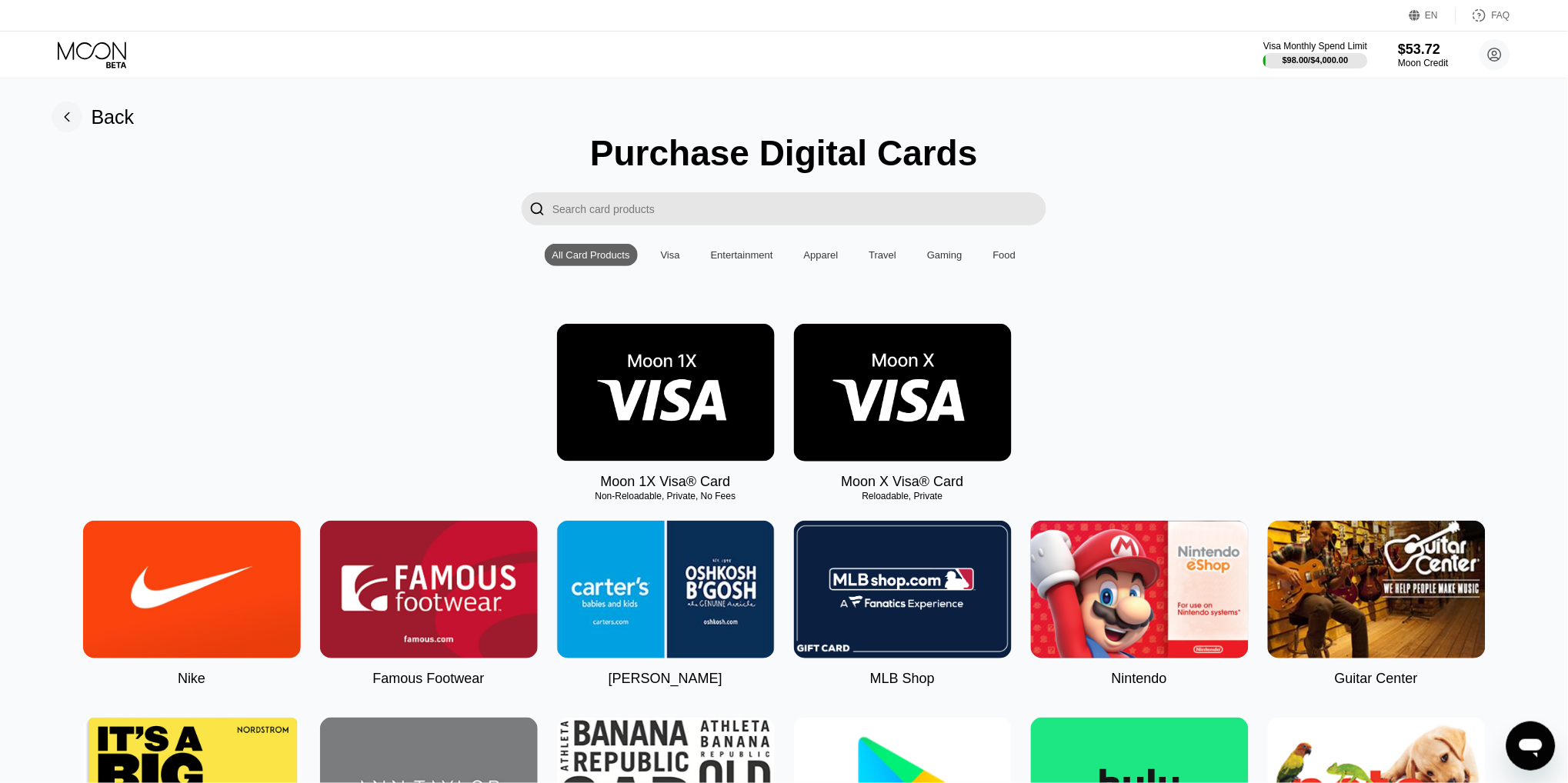
click at [674, 353] on img at bounding box center [666, 392] width 218 height 138
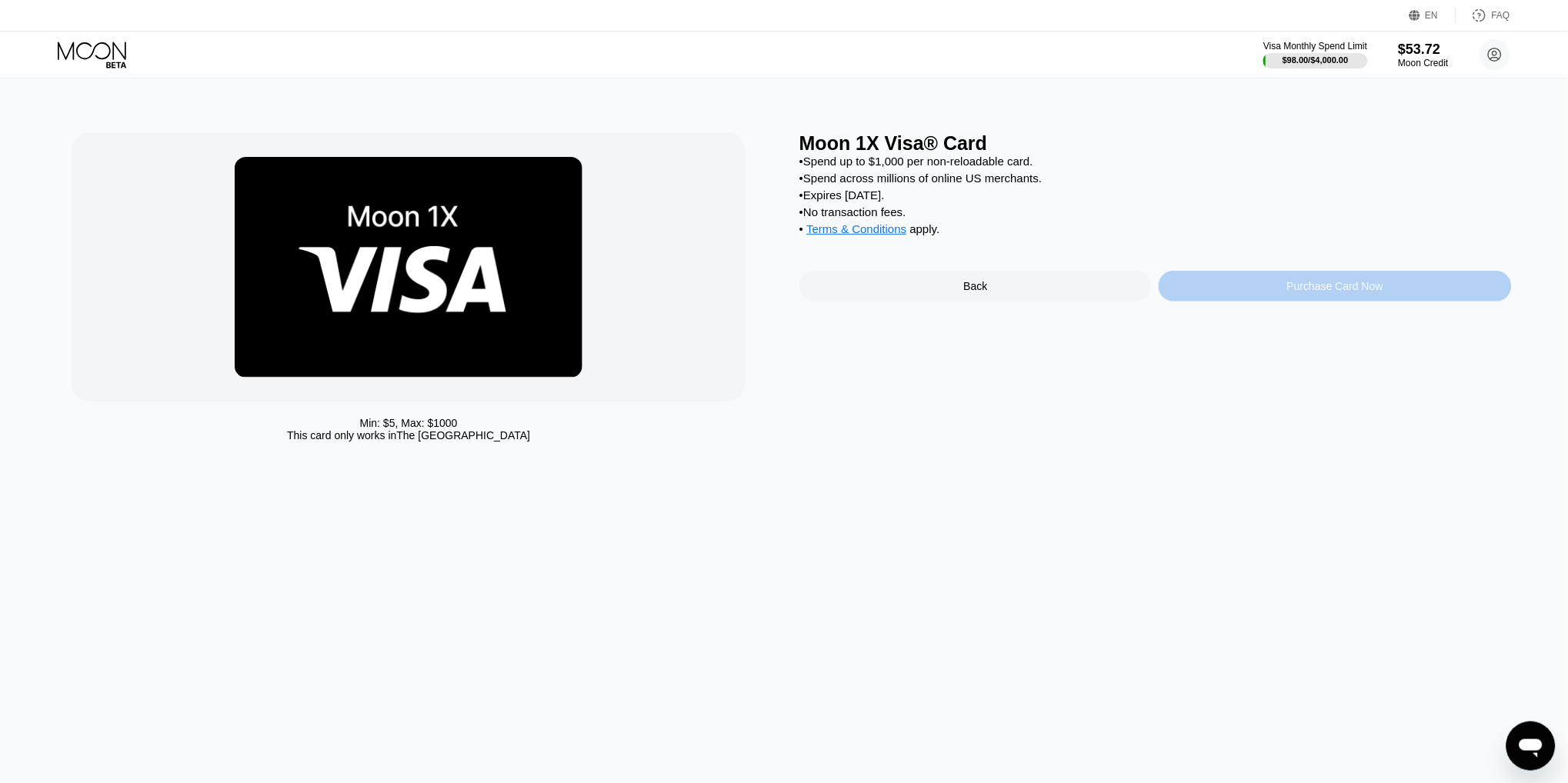
click at [1257, 289] on div "Purchase Card Now" at bounding box center [1335, 286] width 353 height 30
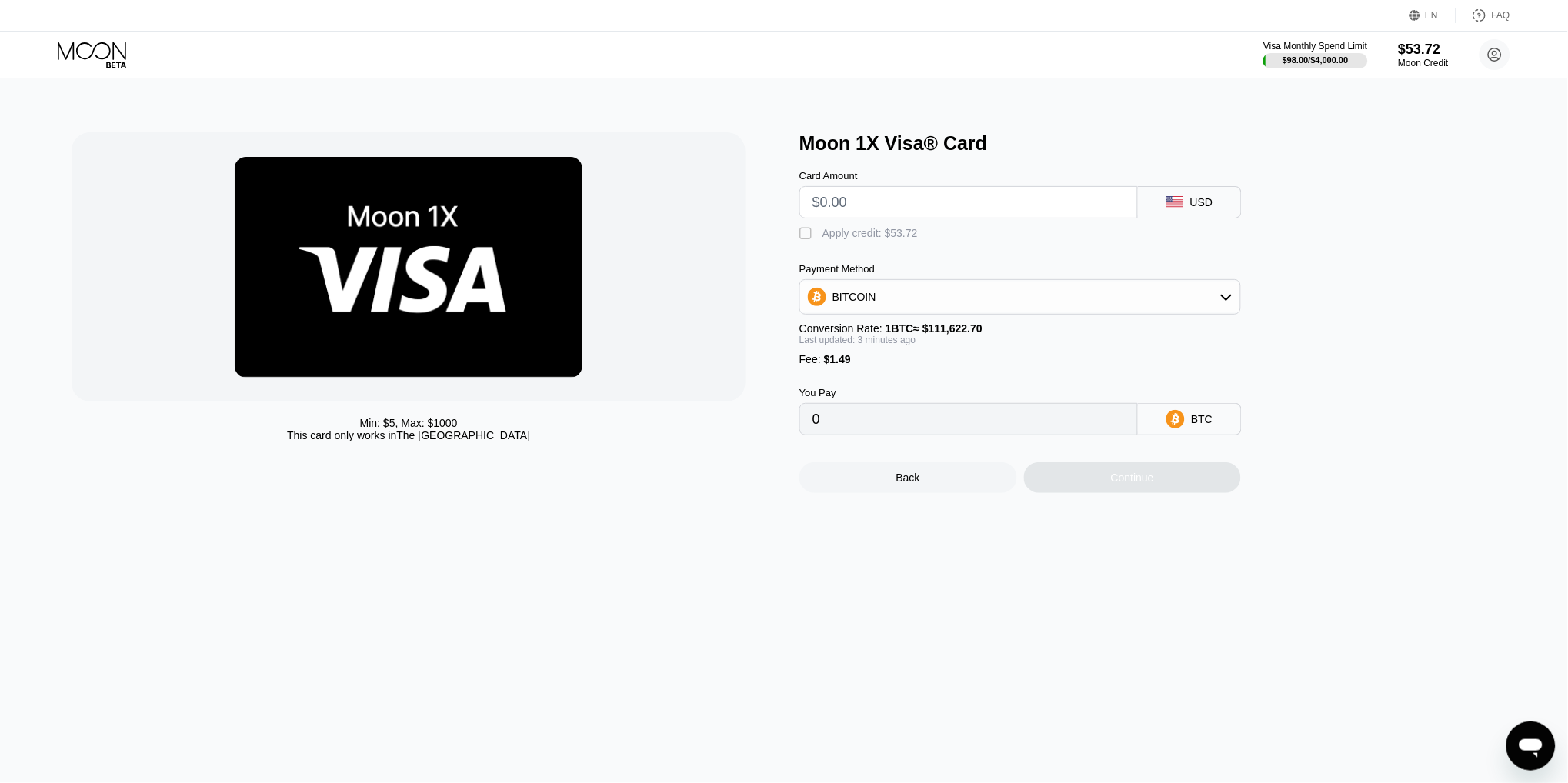
click at [898, 190] on input "text" at bounding box center [969, 202] width 312 height 30
type input "$1"
type input "0.00002231"
type input "$10"
type input "0.00010294"
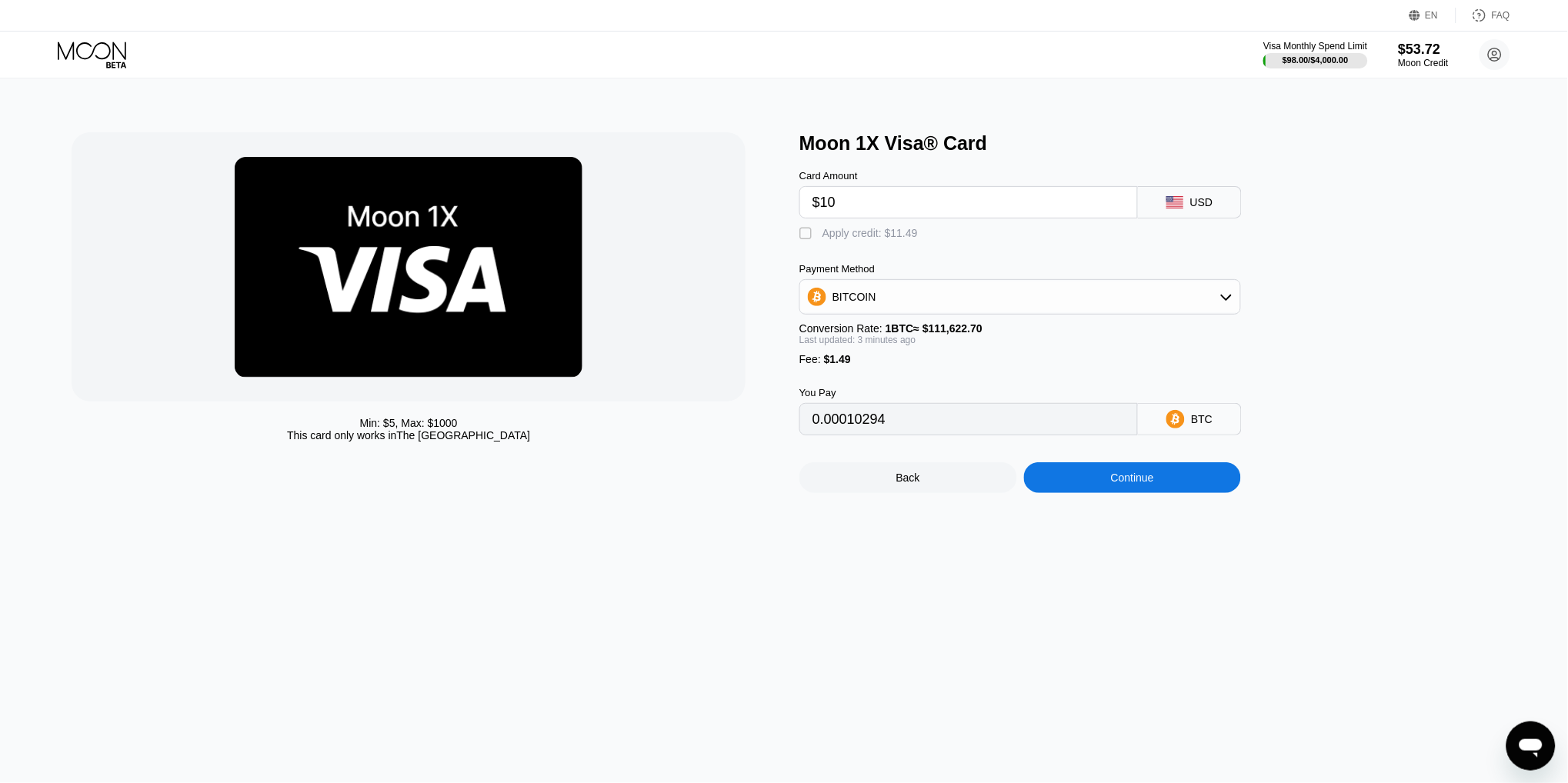
type input "$10"
click at [900, 235] on div "Apply credit: $11.49" at bounding box center [870, 233] width 95 height 13
type input "0"
click at [1134, 484] on div "Continue" at bounding box center [1133, 478] width 218 height 30
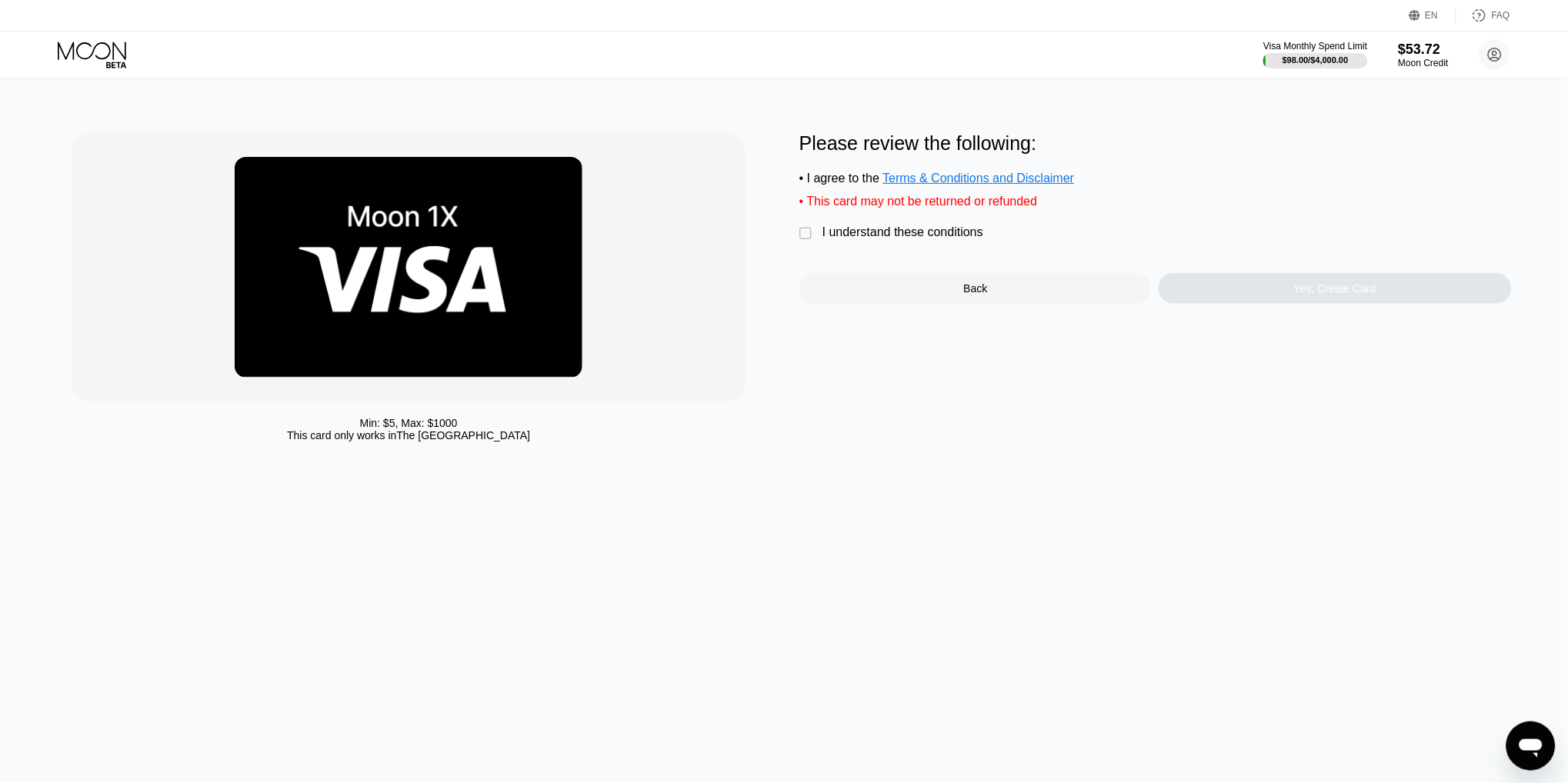
click at [900, 231] on div "I understand these conditions" at bounding box center [903, 232] width 161 height 14
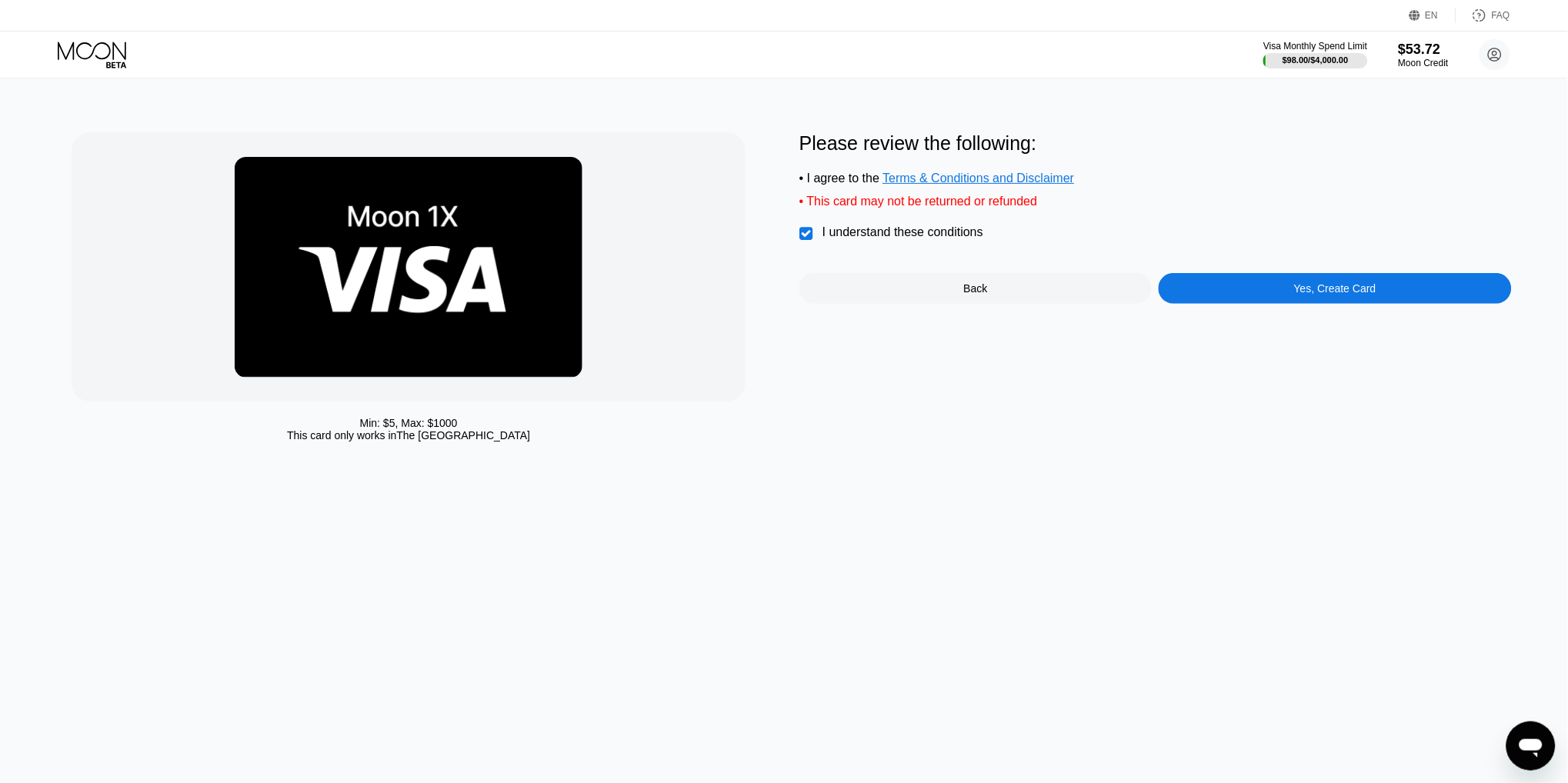
click at [1250, 290] on div "Yes, Create Card" at bounding box center [1335, 289] width 353 height 30
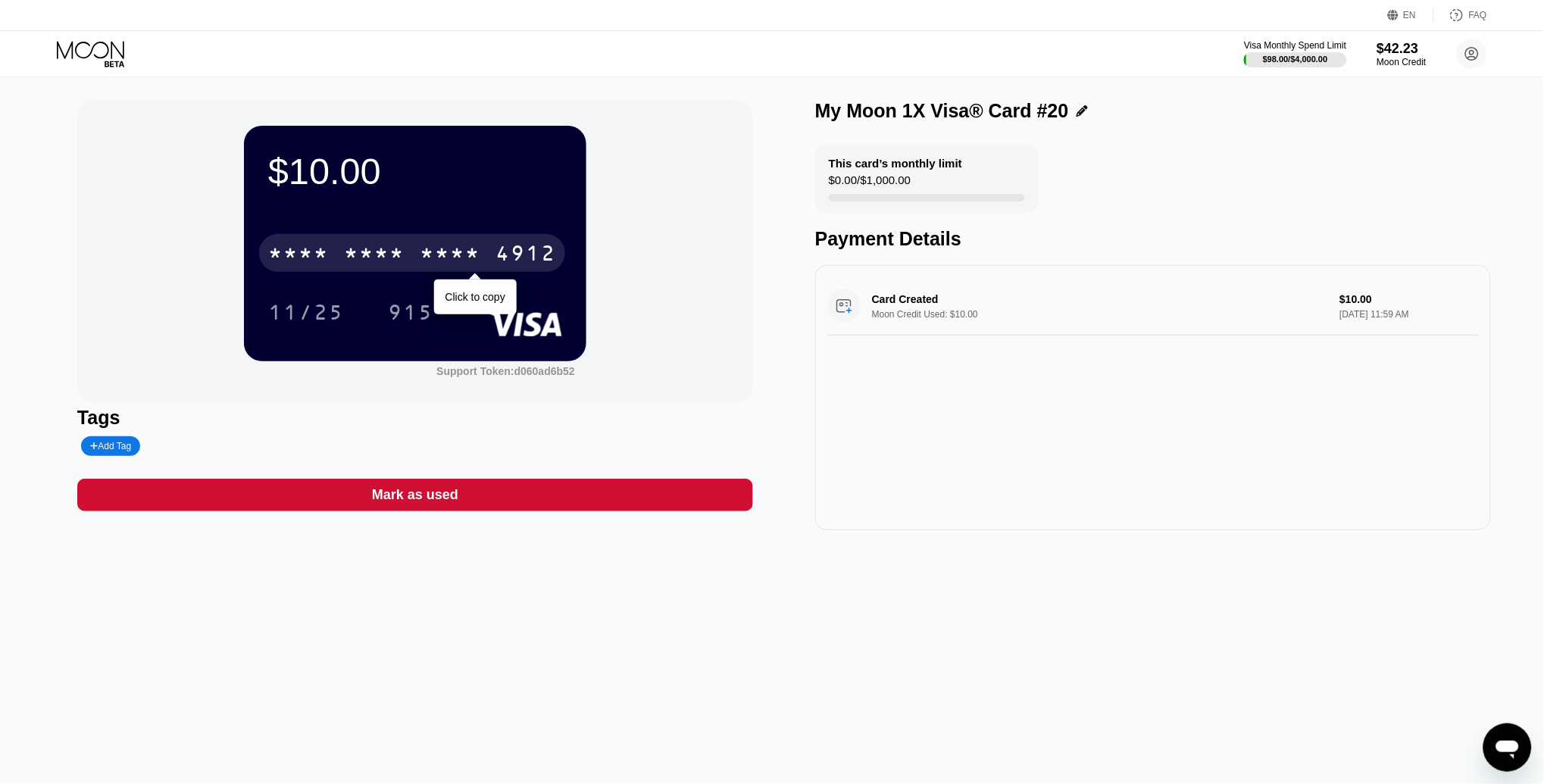
click at [494, 266] on div "* * * * * * * * * * * * 4912" at bounding box center [412, 253] width 306 height 38
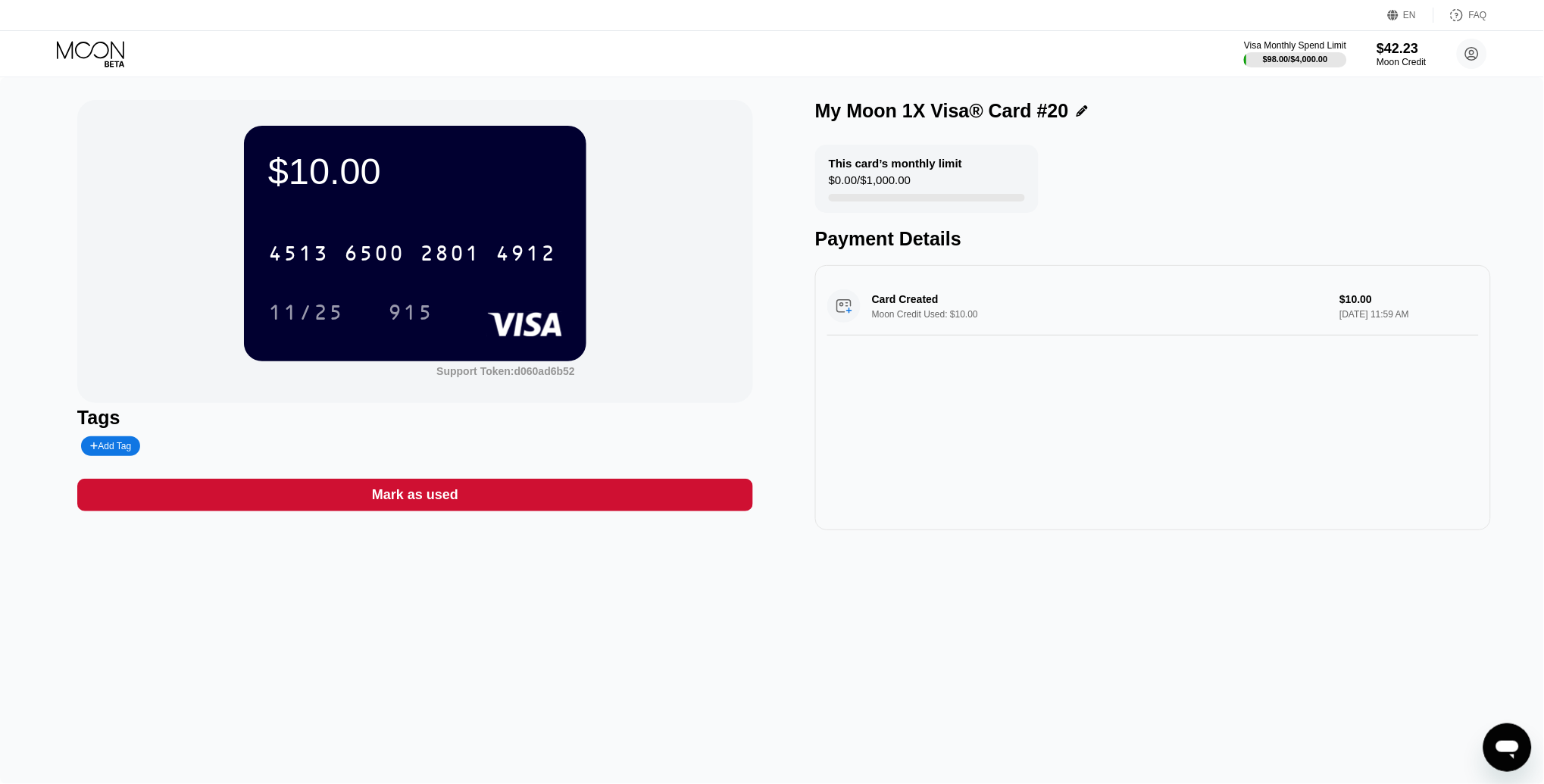
click at [91, 56] on icon at bounding box center [91, 54] width 71 height 27
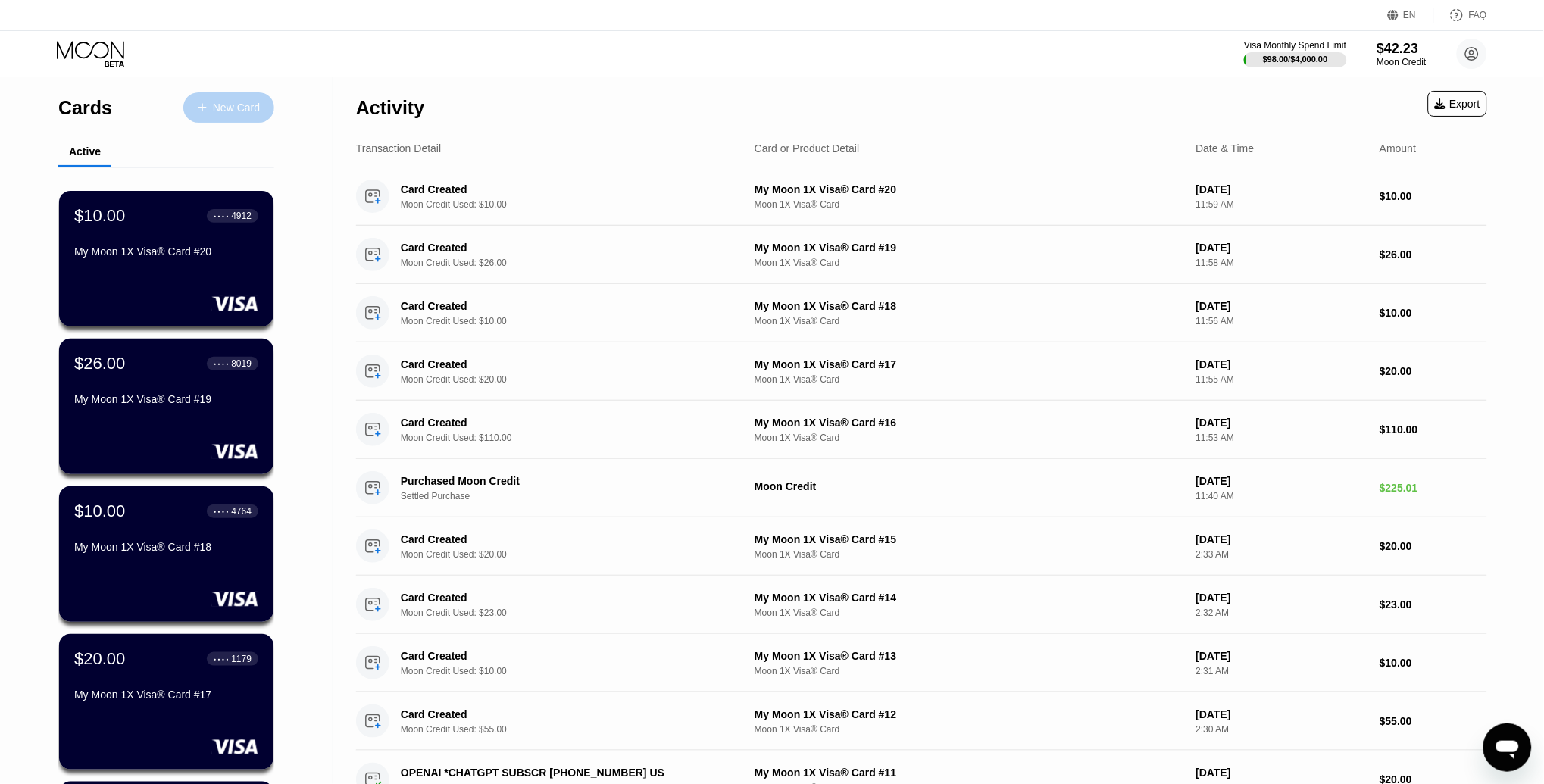
click at [228, 110] on div "New Card" at bounding box center [236, 107] width 47 height 12
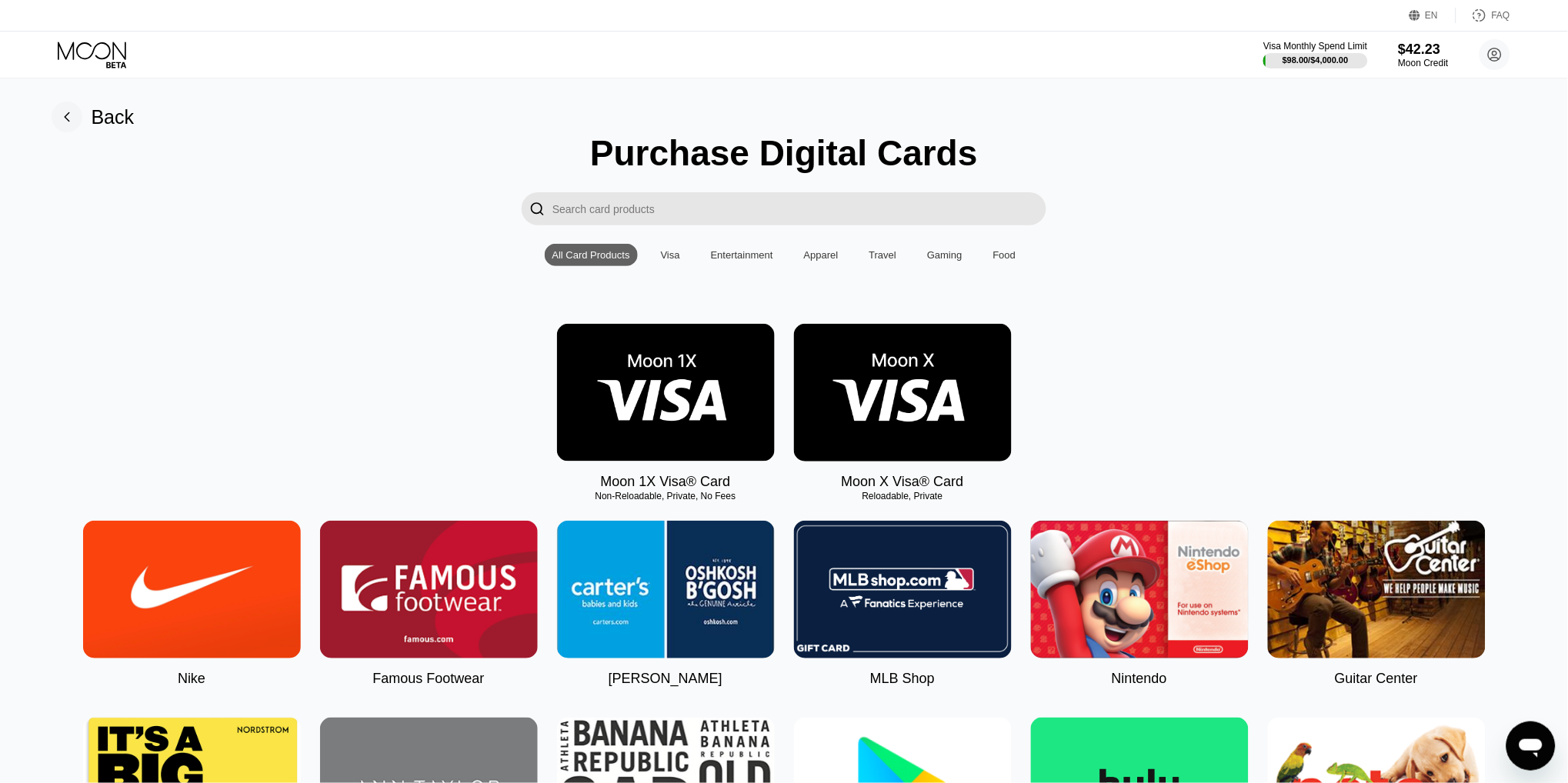
click at [680, 380] on img at bounding box center [666, 392] width 218 height 138
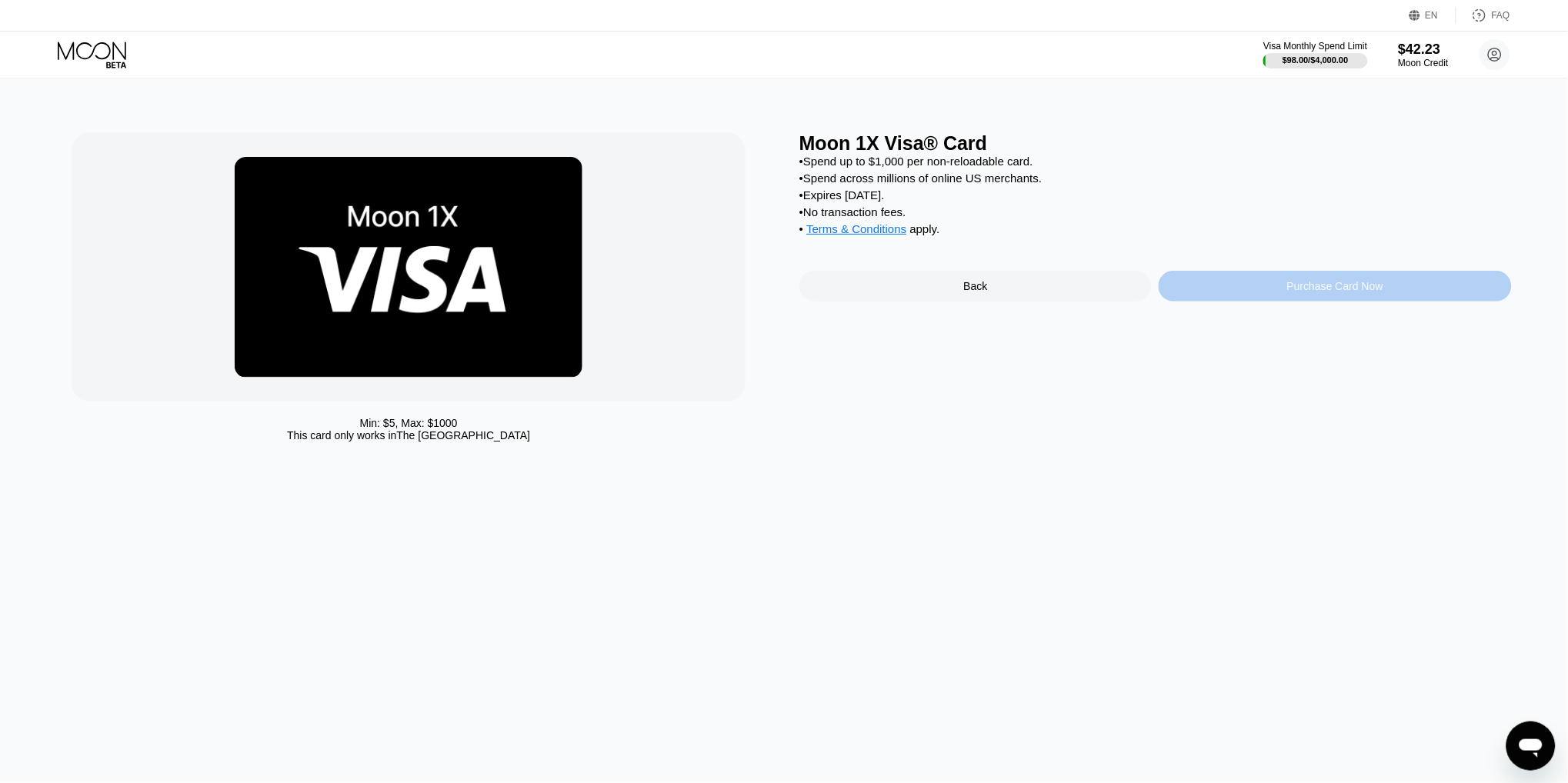
click at [1267, 284] on div "Purchase Card Now" at bounding box center [1335, 286] width 353 height 30
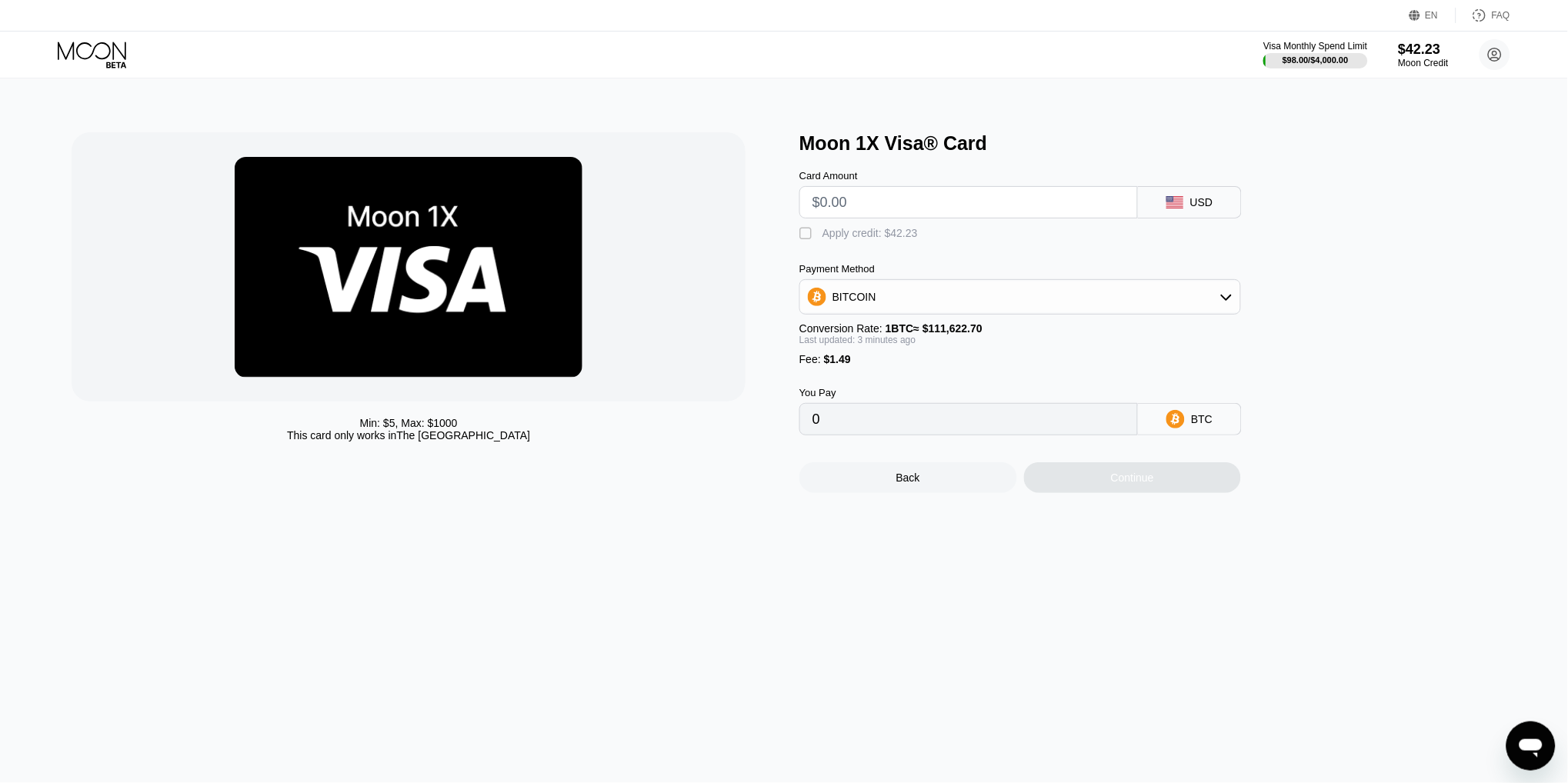
click at [951, 196] on input "text" at bounding box center [969, 202] width 312 height 30
type input "$1"
type input "0.00002231"
type input "$10"
type input "0.00010295"
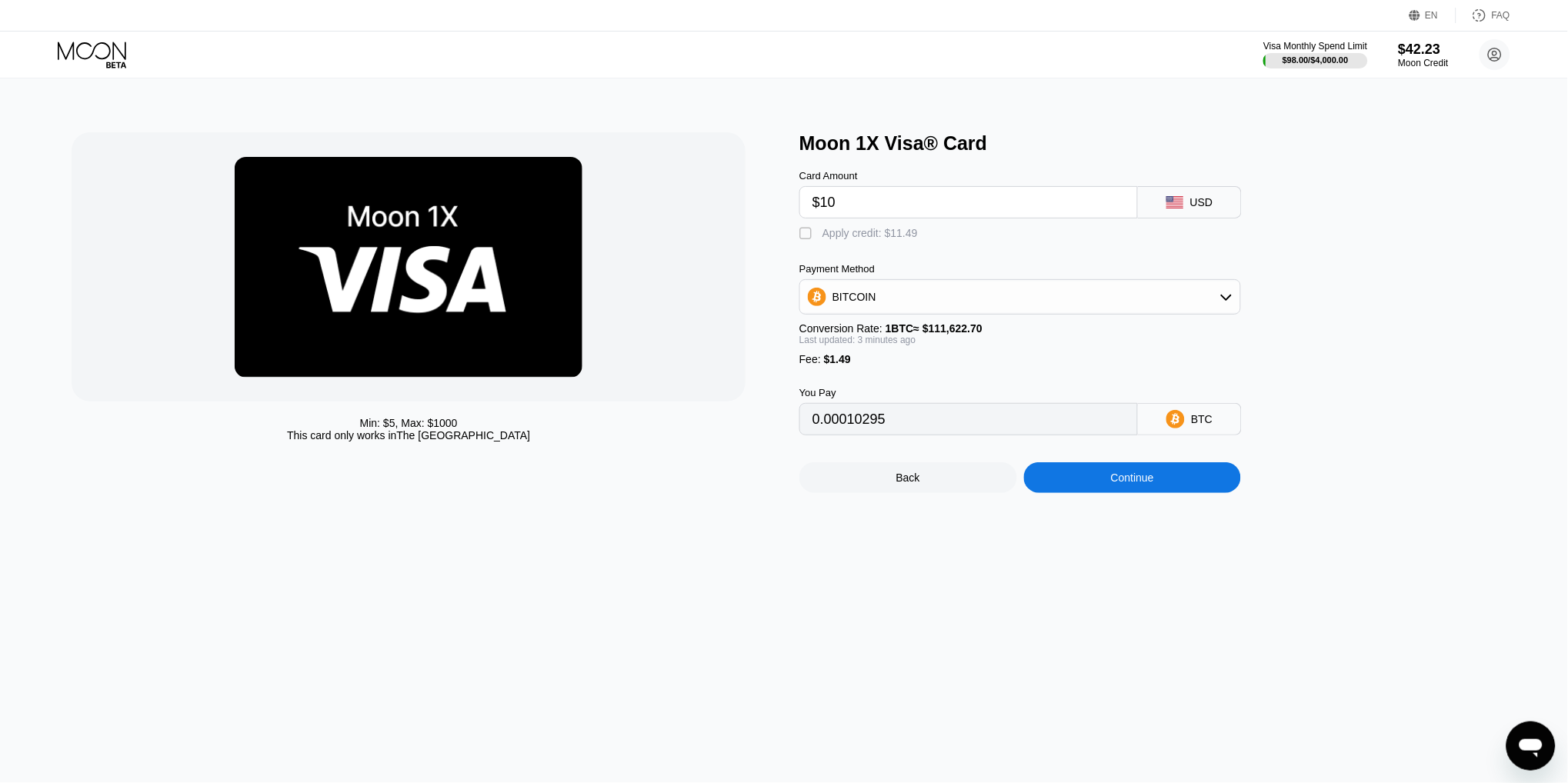
type input "$10"
click at [886, 238] on div "Apply credit: $11.49" at bounding box center [870, 233] width 95 height 13
type input "0"
click at [1140, 473] on div "Continue" at bounding box center [1133, 478] width 43 height 13
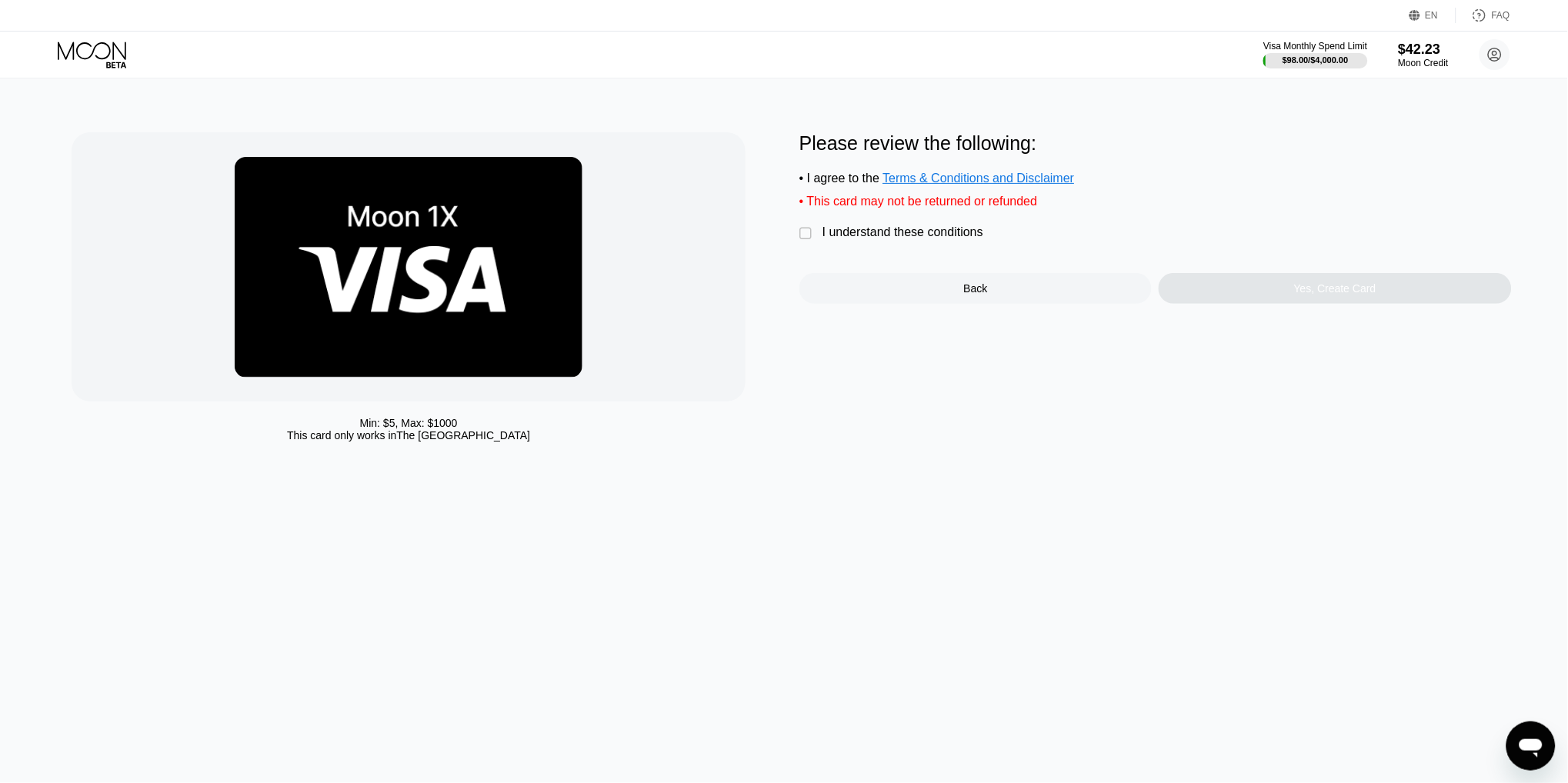
click at [937, 228] on div "I understand these conditions" at bounding box center [903, 232] width 161 height 14
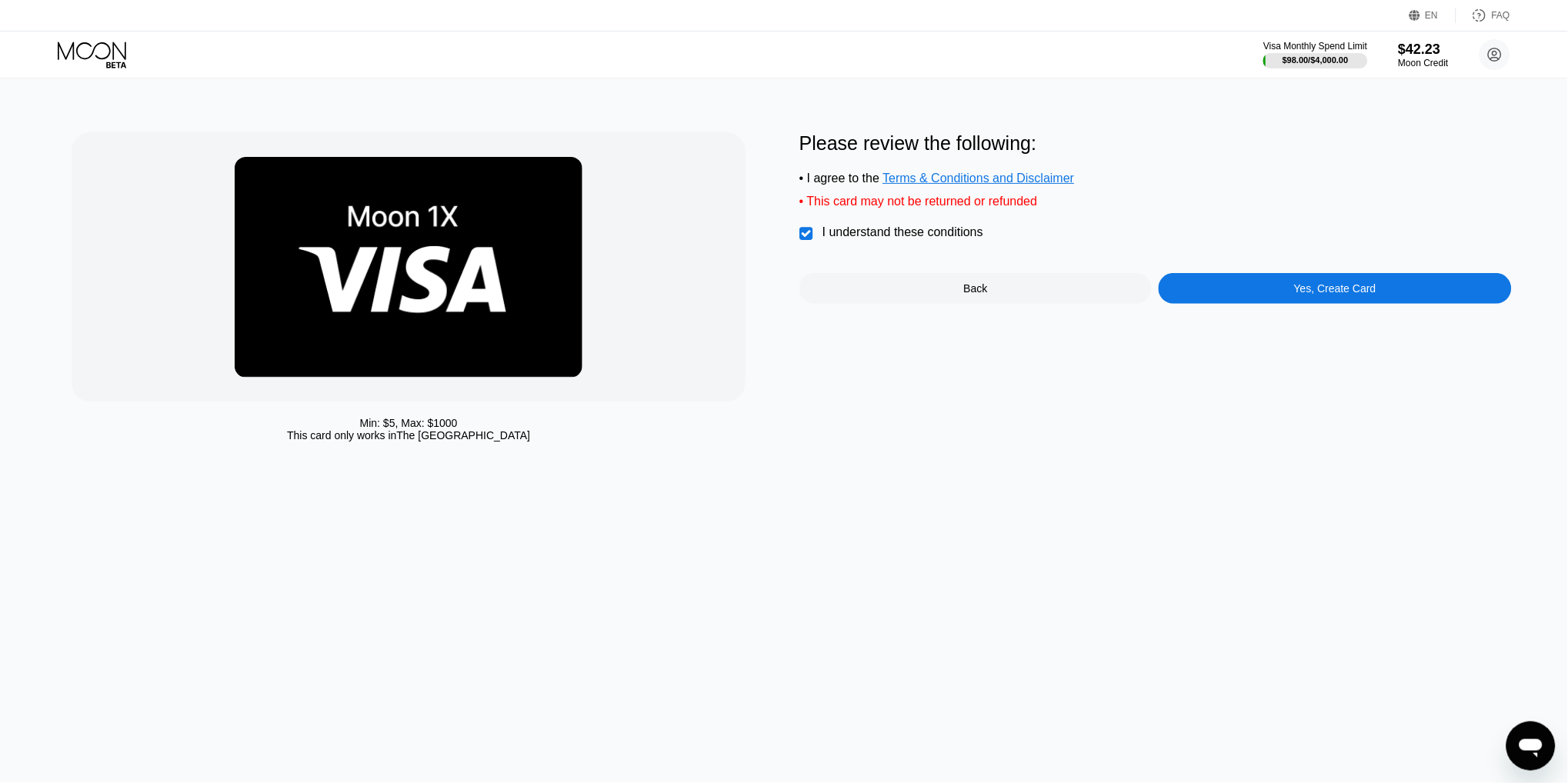
click at [1234, 284] on div "Yes, Create Card" at bounding box center [1335, 289] width 353 height 30
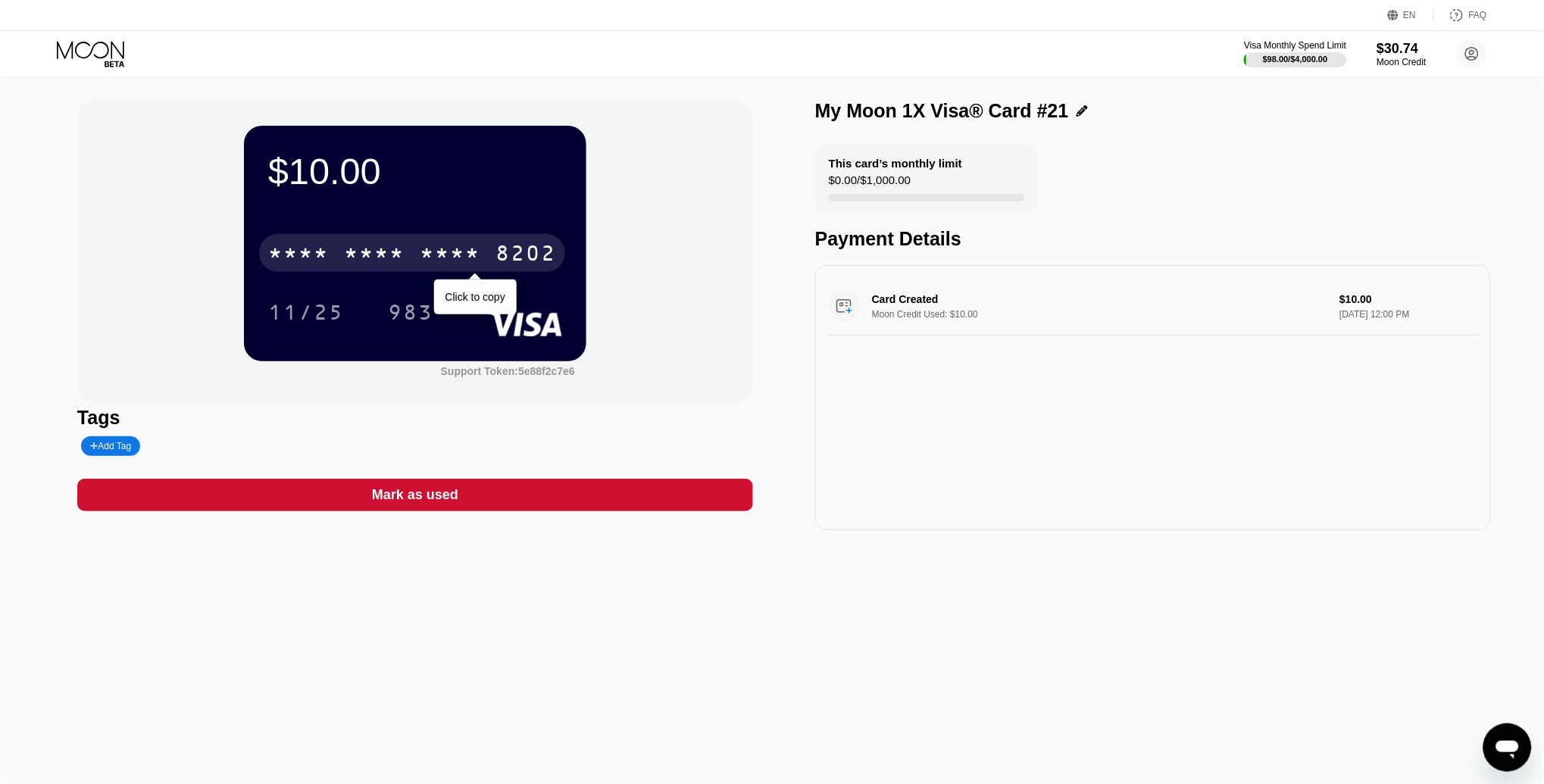
click at [416, 253] on div "* * * * * * * * * * * * 8202" at bounding box center [412, 253] width 306 height 38
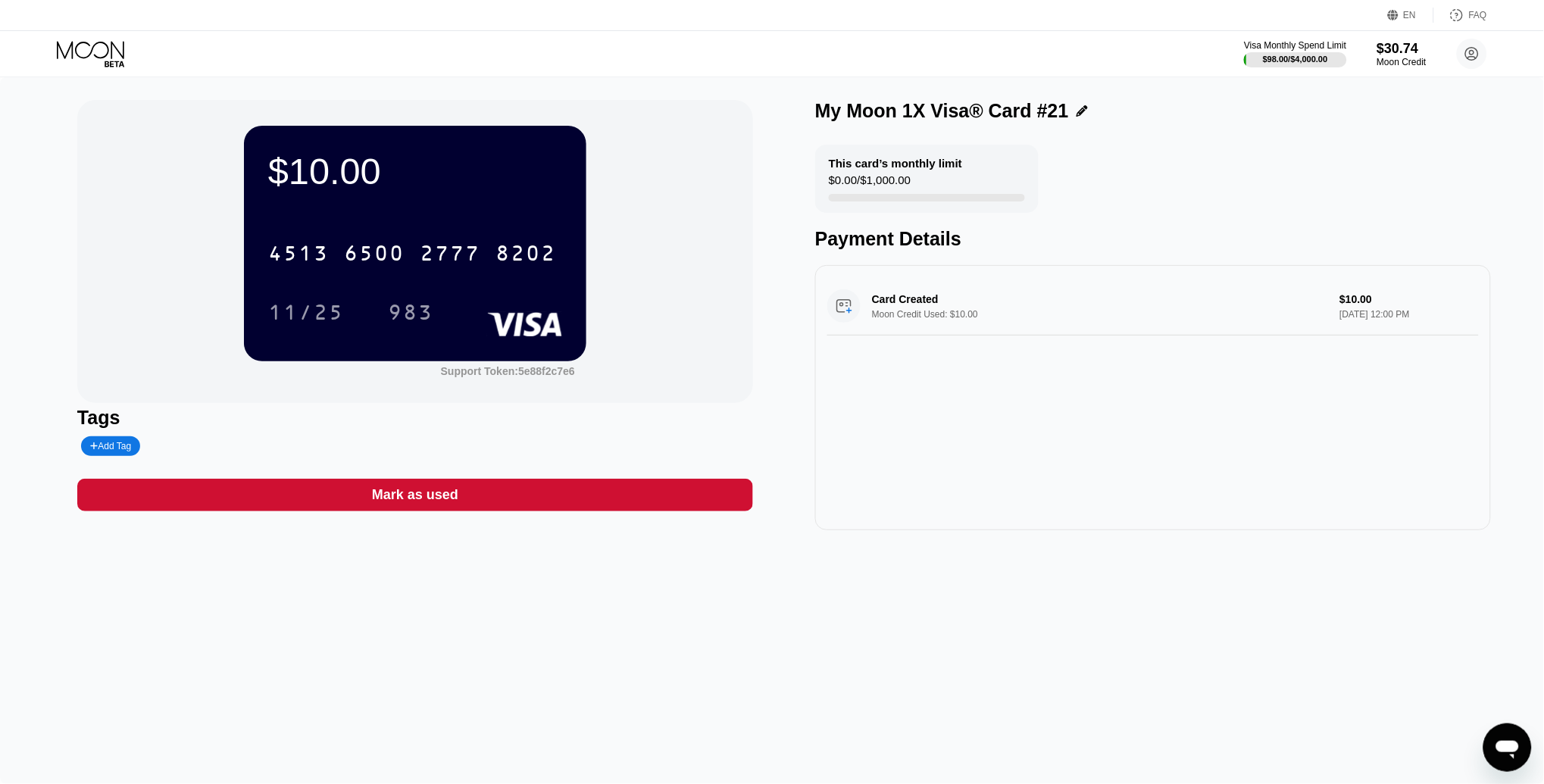
click at [79, 47] on icon at bounding box center [91, 54] width 71 height 27
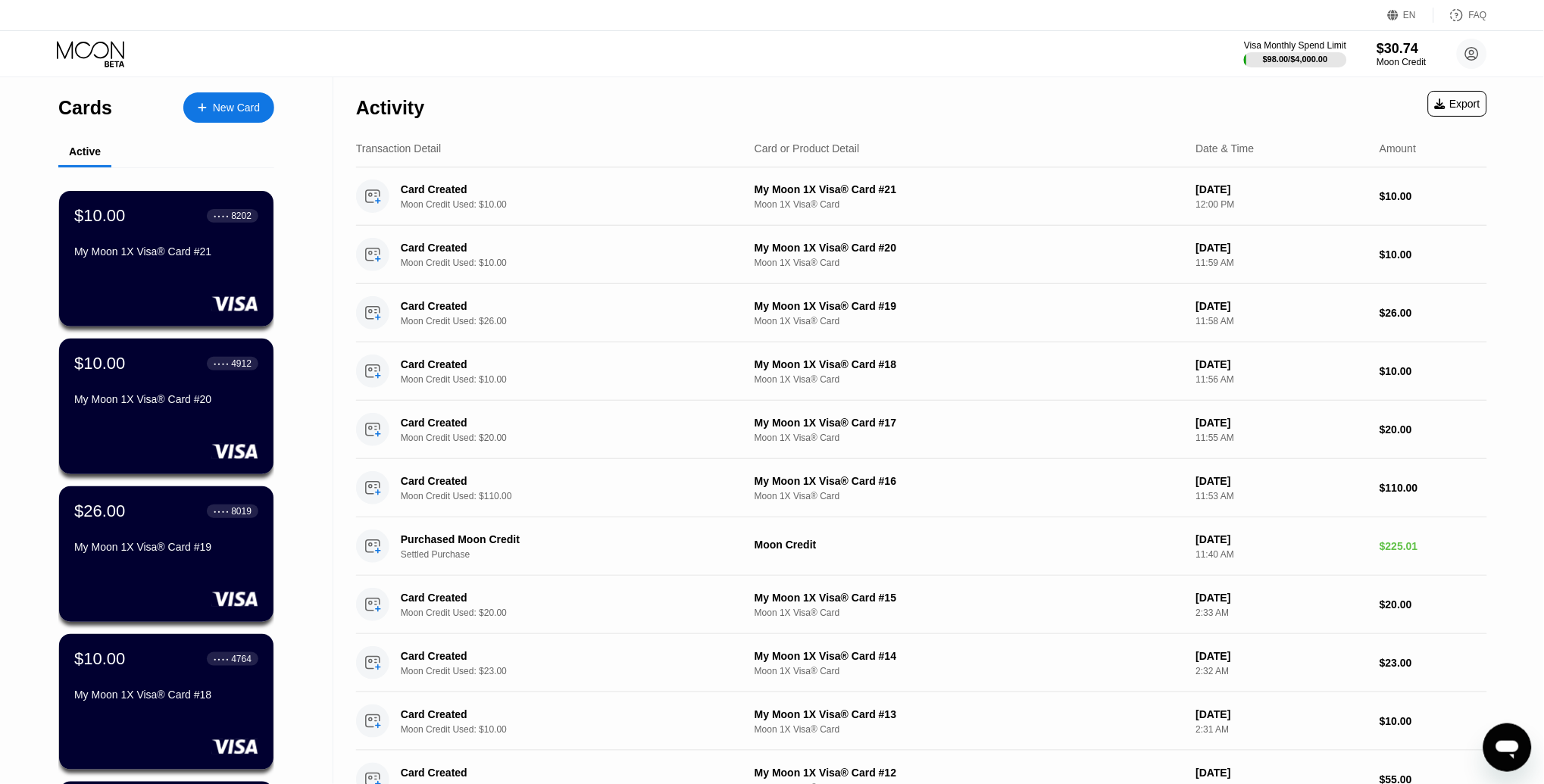
click at [204, 105] on icon at bounding box center [202, 107] width 9 height 11
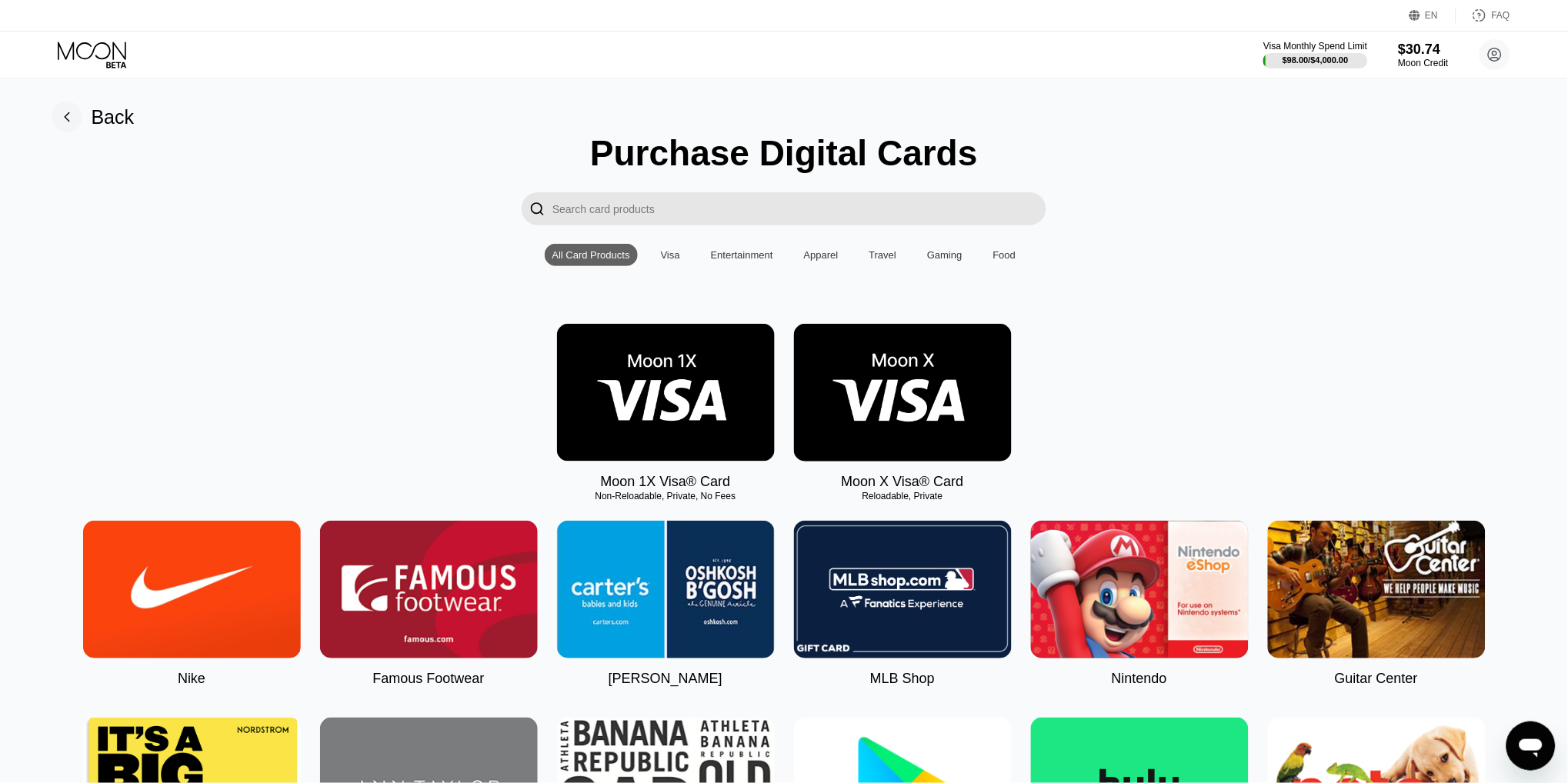
click at [709, 338] on img at bounding box center [666, 392] width 218 height 138
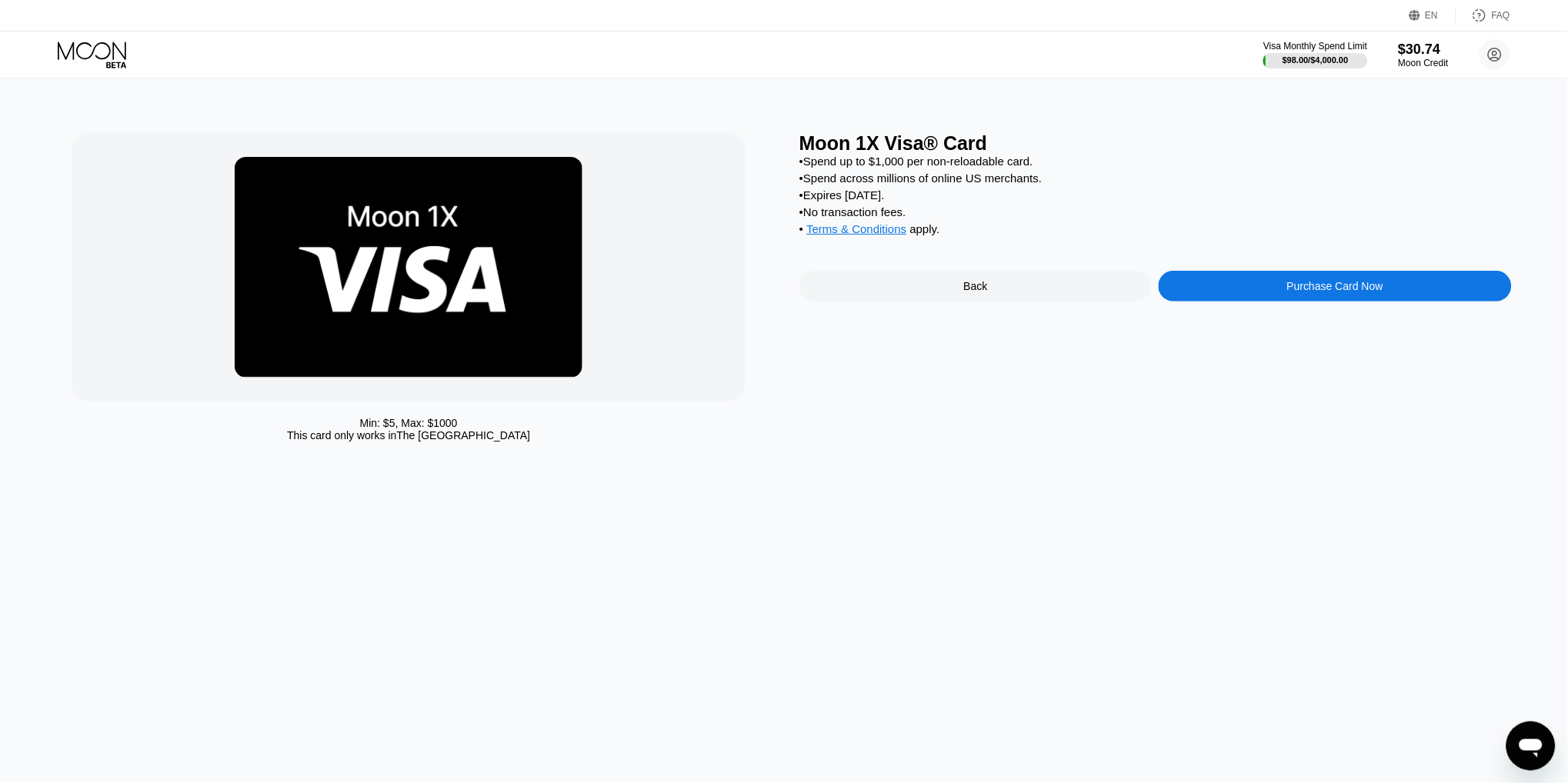
click at [1305, 288] on div "Purchase Card Now" at bounding box center [1335, 286] width 96 height 13
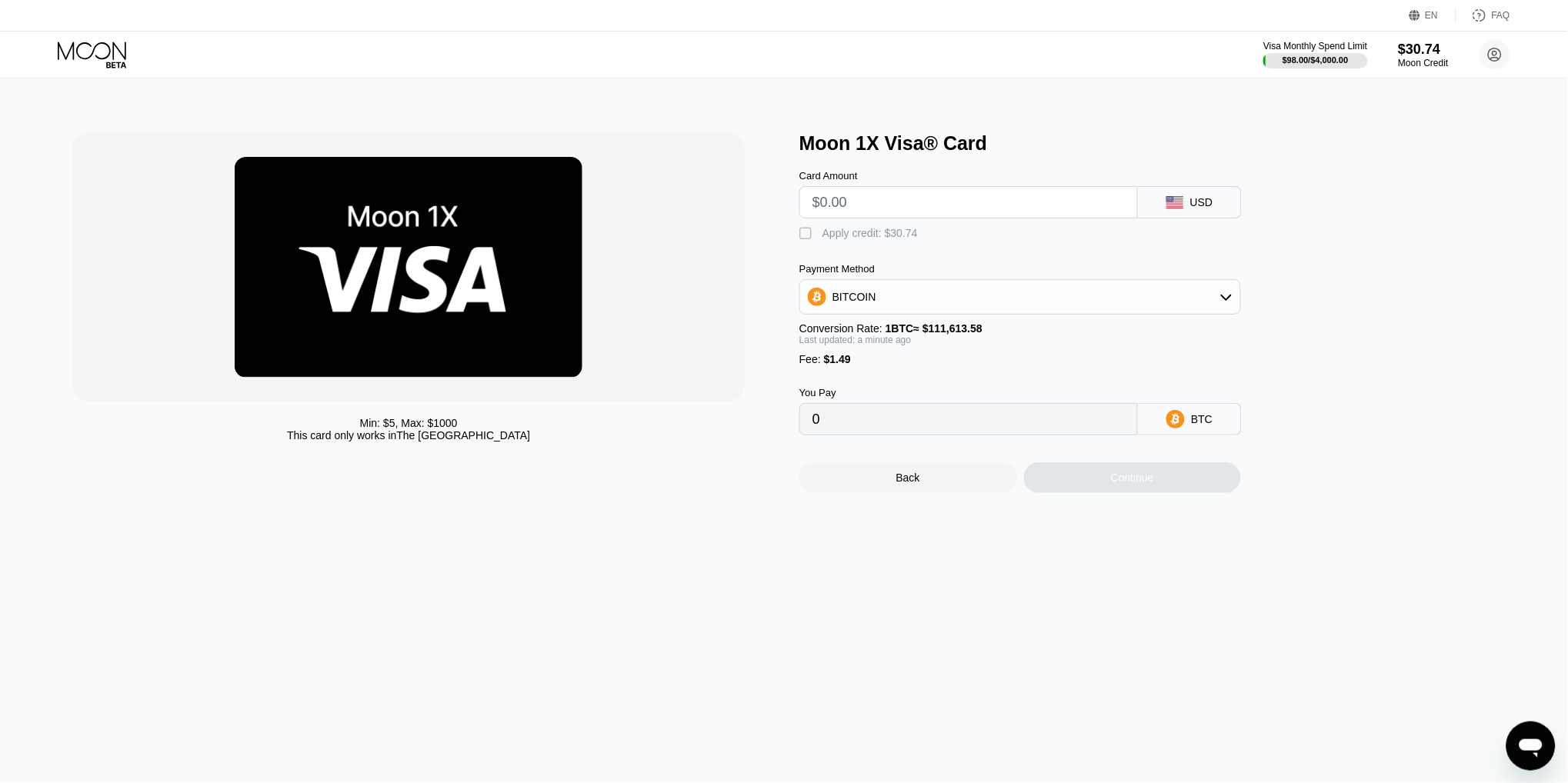
click at [940, 198] on input "text" at bounding box center [969, 202] width 312 height 30
type input "$10"
type input "0.00010295"
type input "$10"
click at [878, 231] on div "Apply credit: $11.49" at bounding box center [870, 233] width 95 height 13
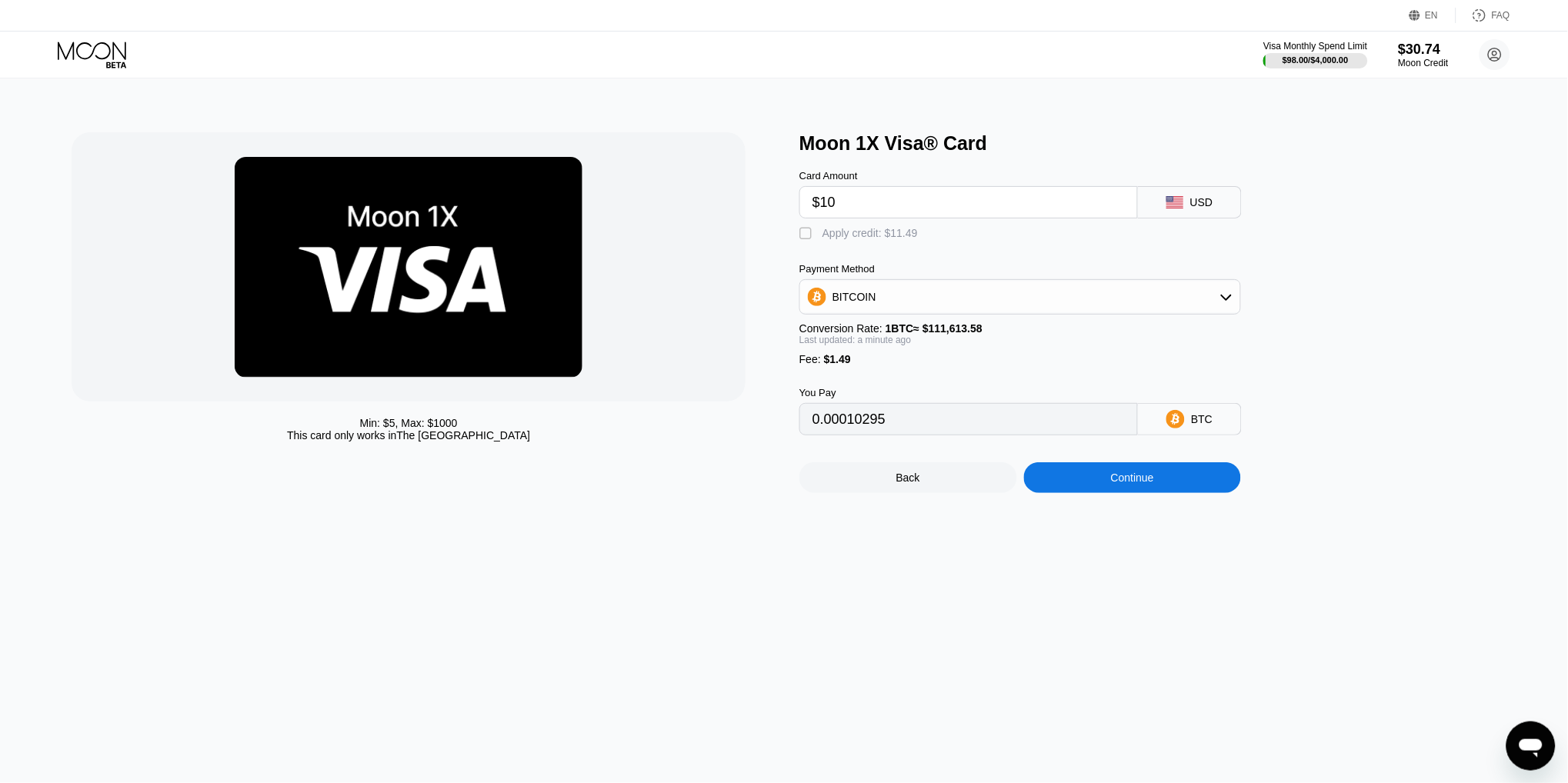
type input "0"
click at [1128, 479] on div "Continue" at bounding box center [1133, 478] width 43 height 13
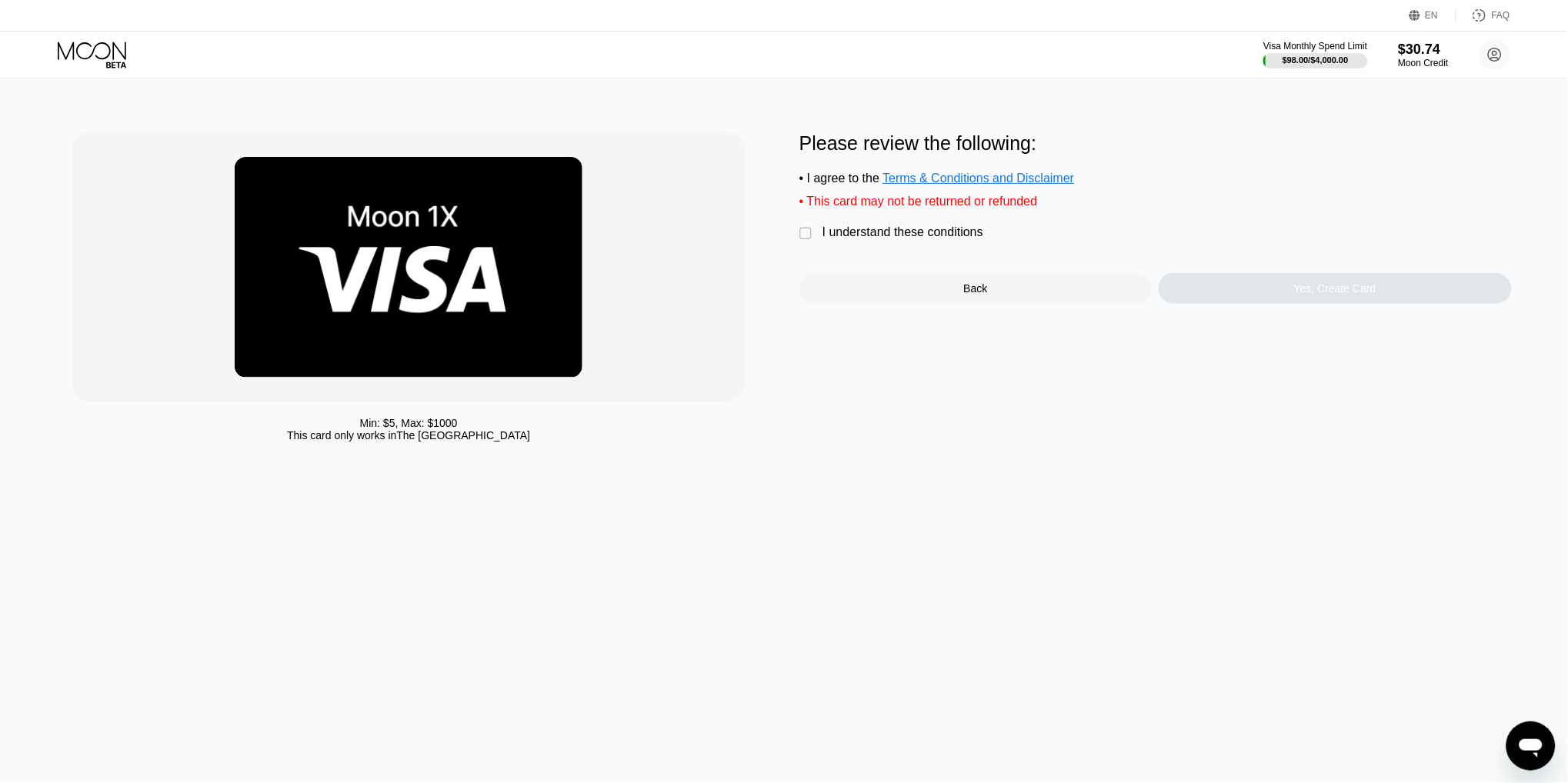
click at [928, 231] on div "I understand these conditions" at bounding box center [903, 232] width 161 height 14
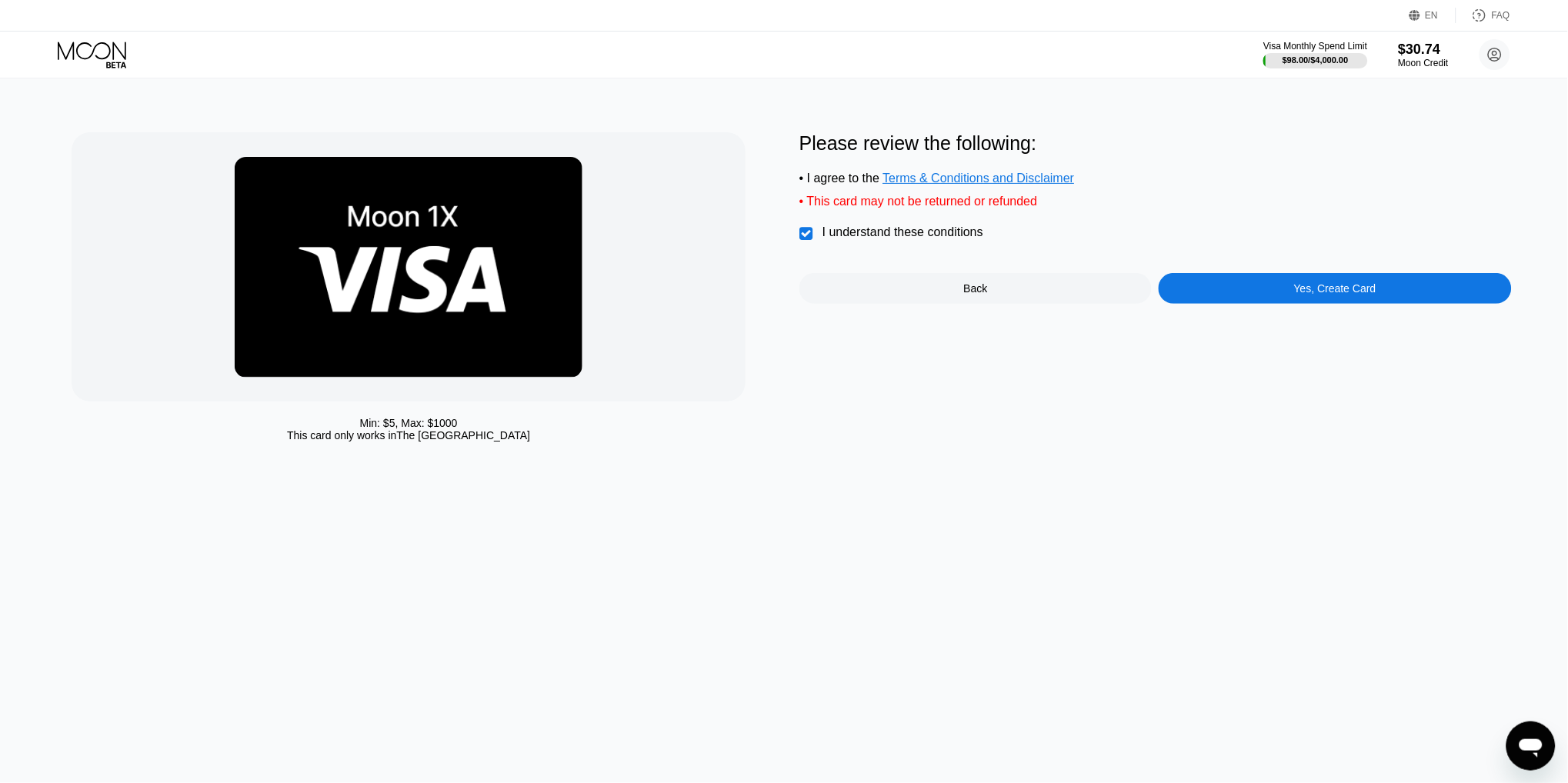
click at [1233, 292] on div "Yes, Create Card" at bounding box center [1335, 289] width 353 height 30
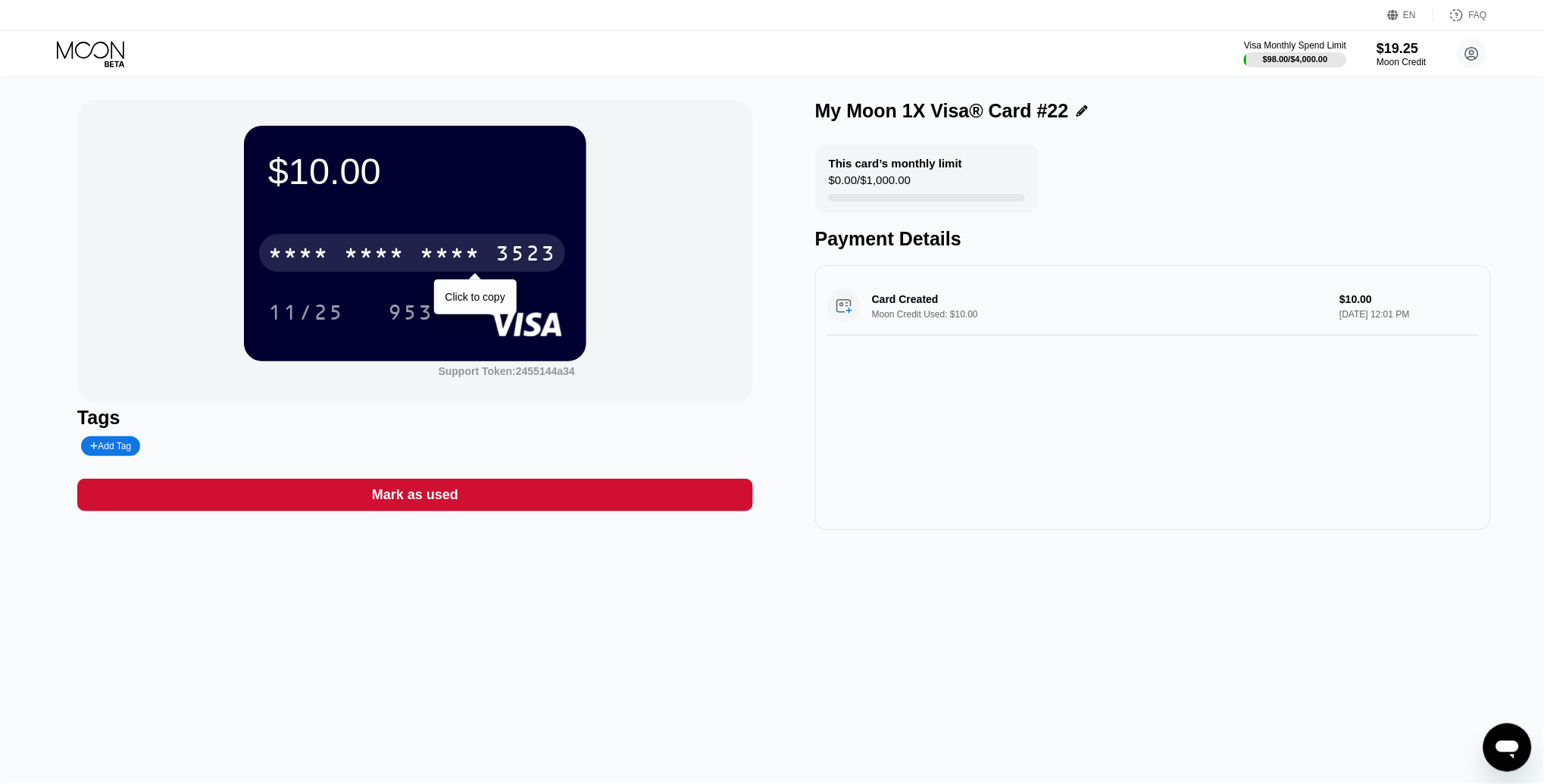
click at [472, 242] on div "* * * * * * * * * * * * 3523" at bounding box center [412, 253] width 306 height 38
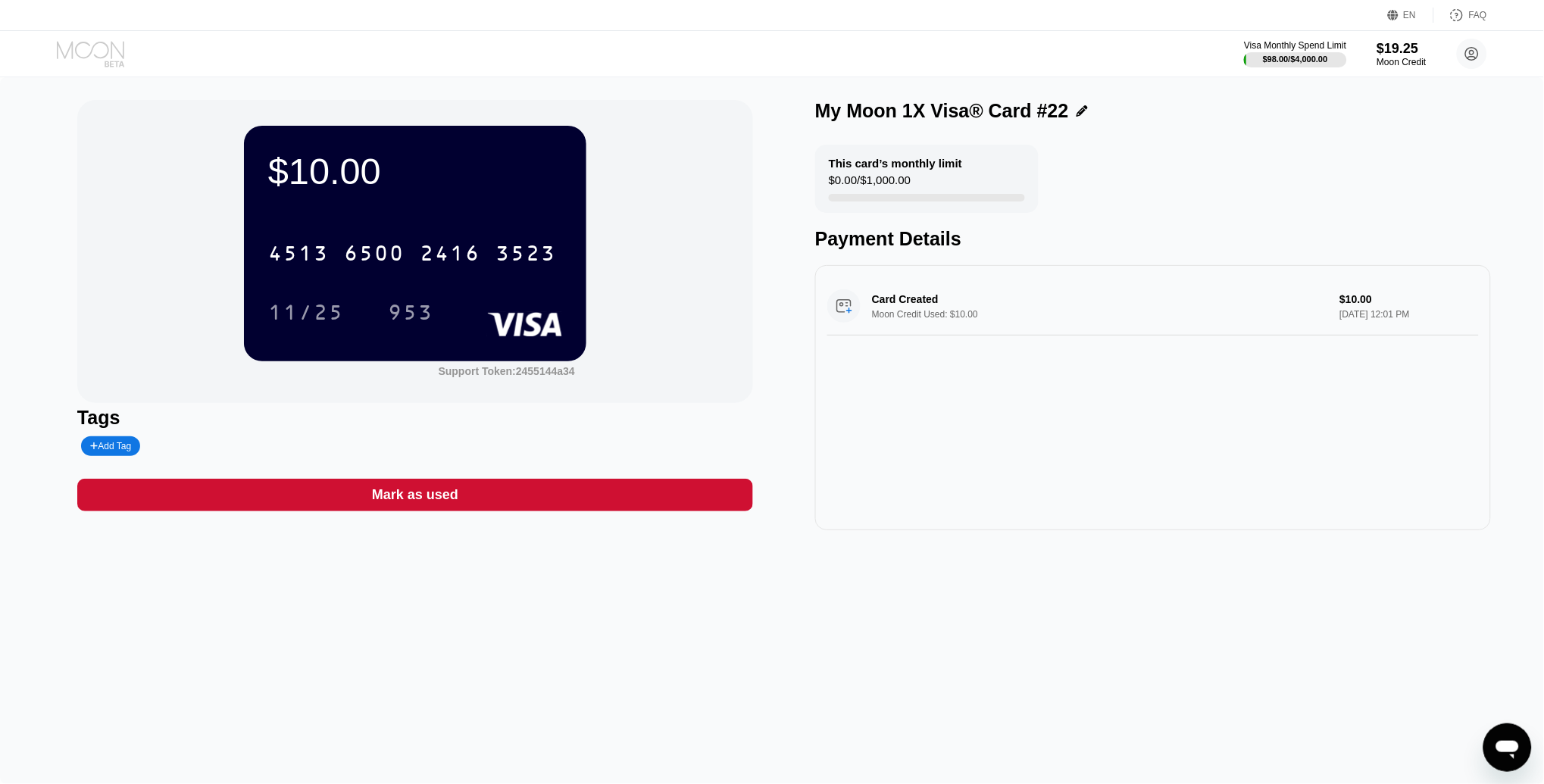
click at [104, 65] on icon at bounding box center [91, 54] width 71 height 27
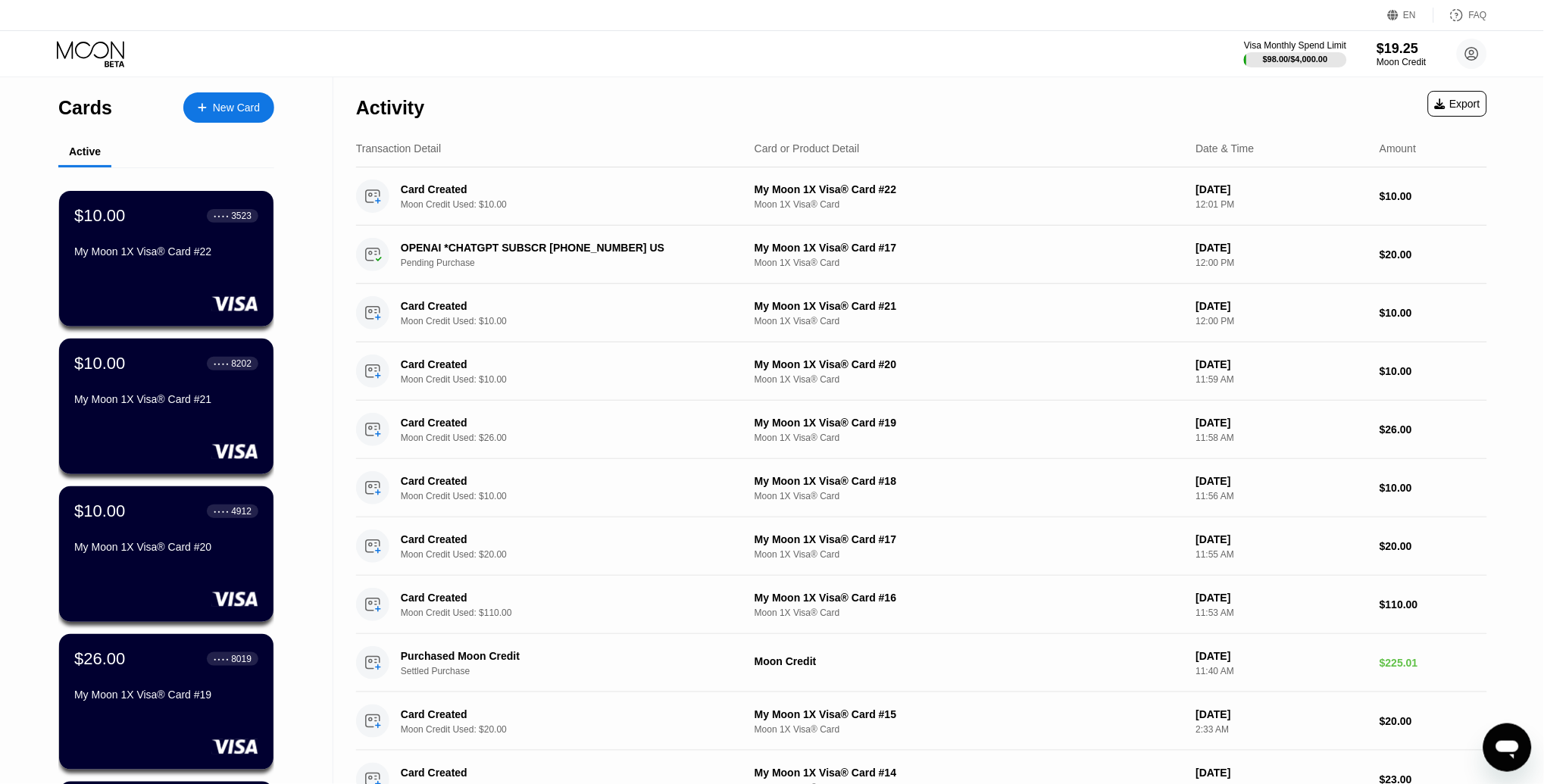
click at [217, 101] on div "New Card" at bounding box center [236, 107] width 47 height 12
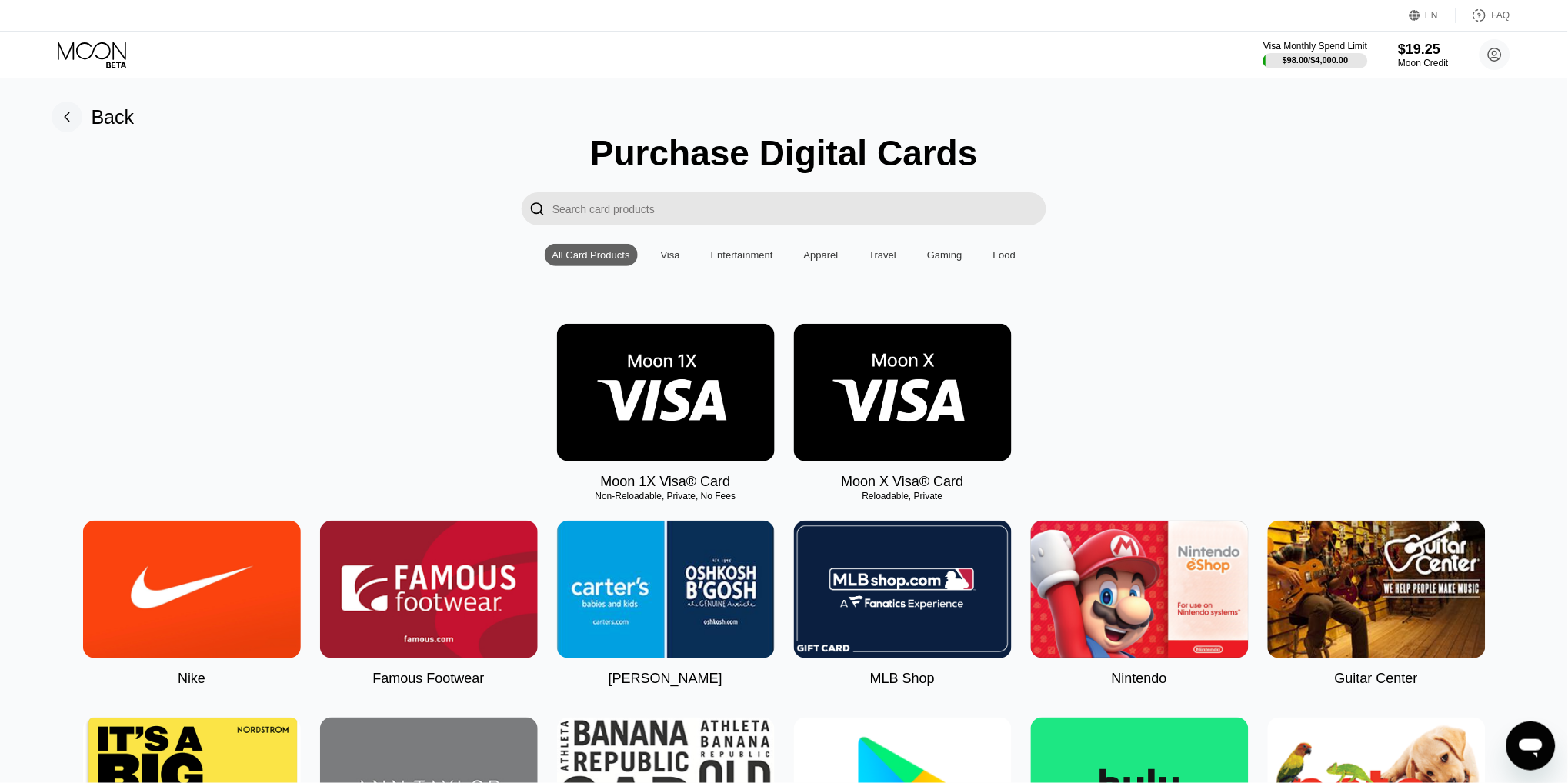
click at [713, 386] on img at bounding box center [666, 392] width 218 height 138
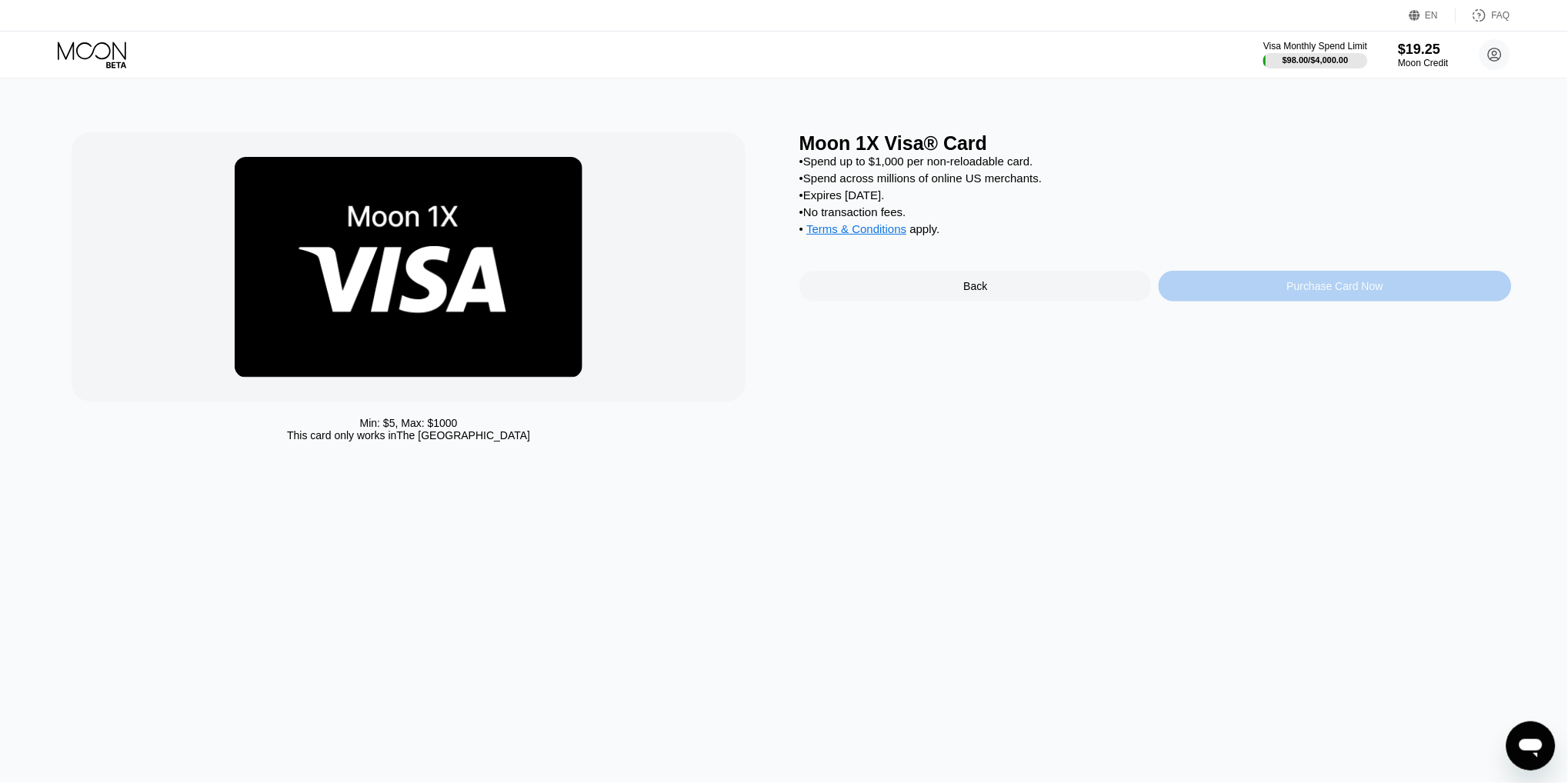
click at [1322, 291] on div "Purchase Card Now" at bounding box center [1335, 286] width 353 height 30
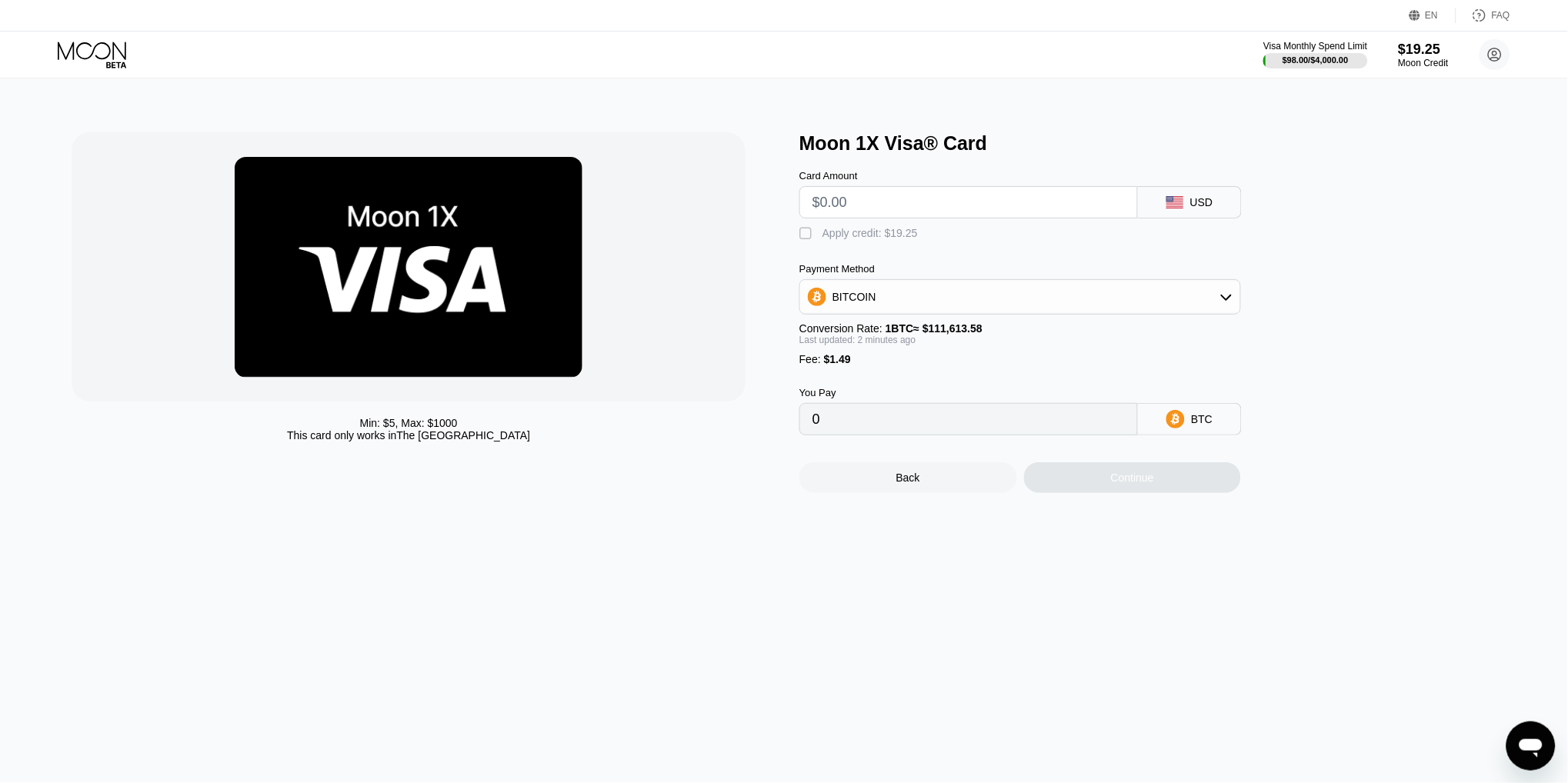
click at [841, 202] on input "text" at bounding box center [969, 202] width 312 height 30
type input "$13"
type input "0.00012983"
type input "$13"
click at [894, 238] on div "Apply credit: $14.49" at bounding box center [870, 233] width 95 height 13
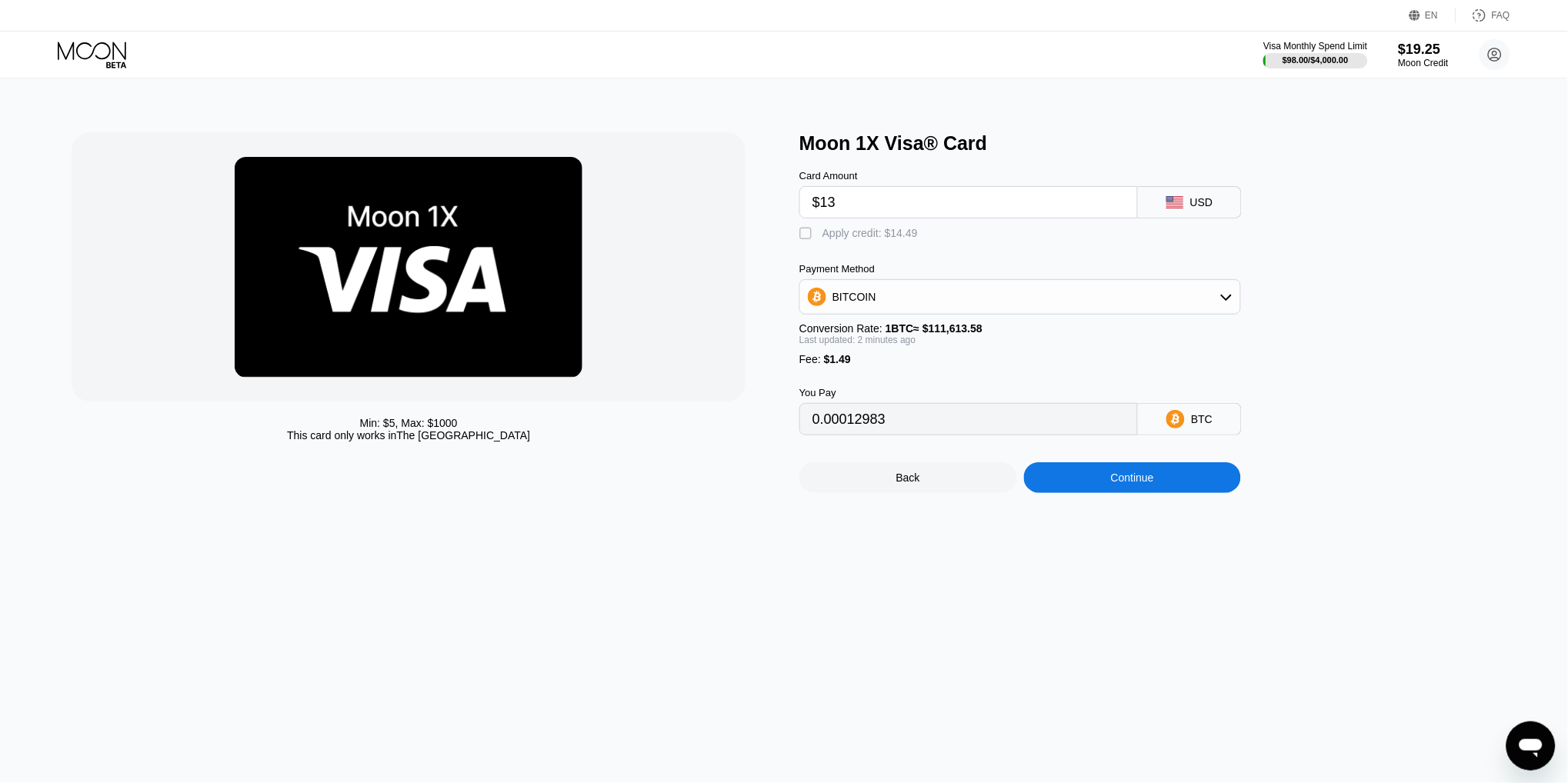
type input "0"
click at [1176, 486] on div "Continue" at bounding box center [1133, 478] width 218 height 30
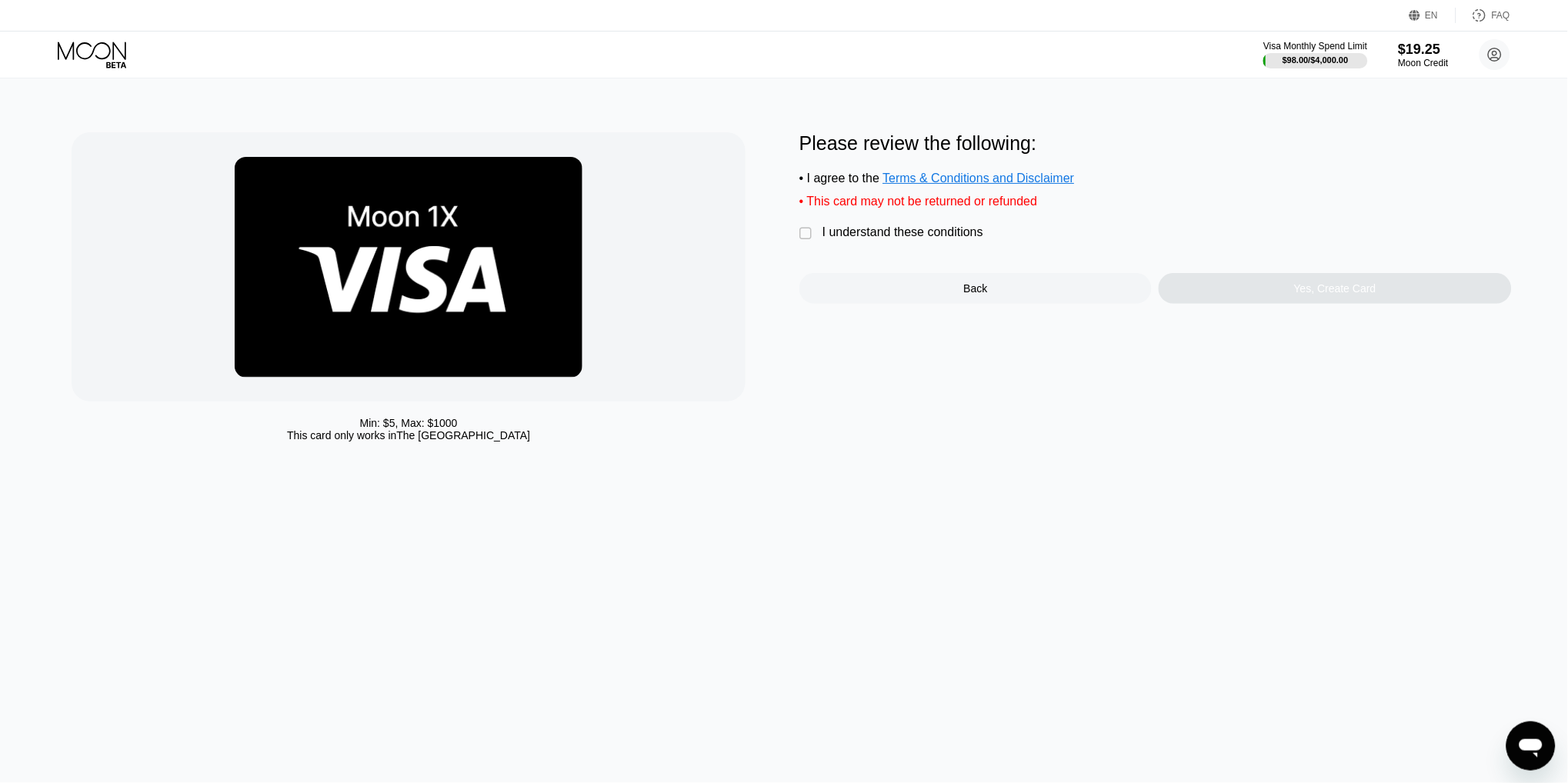
click at [916, 234] on div "I understand these conditions" at bounding box center [903, 232] width 161 height 14
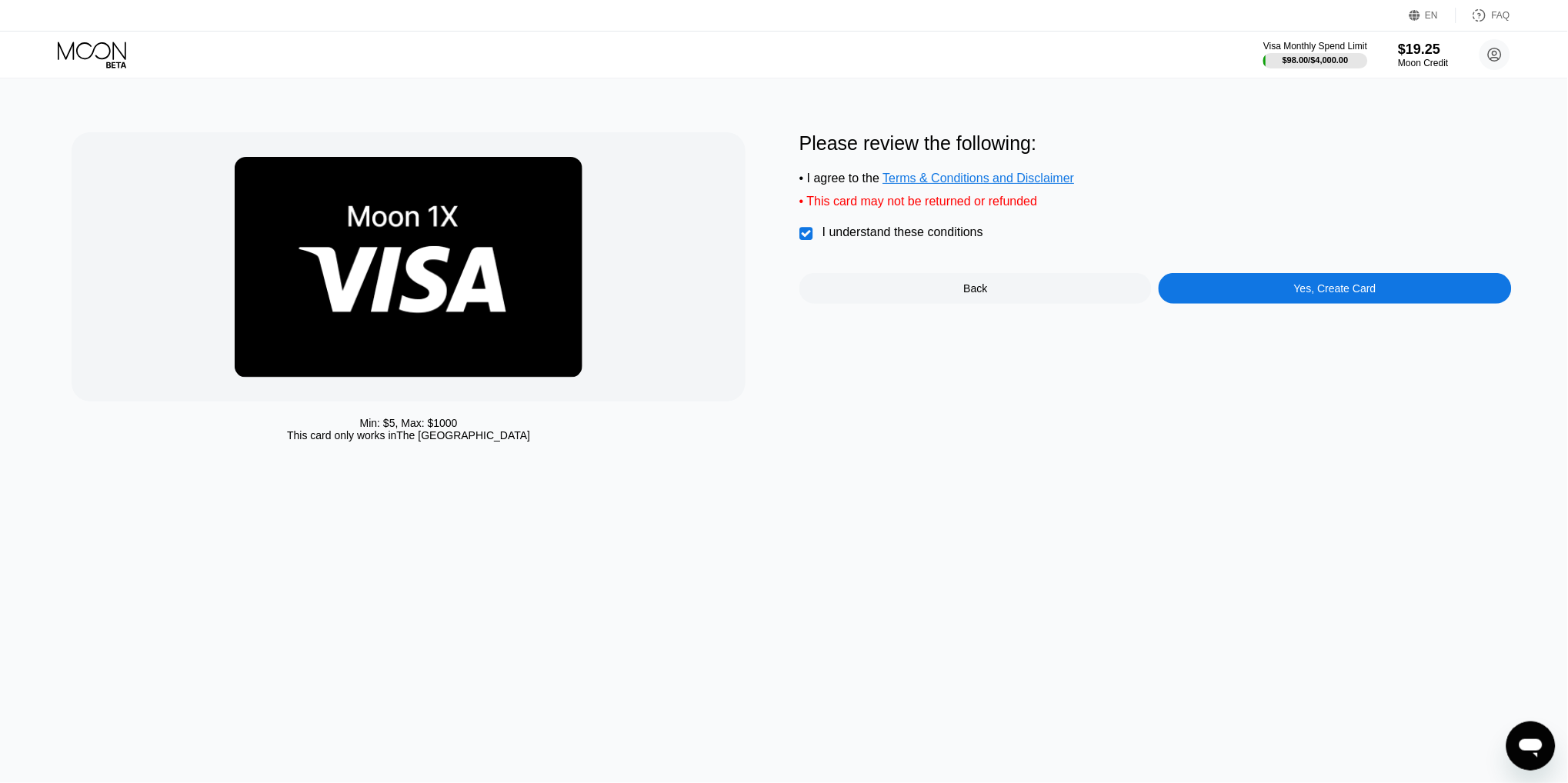
click at [1256, 283] on div "Yes, Create Card" at bounding box center [1335, 289] width 353 height 30
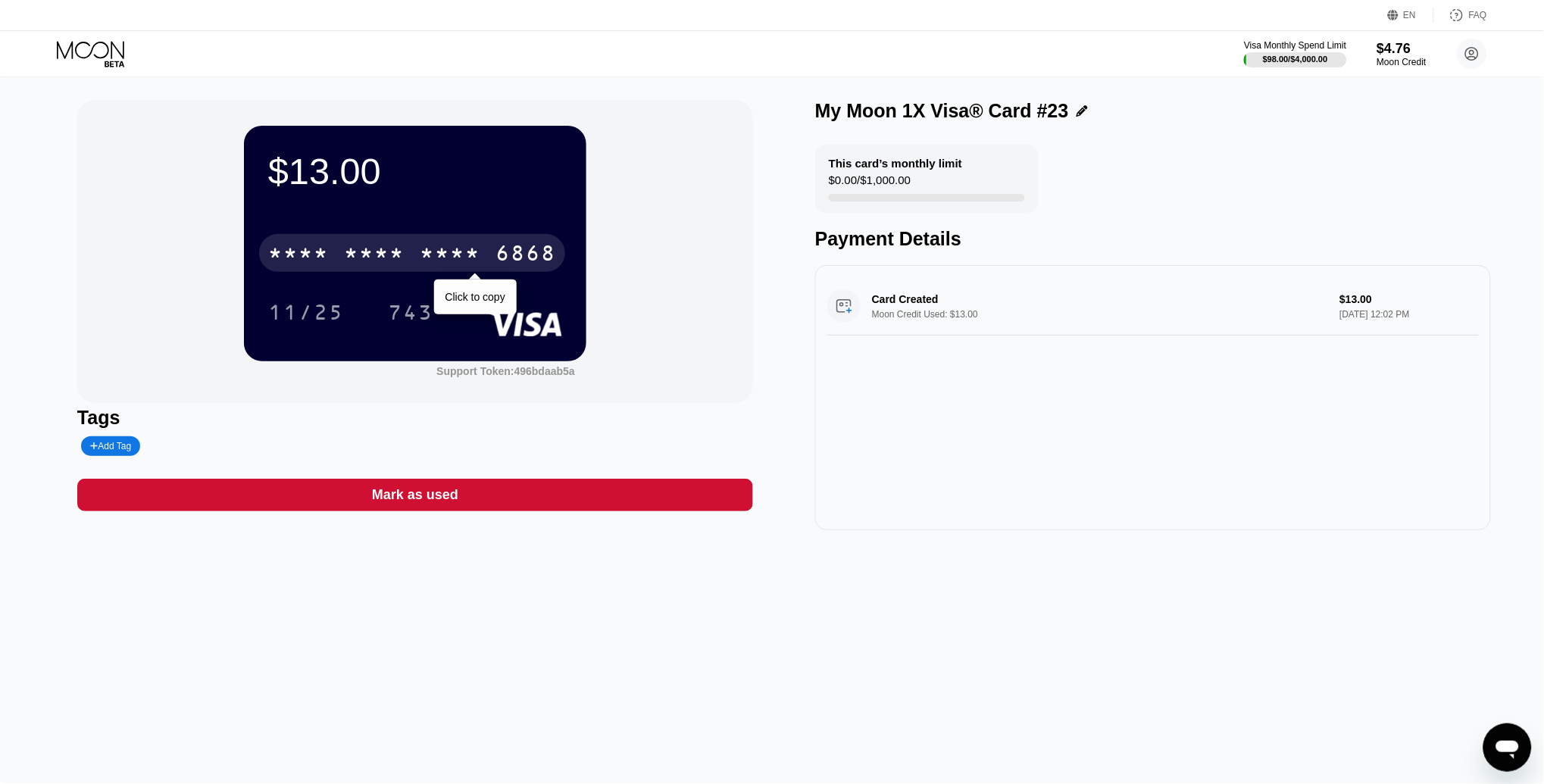
click at [495, 253] on div "6868" at bounding box center [525, 255] width 61 height 24
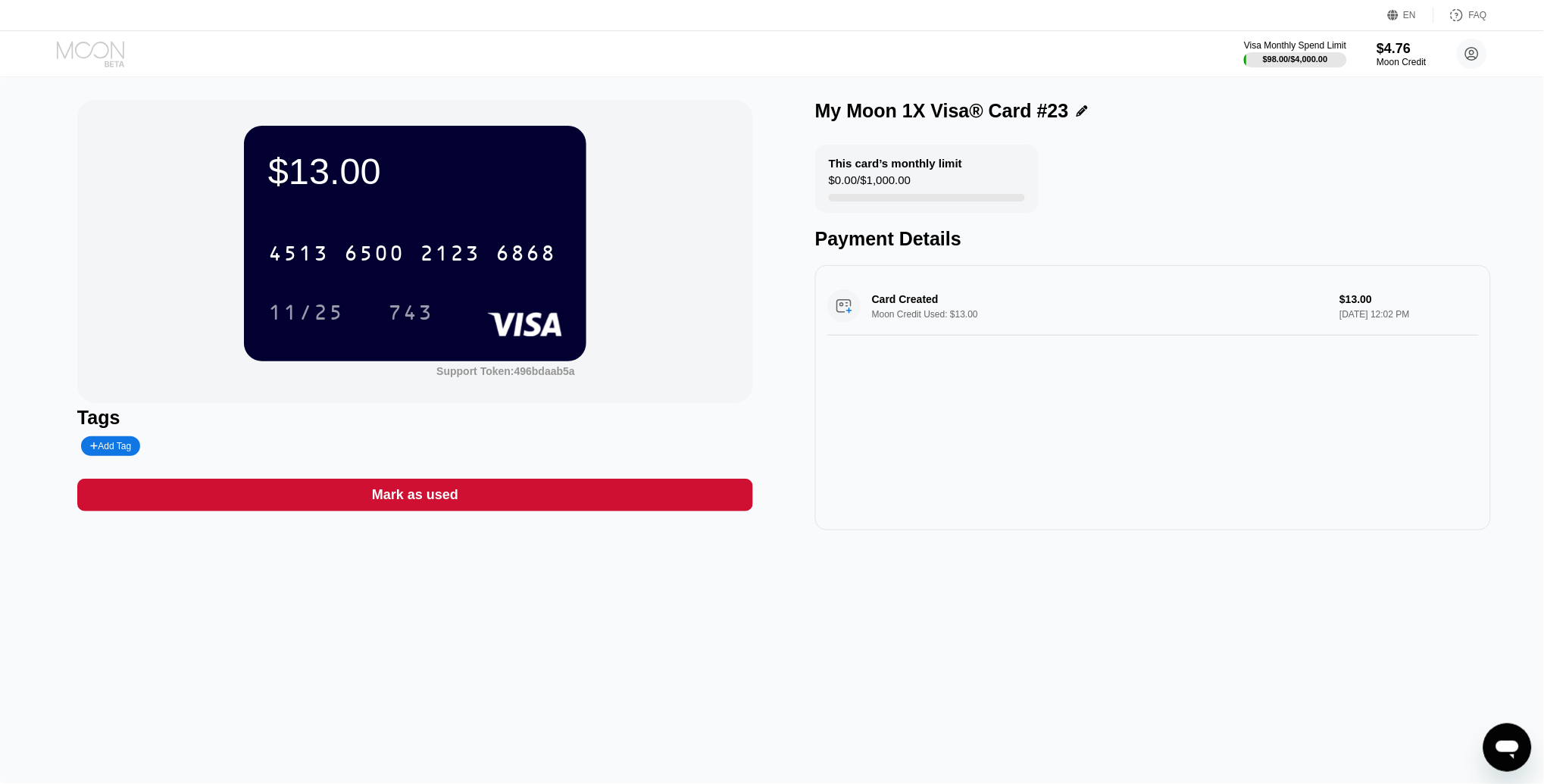
click at [96, 51] on icon at bounding box center [91, 54] width 71 height 27
